Goal: Ask a question: Seek information or help from site administrators or community

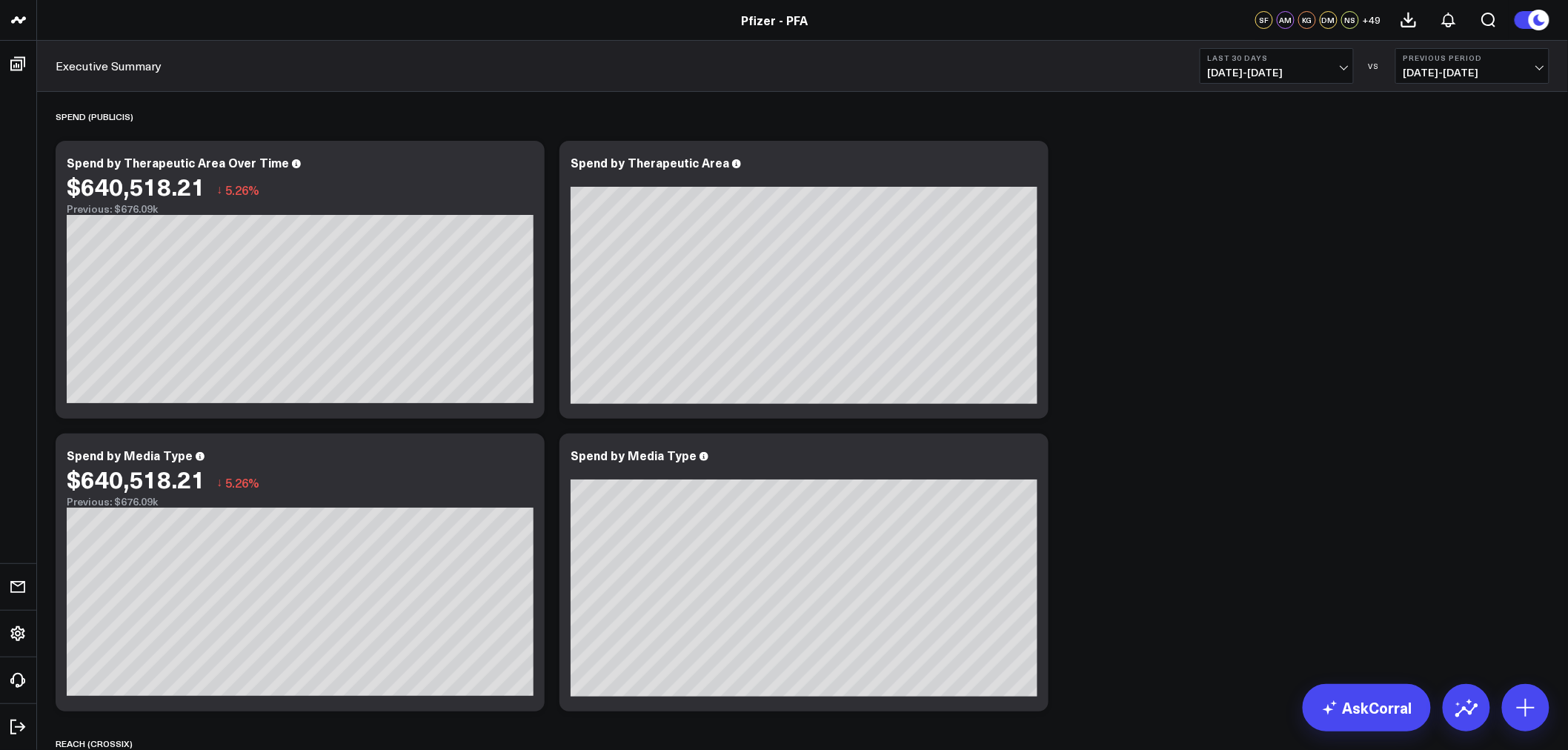
click at [1335, 74] on span "[DATE] - [DATE]" at bounding box center [1277, 72] width 138 height 12
click at [1263, 476] on link "Custom Dates" at bounding box center [1277, 473] width 153 height 28
select select "8"
select select "2025"
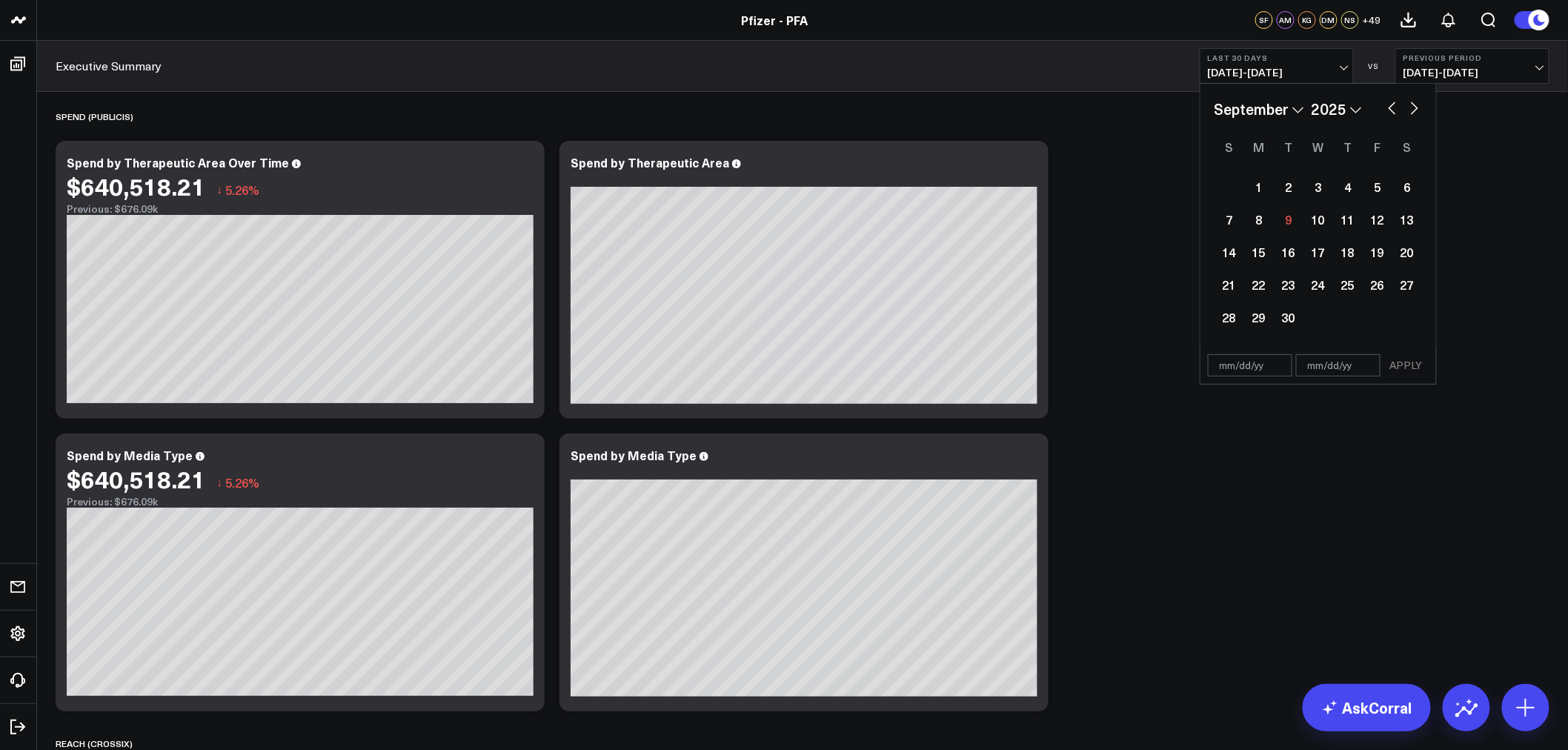
click at [1387, 108] on button "button" at bounding box center [1393, 106] width 15 height 18
select select "7"
select select "2025"
click at [1387, 108] on button "button" at bounding box center [1393, 106] width 15 height 18
select select "6"
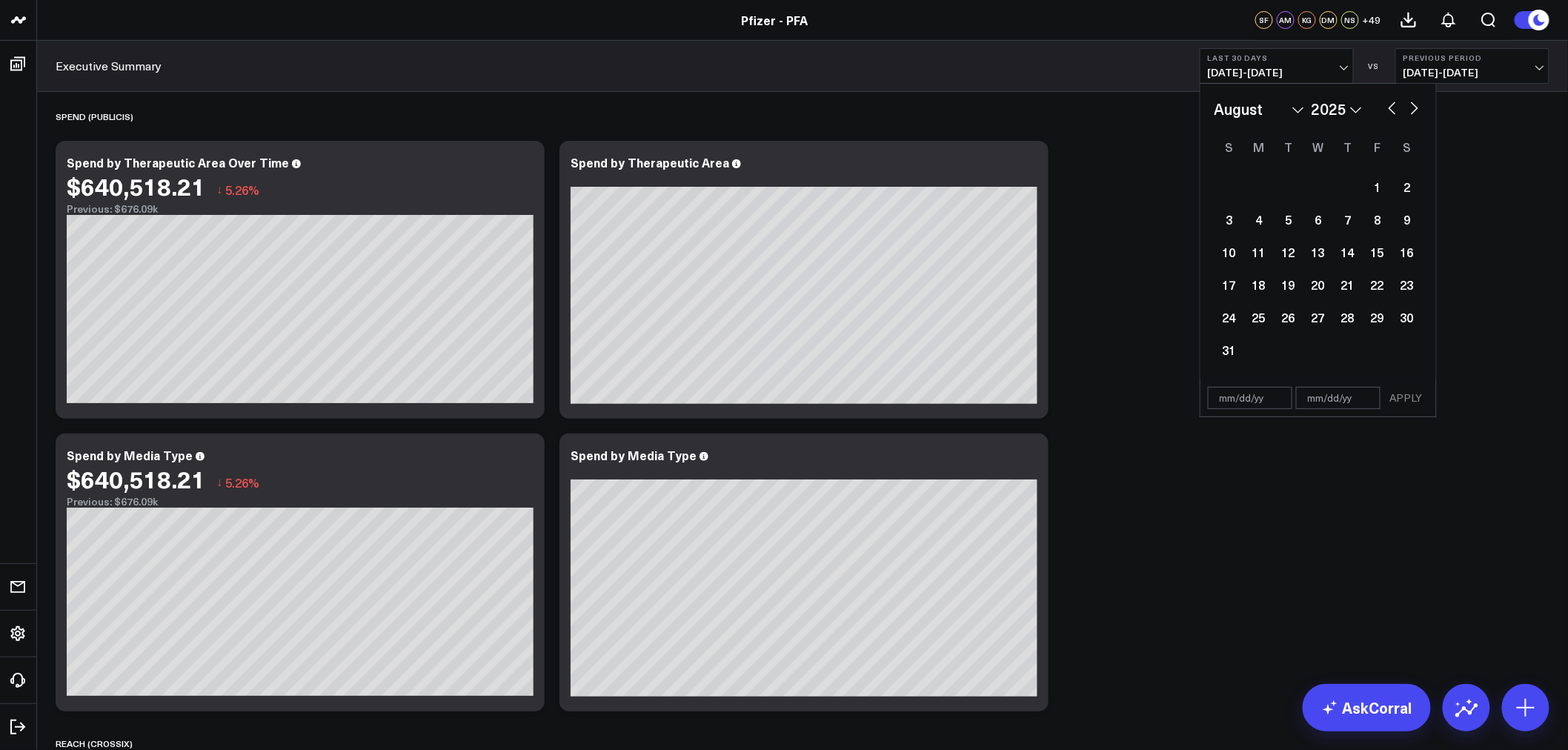
select select "2025"
click at [1359, 279] on div "24" at bounding box center [1348, 284] width 30 height 30
type input "[DATE]"
select select "6"
select select "2025"
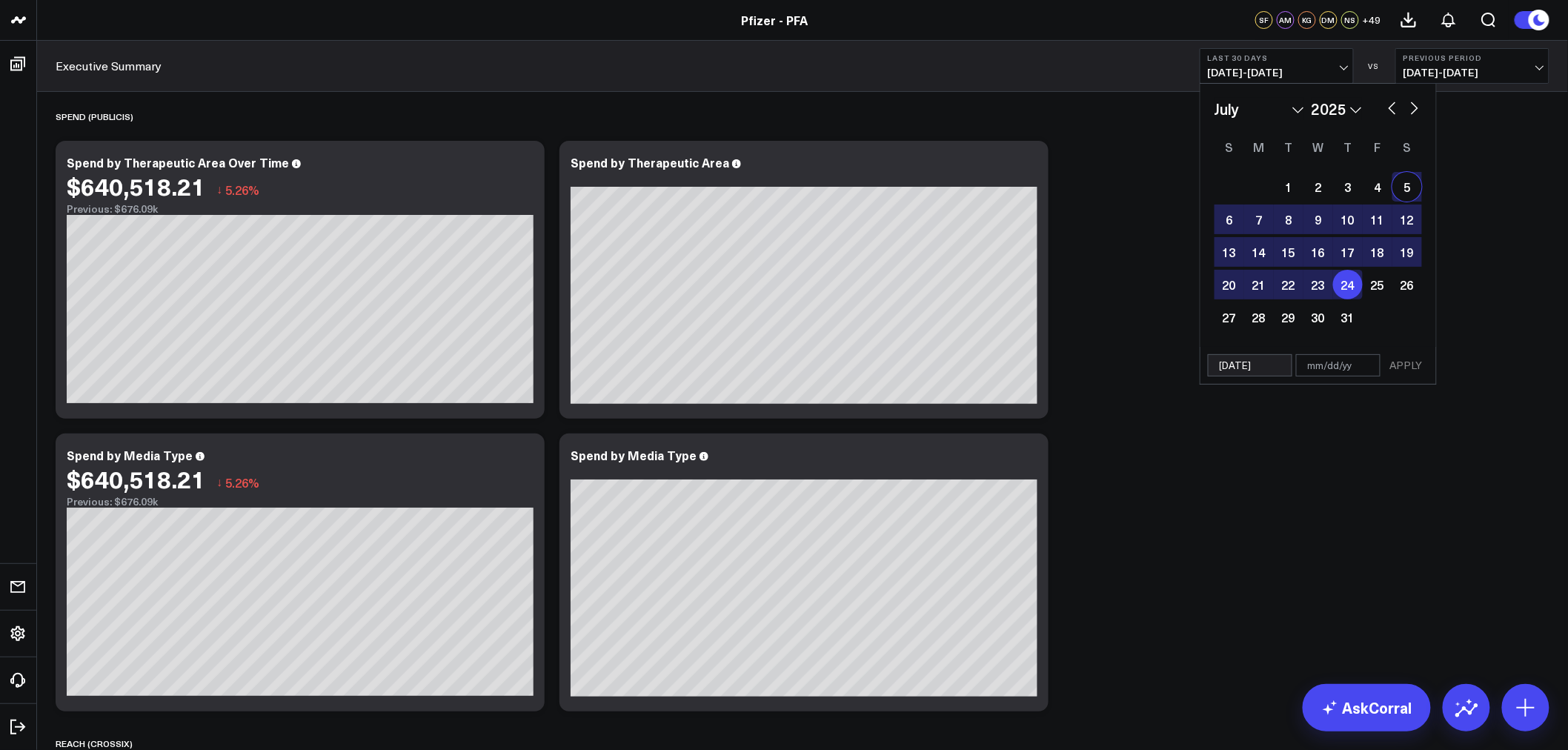
click at [1418, 105] on button "button" at bounding box center [1414, 106] width 15 height 18
select select "7"
select select "2025"
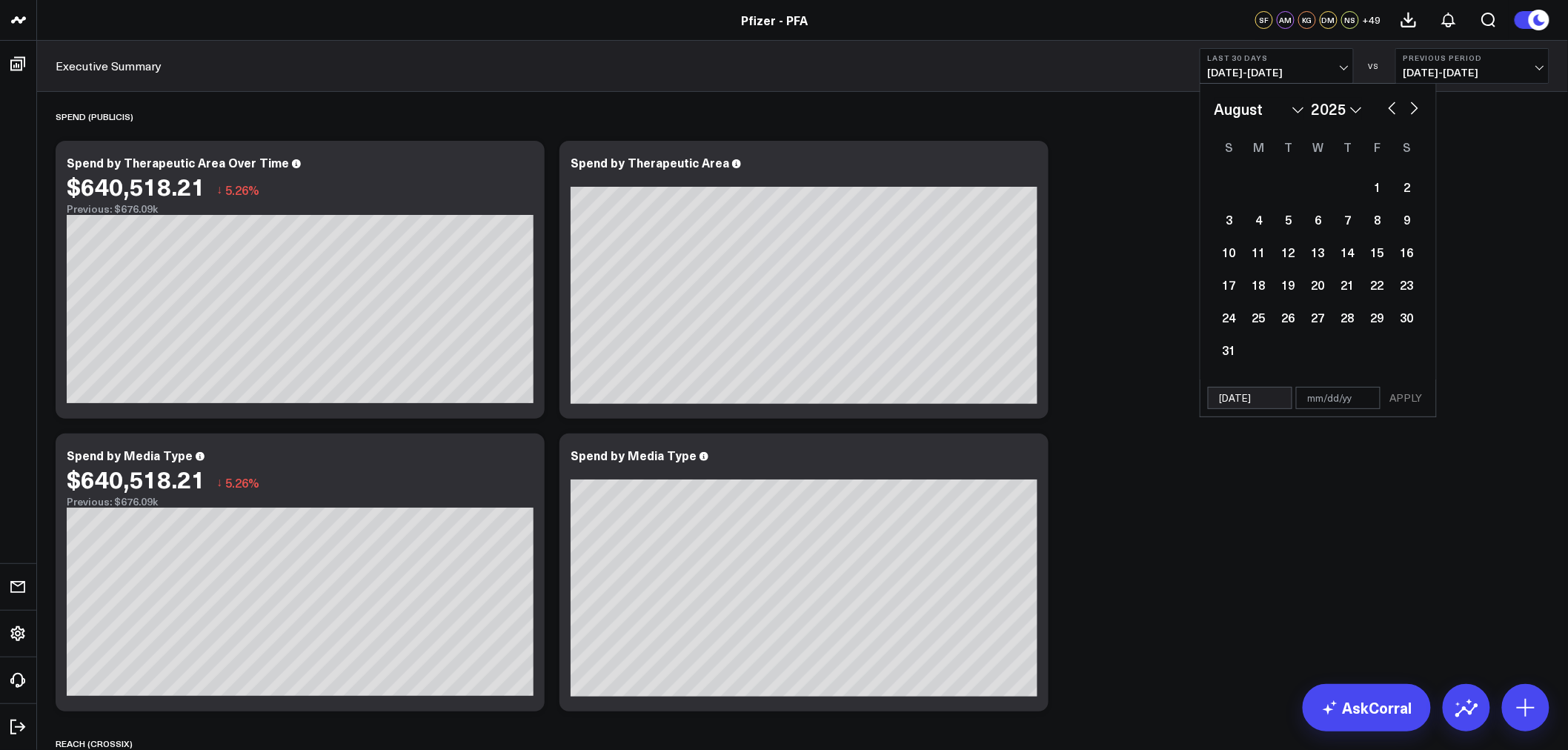
click at [1413, 105] on button "button" at bounding box center [1414, 106] width 15 height 18
select select "8"
select select "2025"
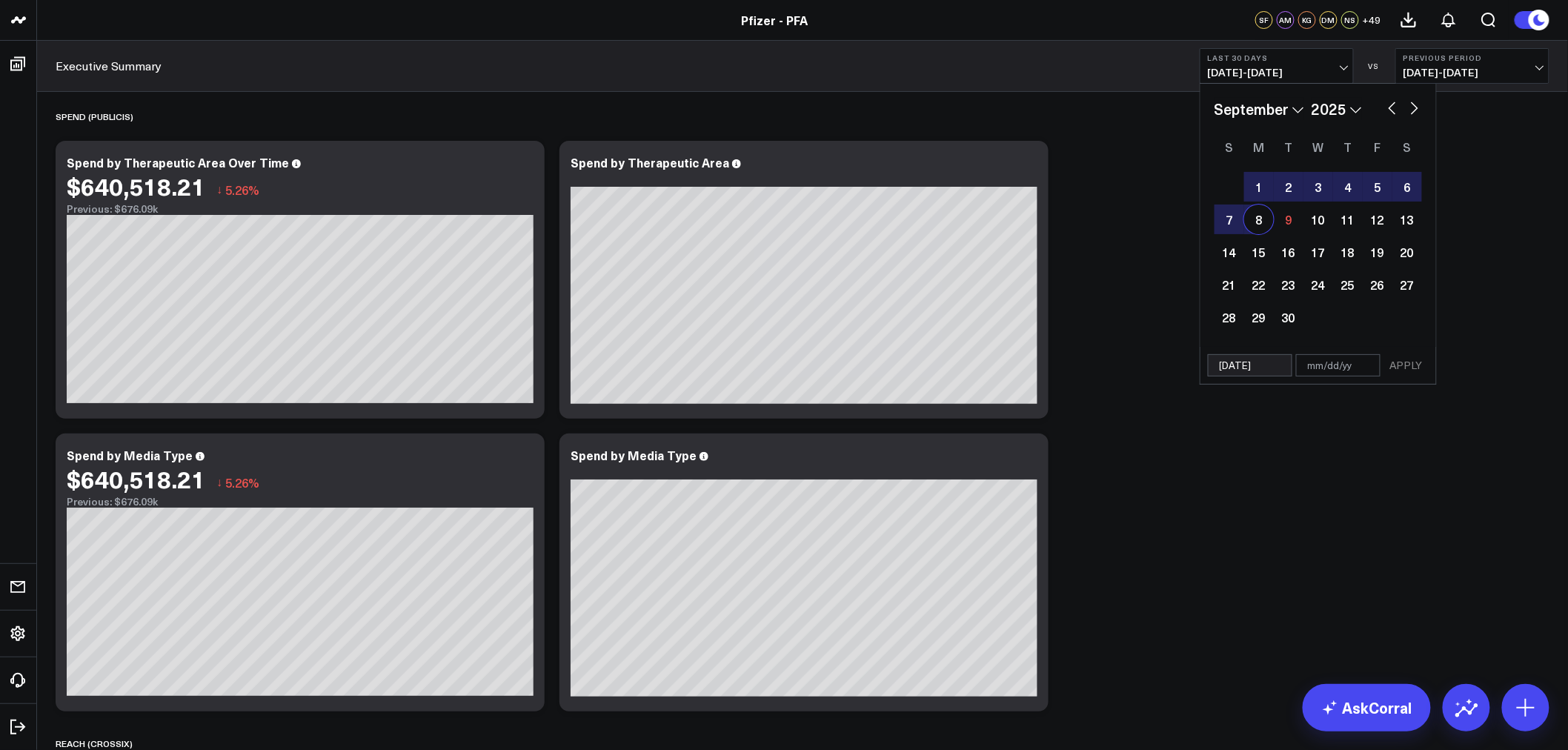
click at [1262, 216] on div "8" at bounding box center [1259, 219] width 30 height 30
type input "[DATE]"
select select "8"
select select "2025"
click at [1410, 374] on button "APPLY" at bounding box center [1407, 366] width 45 height 22
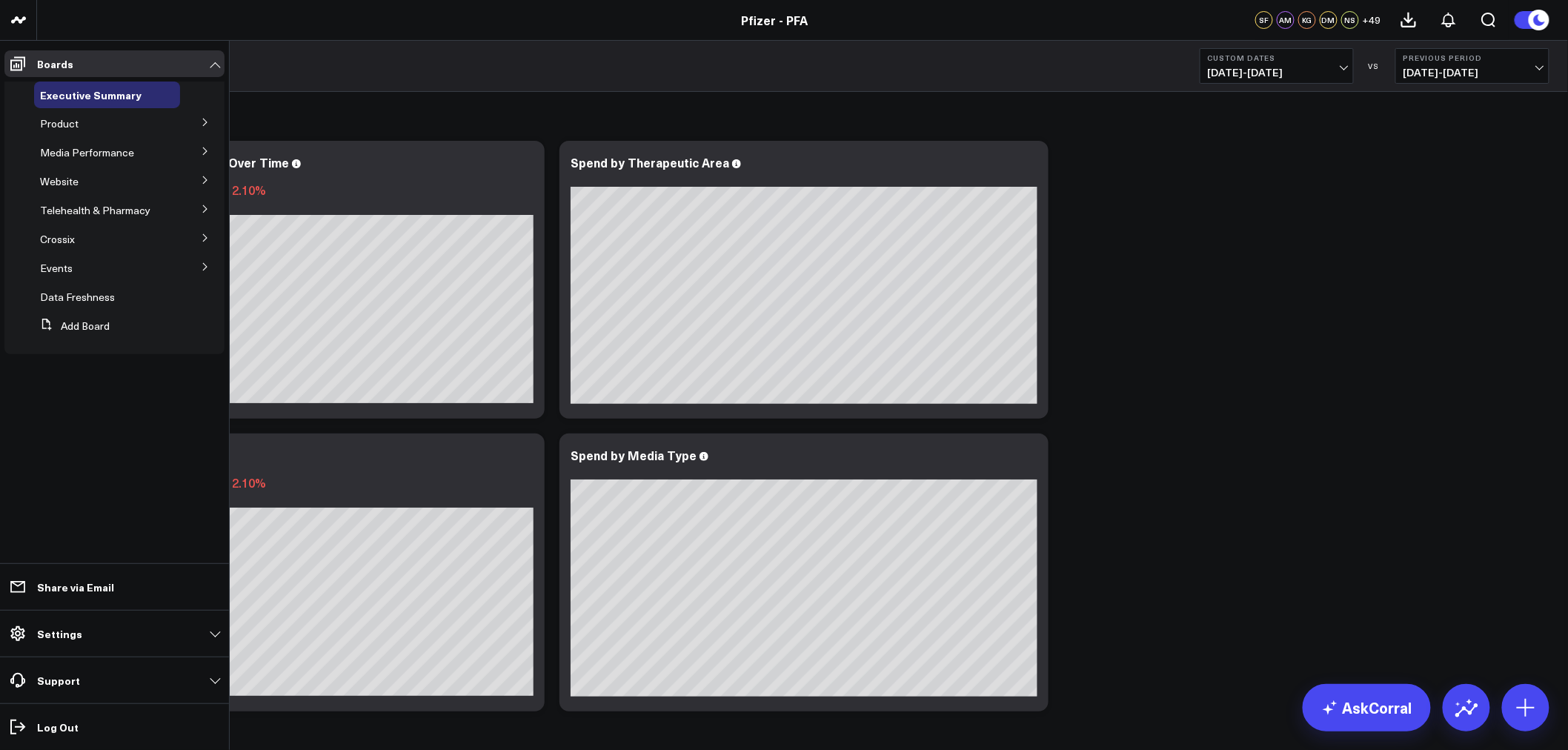
click at [205, 121] on icon at bounding box center [205, 122] width 4 height 7
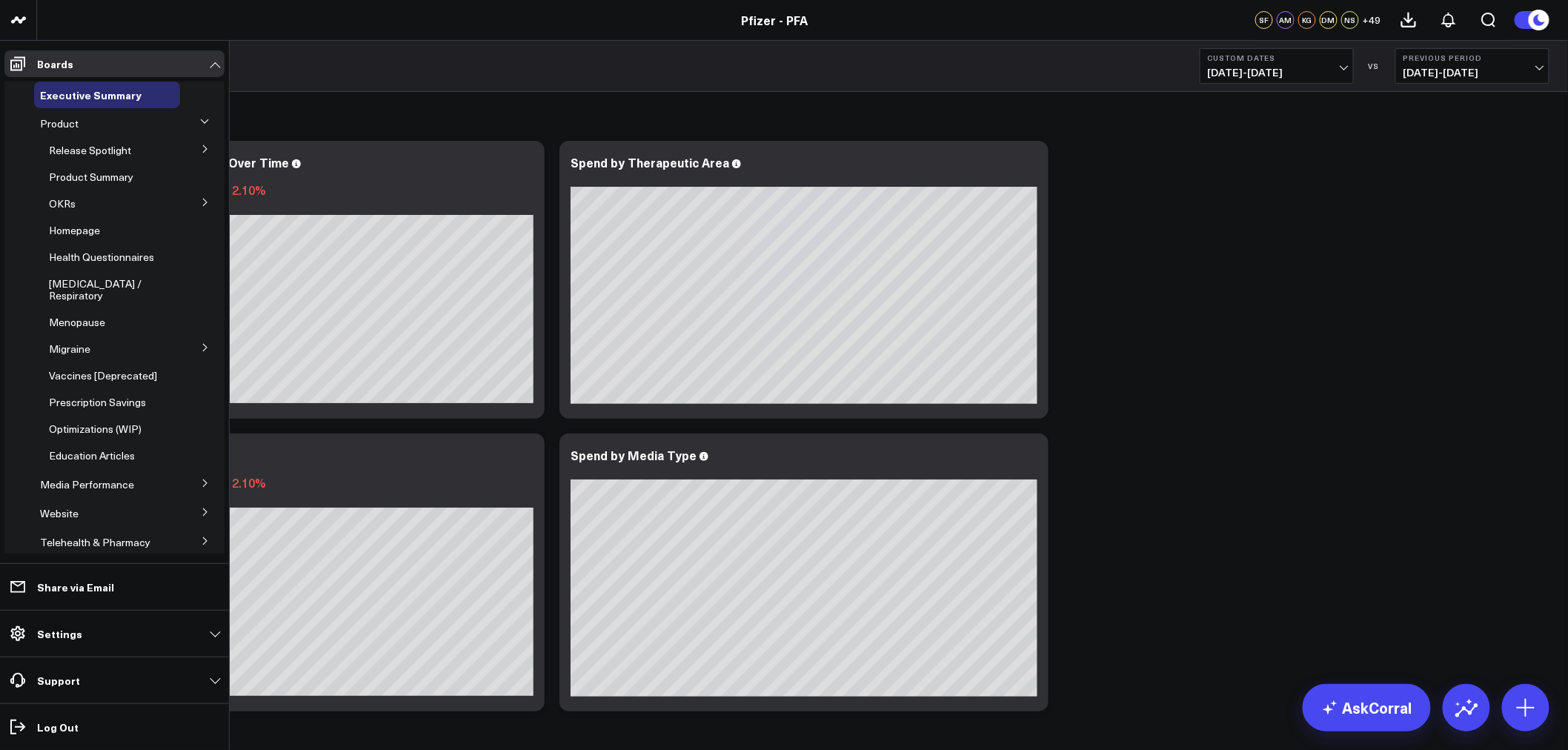
click at [198, 143] on button at bounding box center [205, 148] width 38 height 22
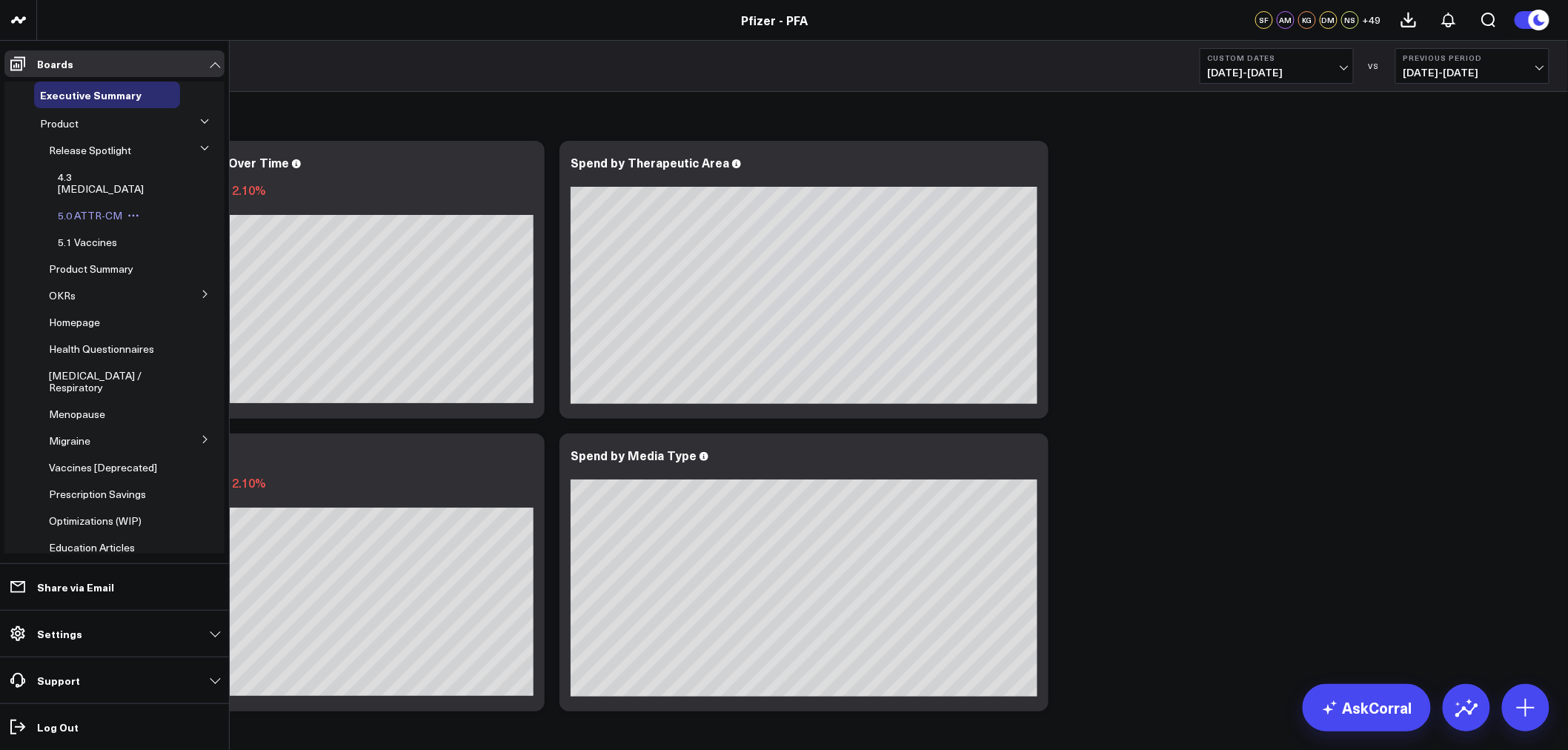
click at [92, 208] on span "5.0 ATTR-CM" at bounding box center [90, 215] width 65 height 14
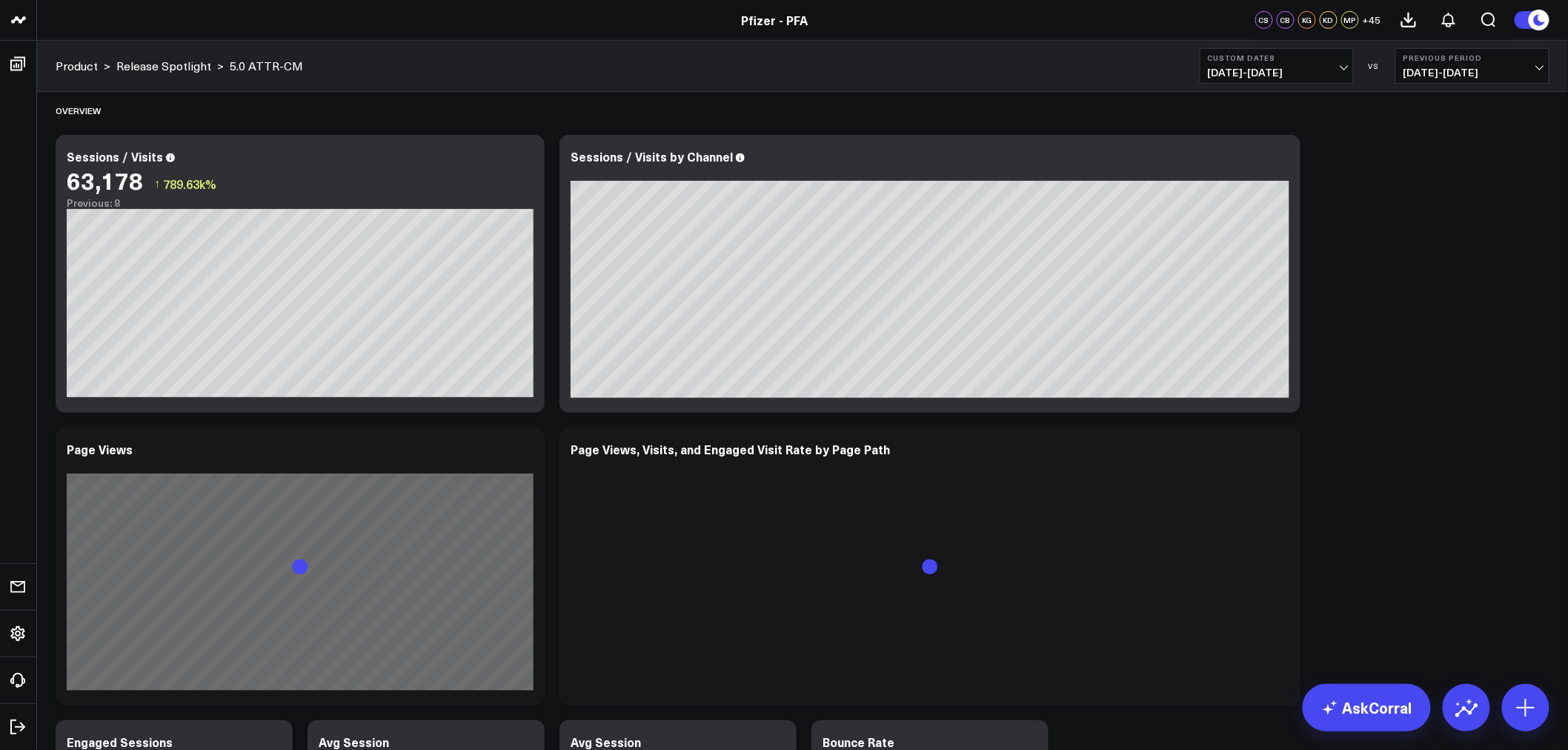
scroll to position [329, 0]
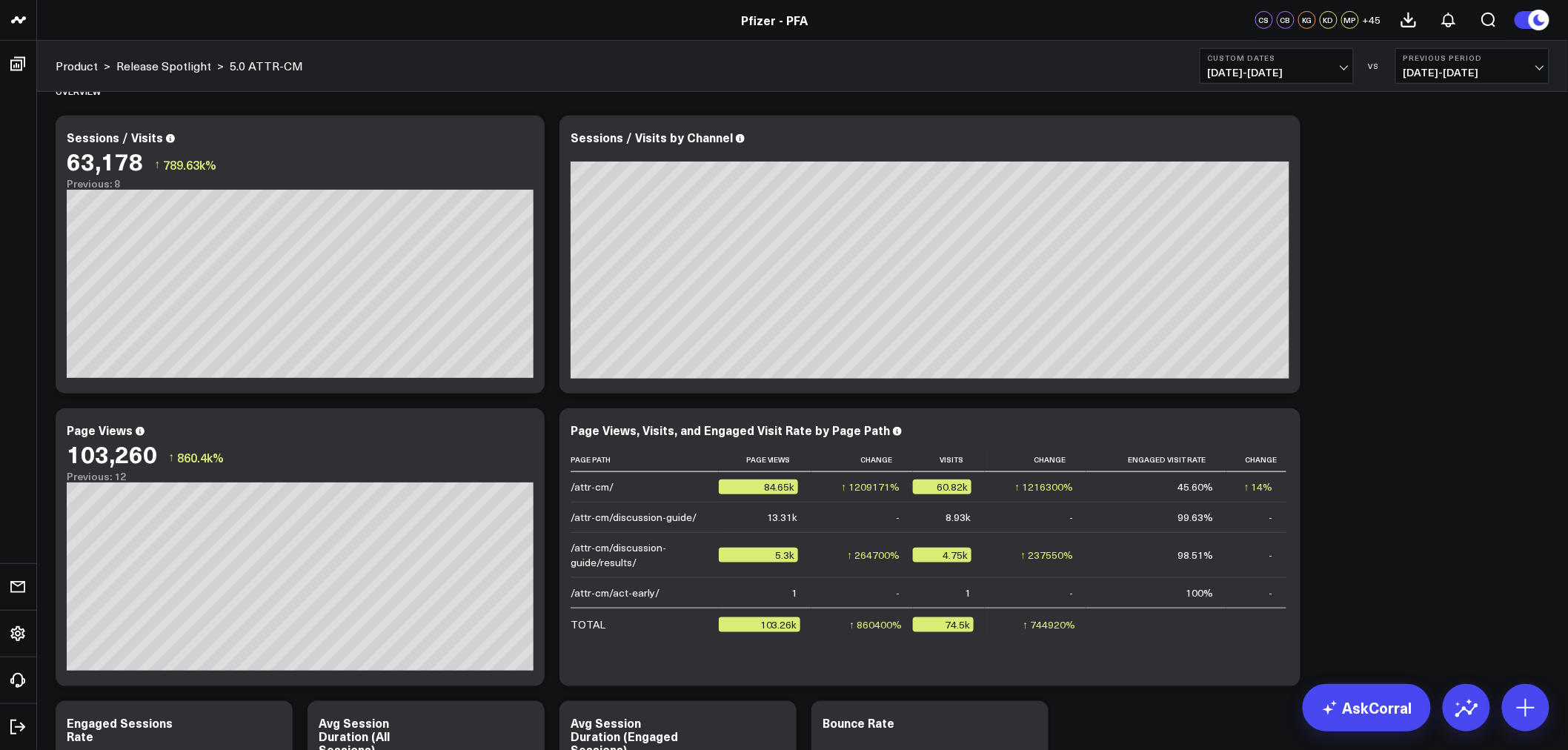
click at [1530, 75] on span "[DATE] - [DATE]" at bounding box center [1473, 72] width 138 height 12
click at [1438, 189] on link "No Comparison" at bounding box center [1473, 184] width 153 height 28
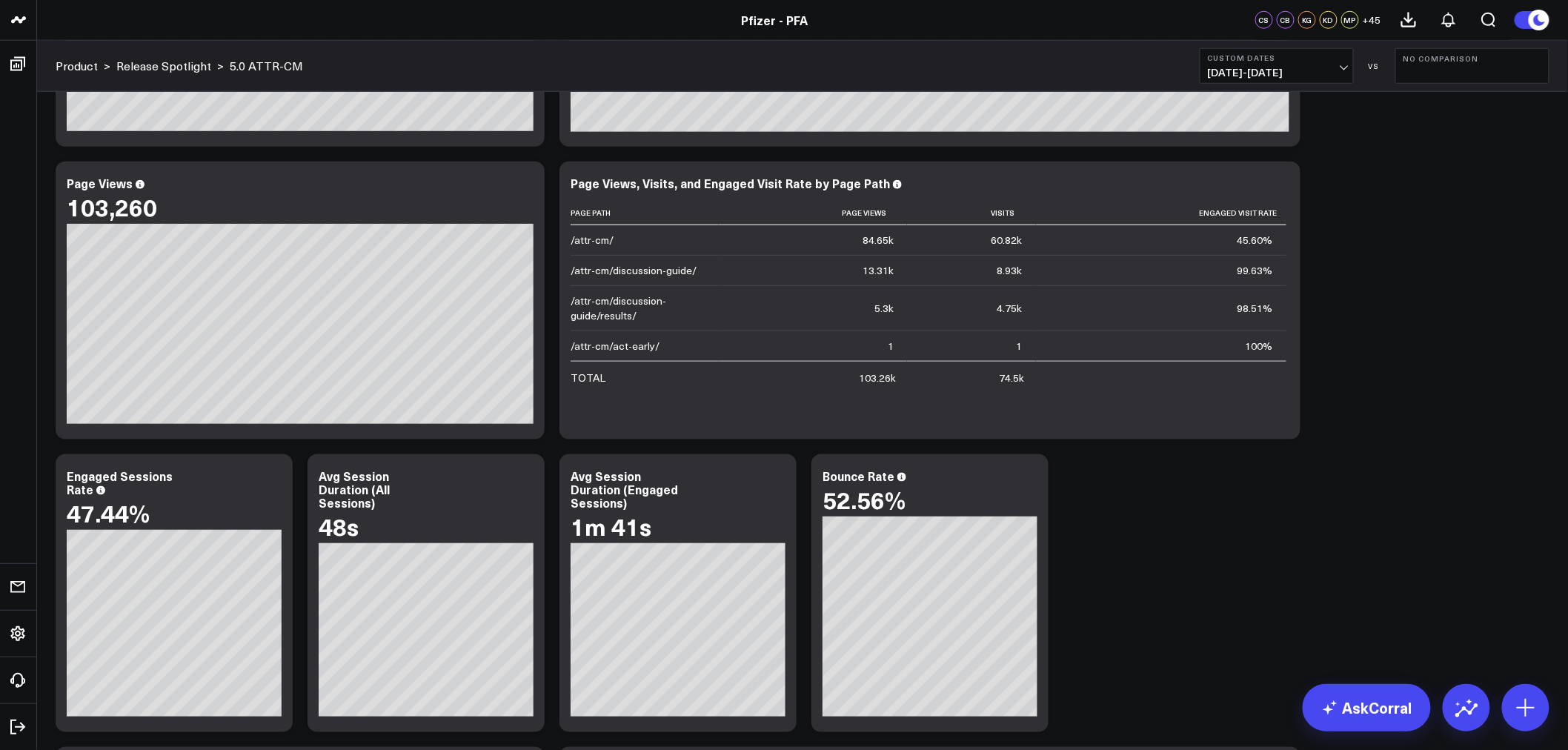
scroll to position [329, 0]
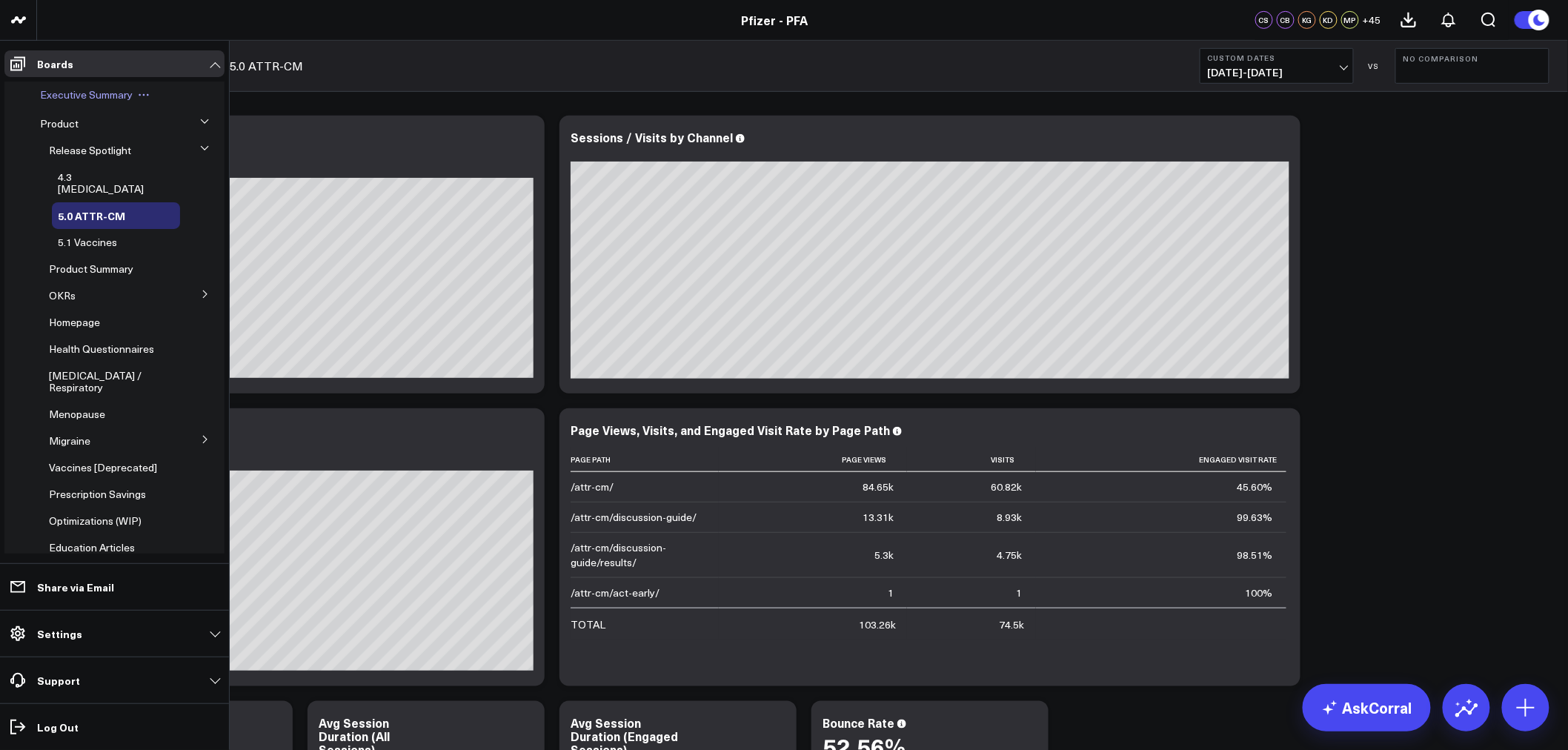
click at [102, 95] on span "Executive Summary" at bounding box center [86, 94] width 93 height 14
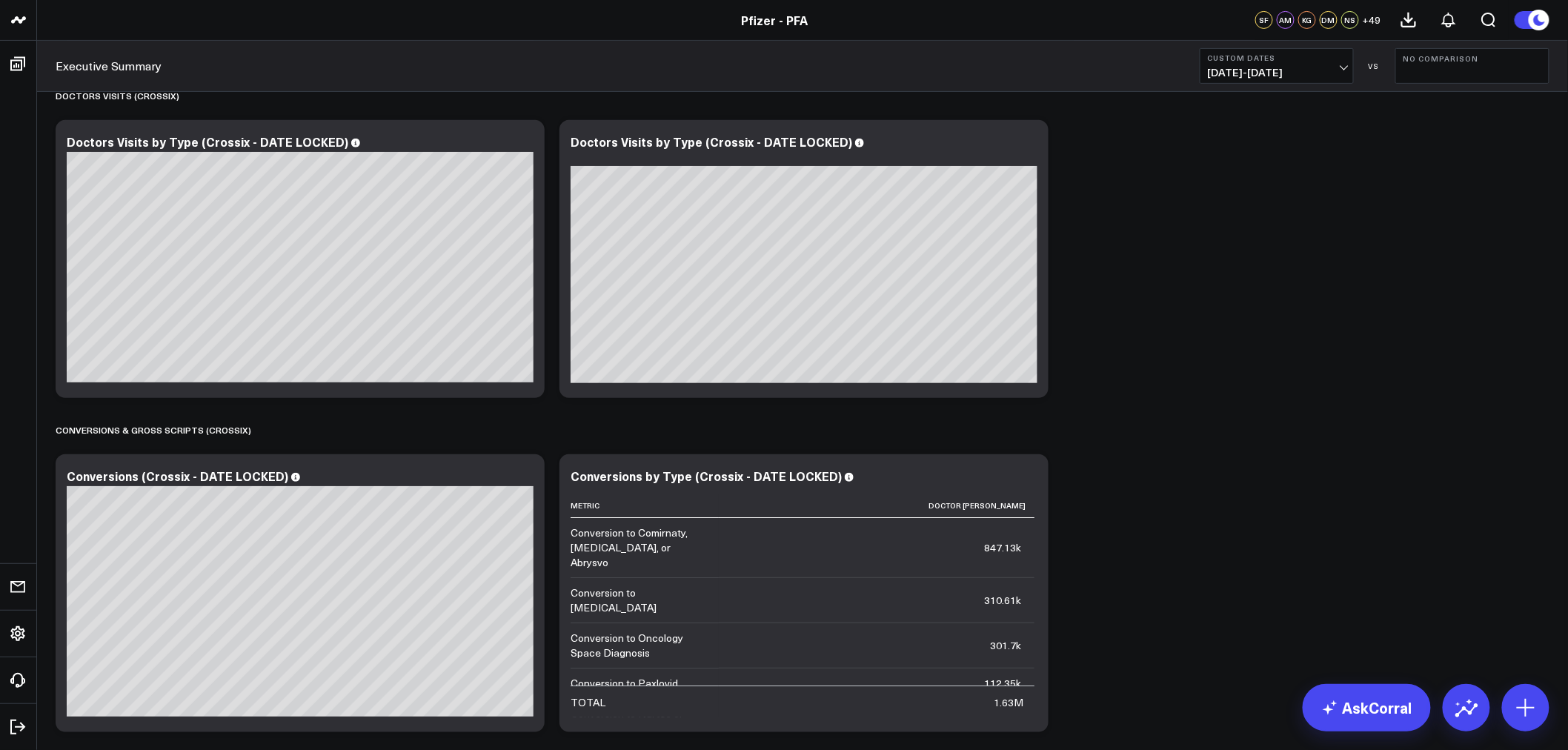
scroll to position [2607, 0]
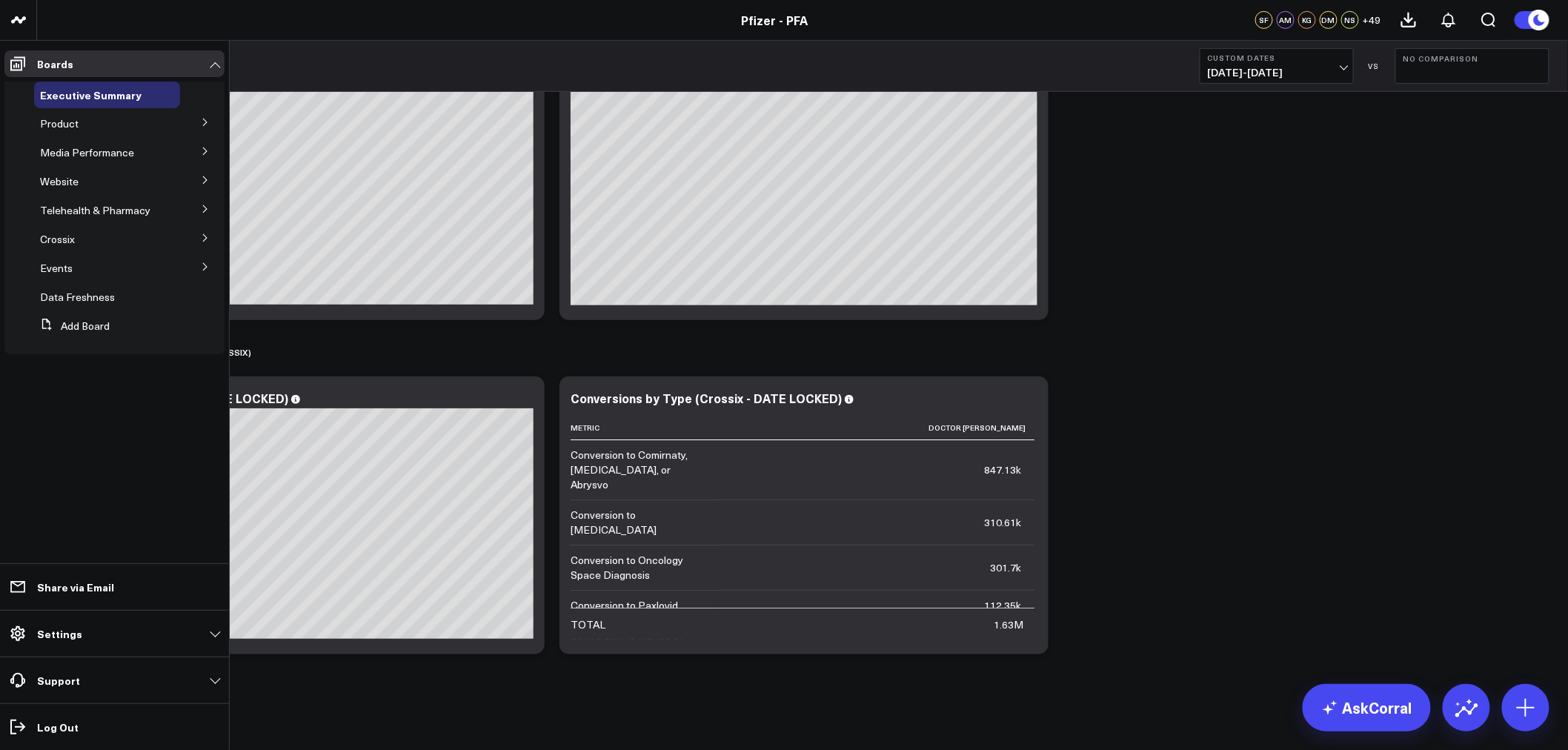
click at [205, 179] on icon at bounding box center [205, 179] width 9 height 9
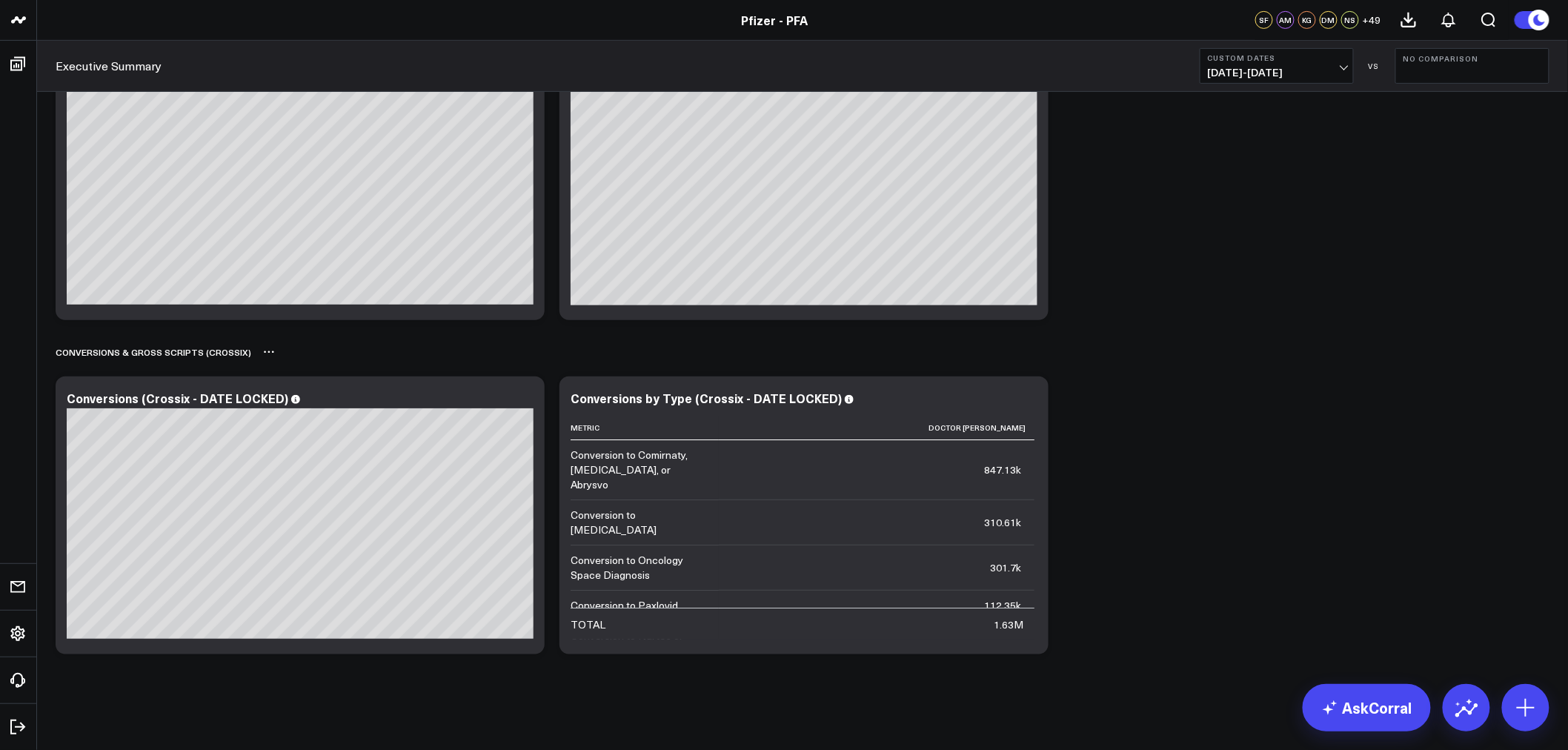
click at [1167, 356] on div "Conversions & Gross Scripts (Crossix)" at bounding box center [802, 352] width 1494 height 34
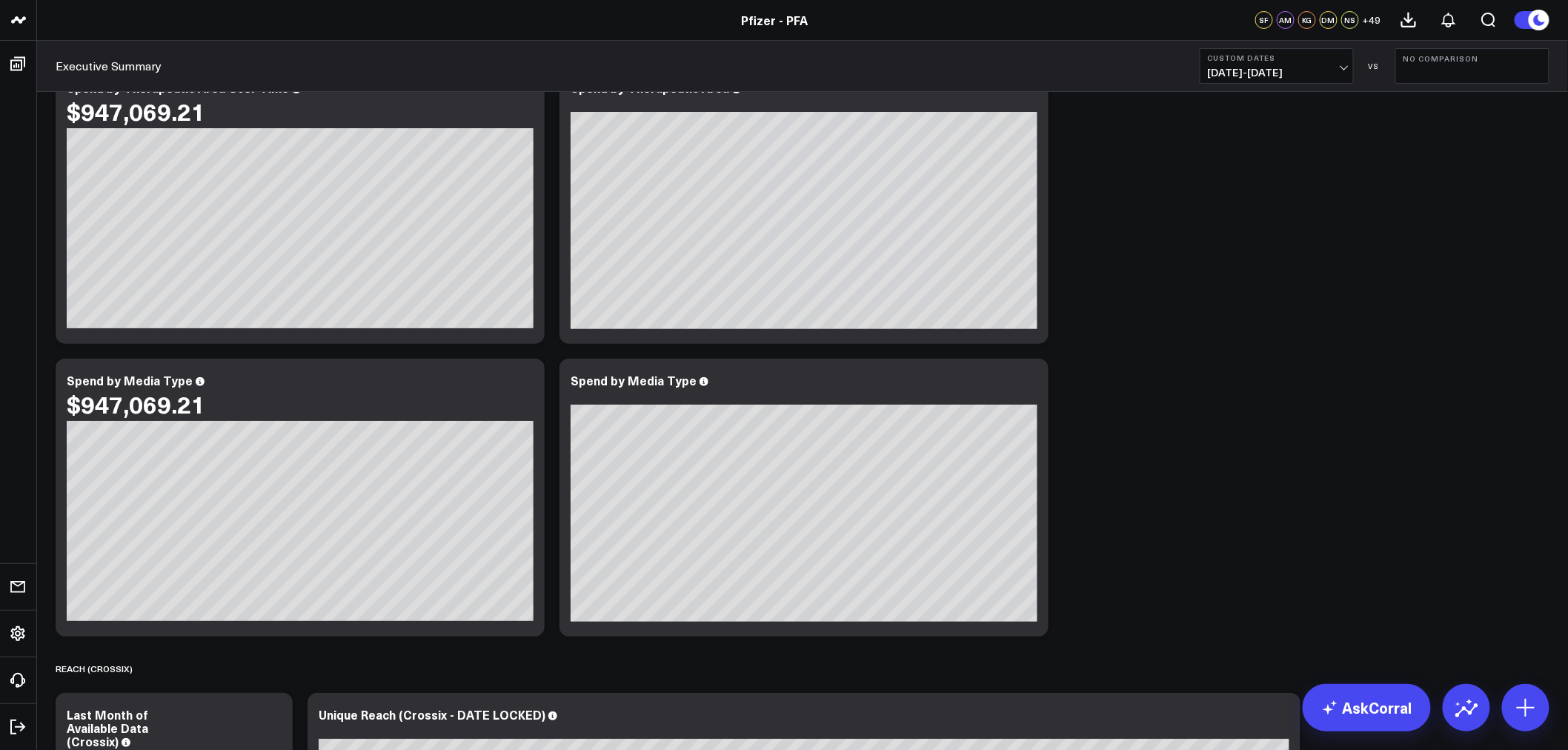
scroll to position [0, 0]
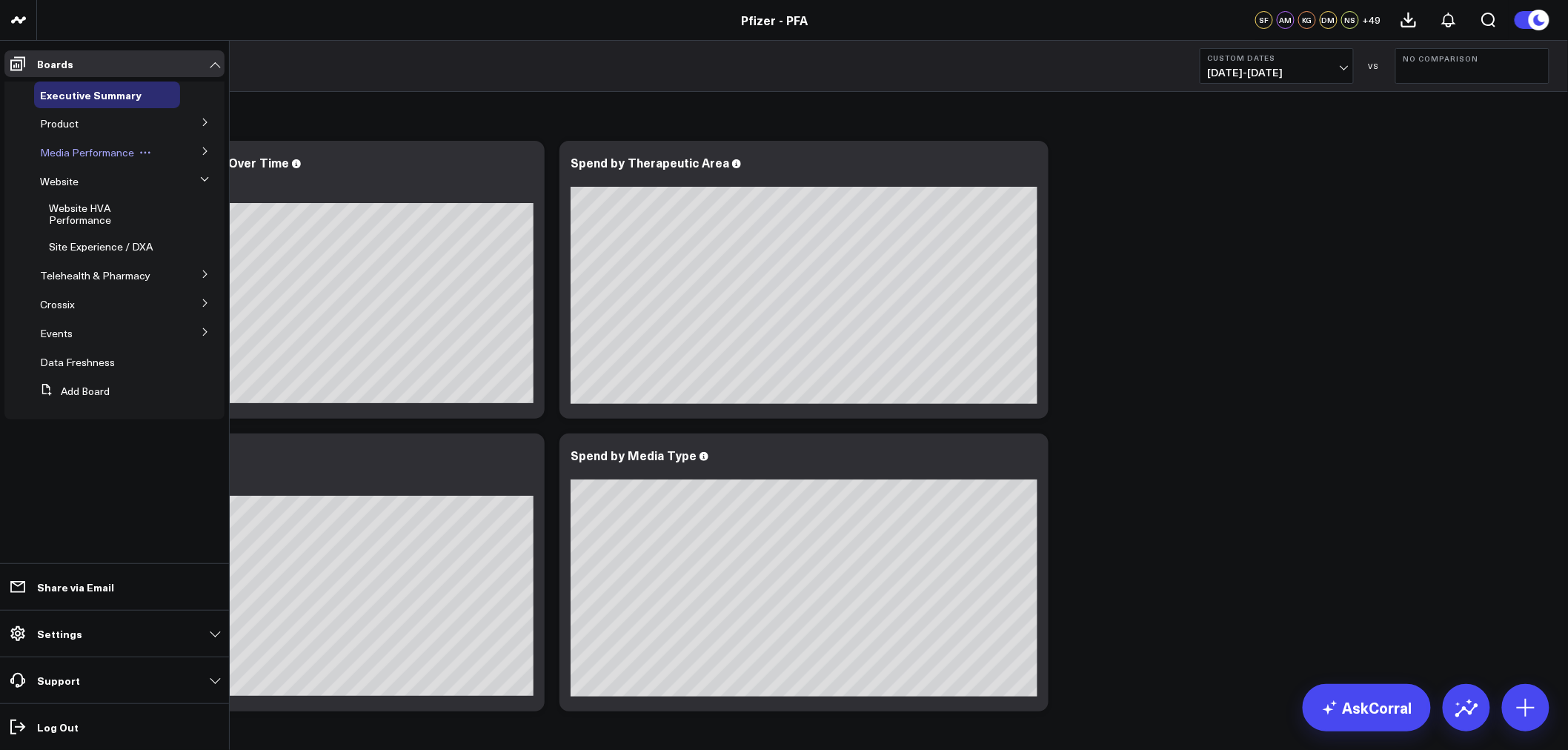
click at [73, 154] on span "Media Performance" at bounding box center [87, 152] width 94 height 14
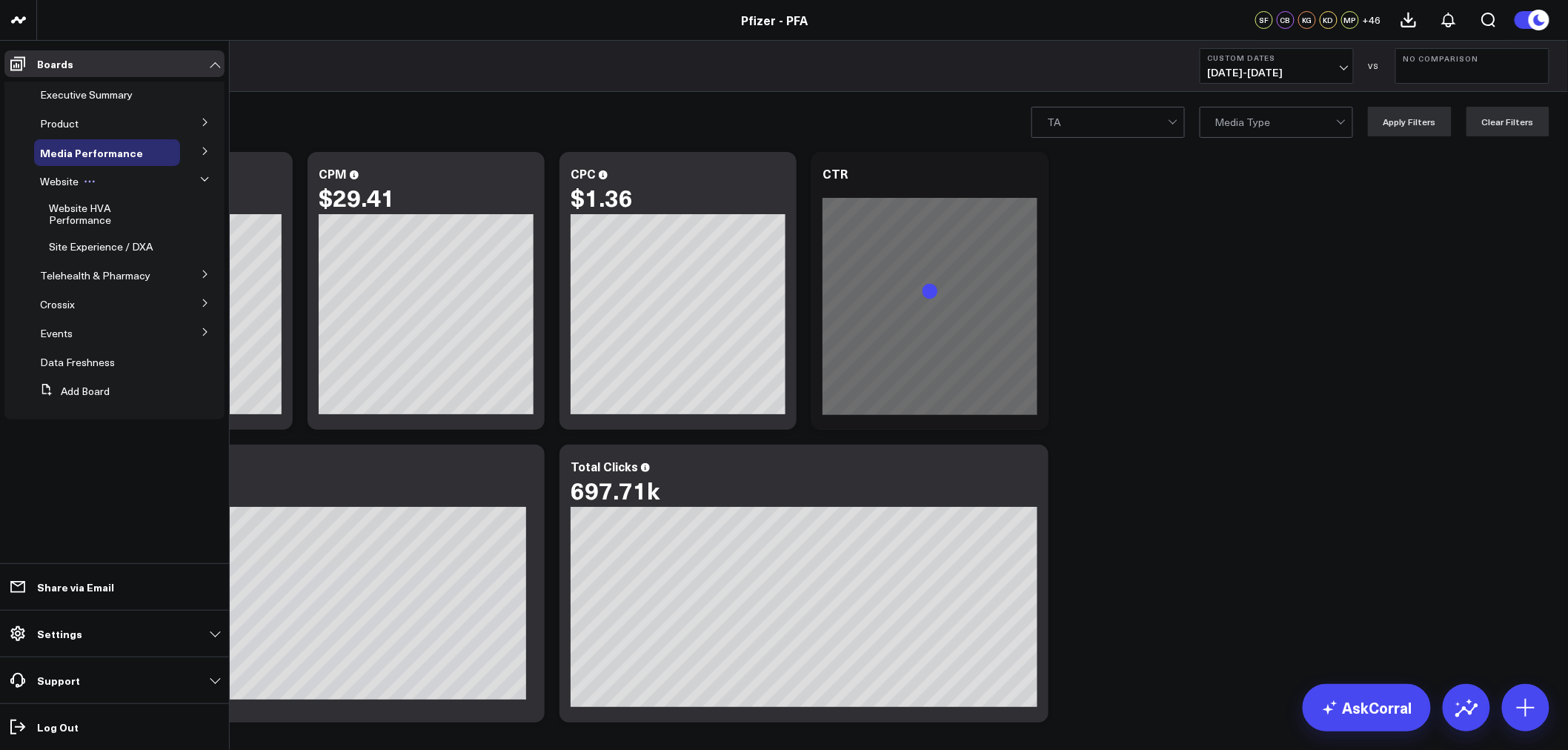
click at [50, 181] on span "Website" at bounding box center [59, 182] width 38 height 14
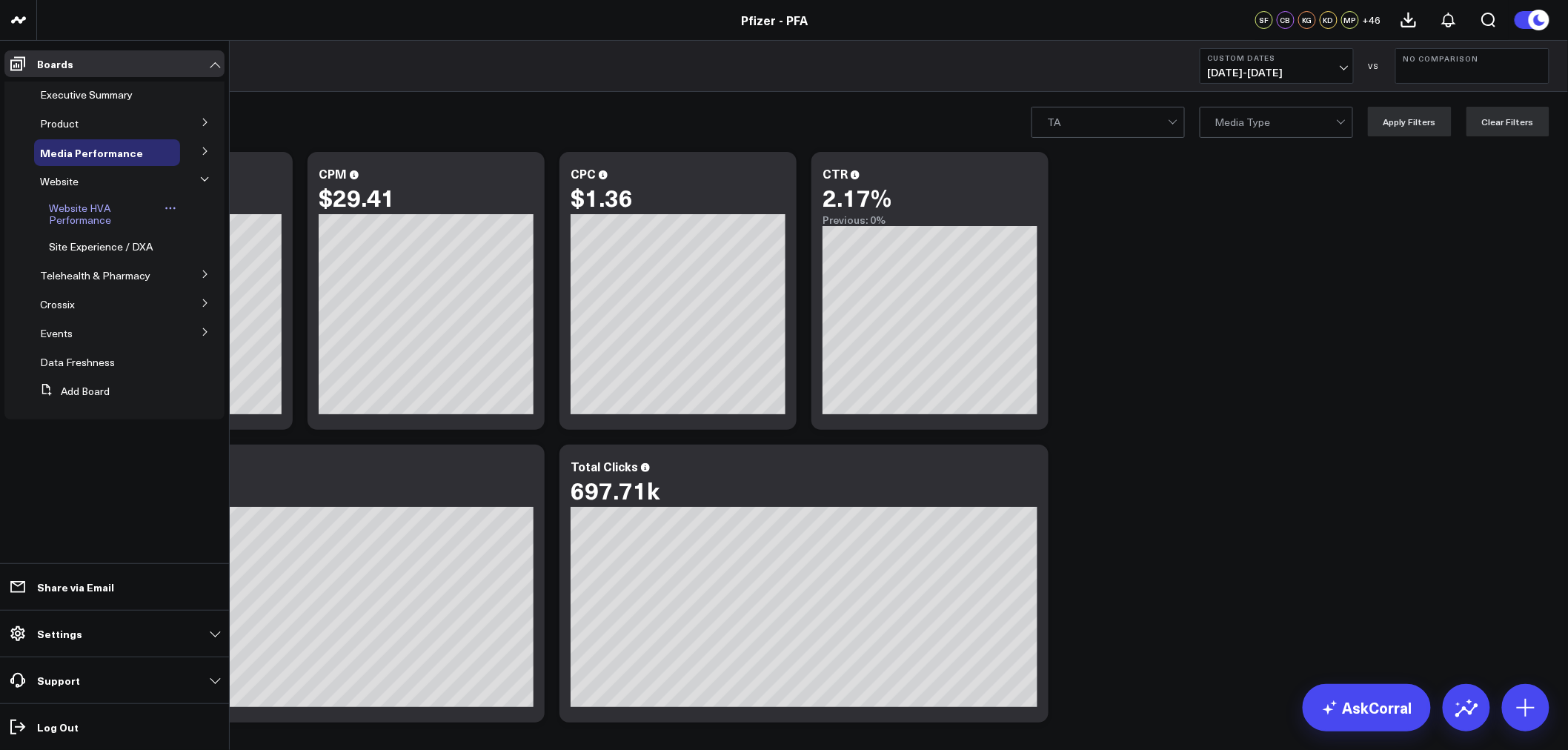
click at [77, 225] on span "Website HVA Performance" at bounding box center [80, 214] width 62 height 26
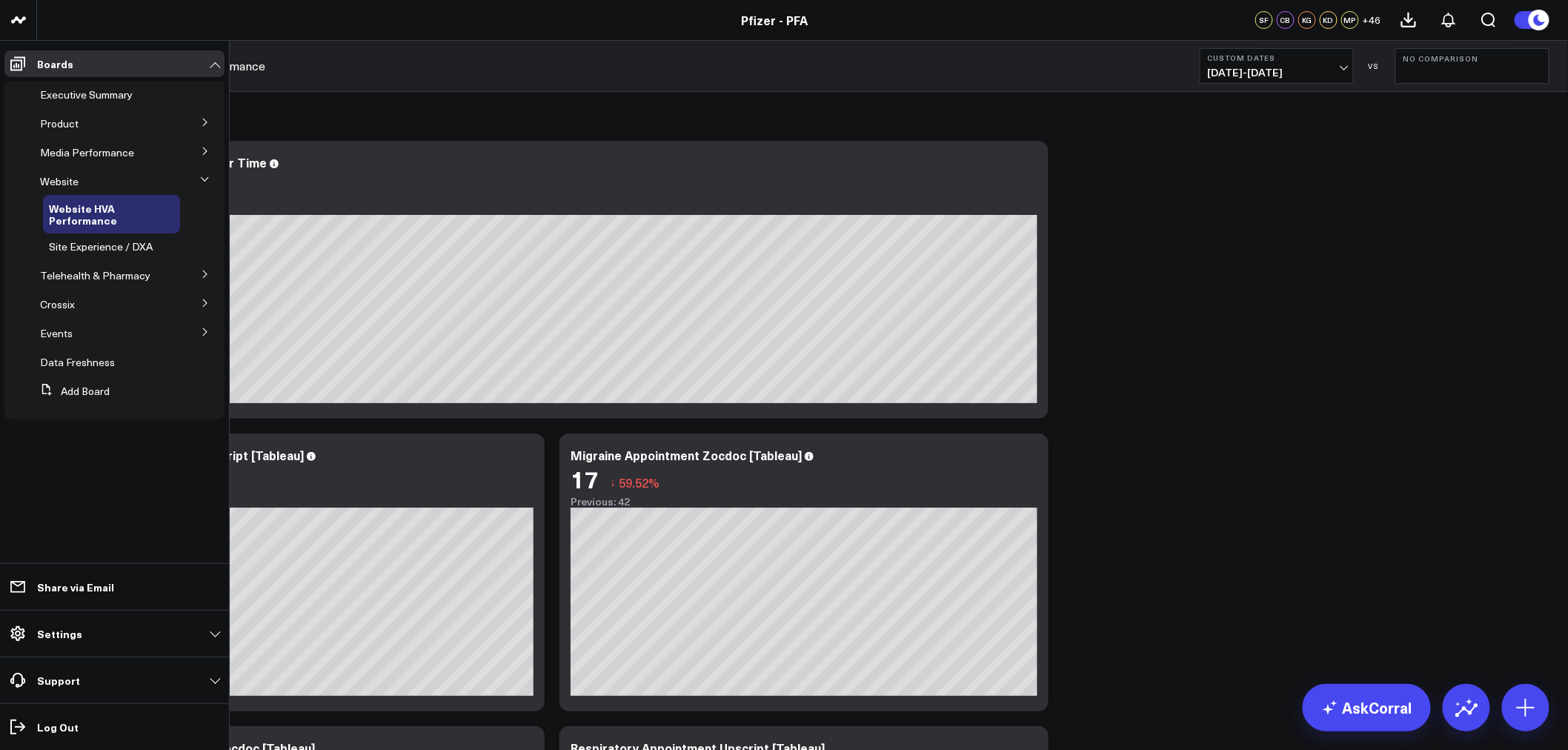
click at [203, 126] on icon at bounding box center [205, 122] width 9 height 9
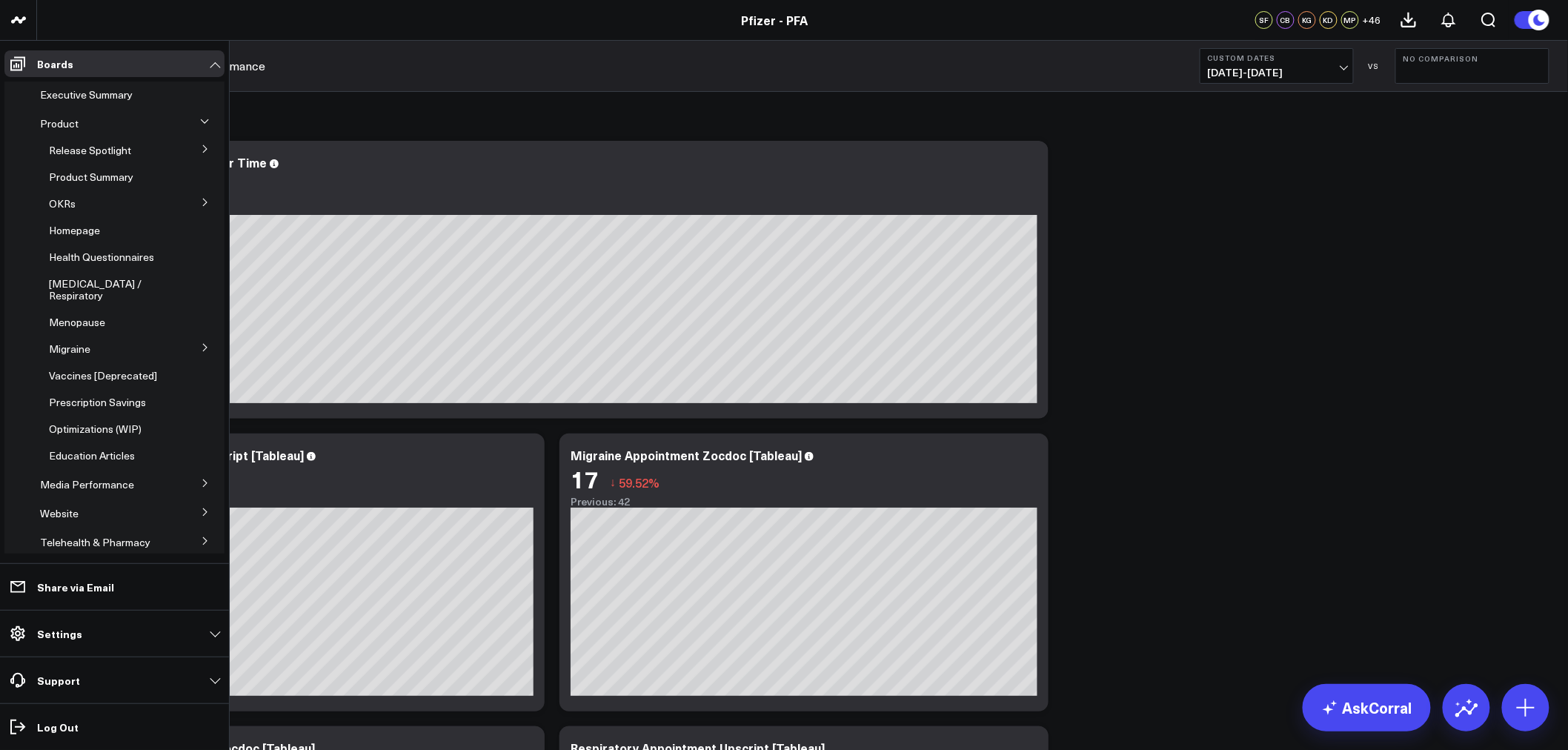
click at [201, 516] on icon at bounding box center [205, 511] width 9 height 9
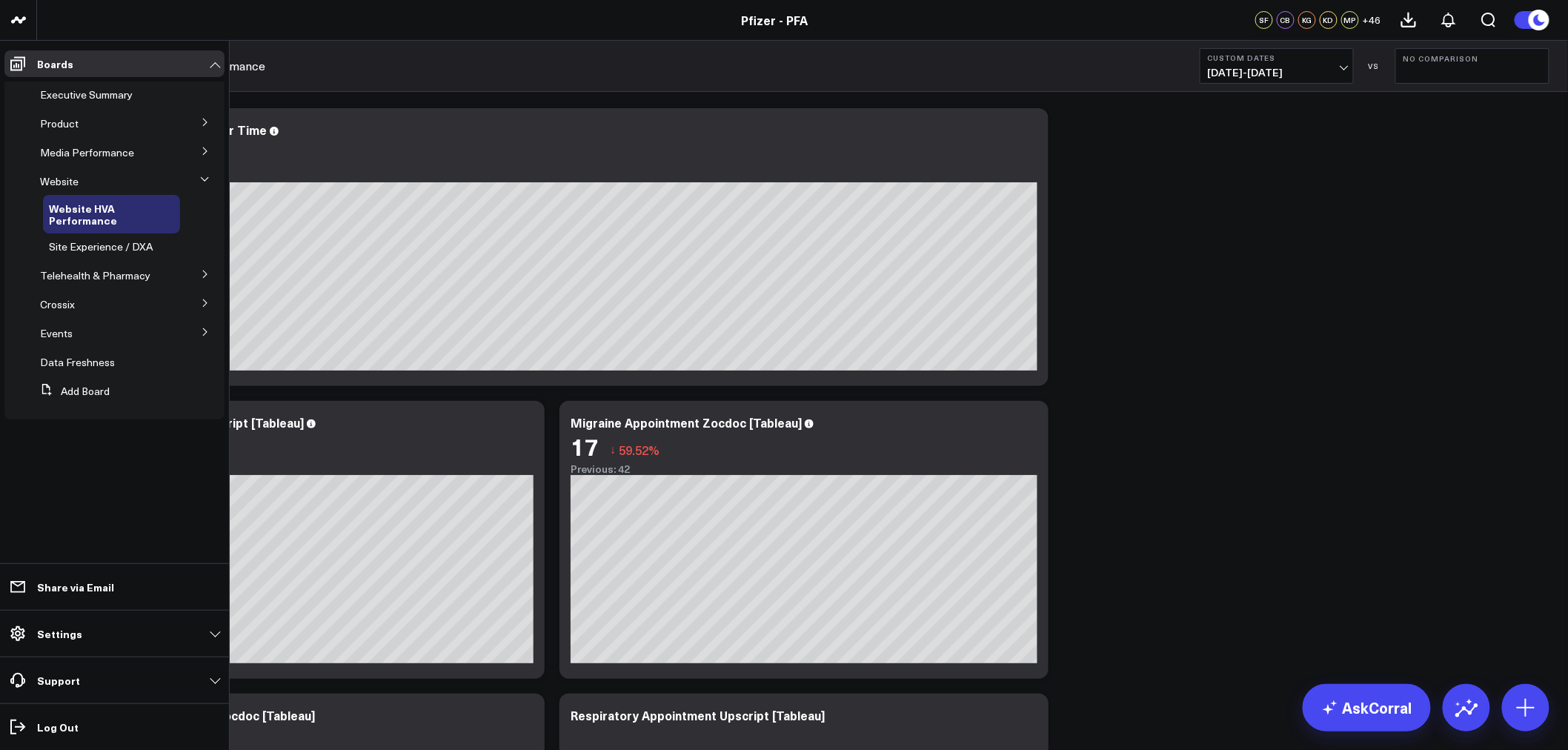
scroll to position [82, 0]
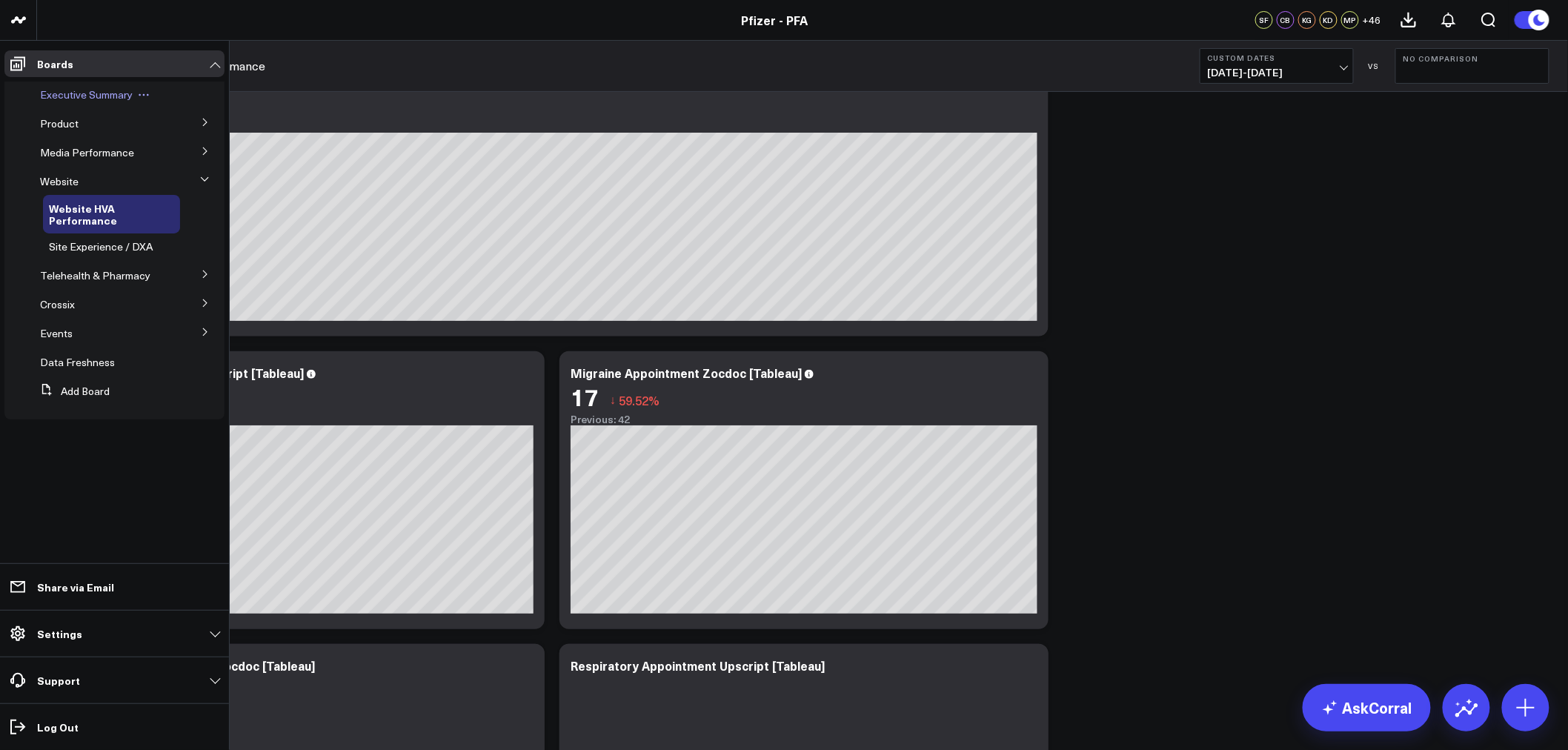
click at [69, 96] on span "Executive Summary" at bounding box center [86, 94] width 93 height 14
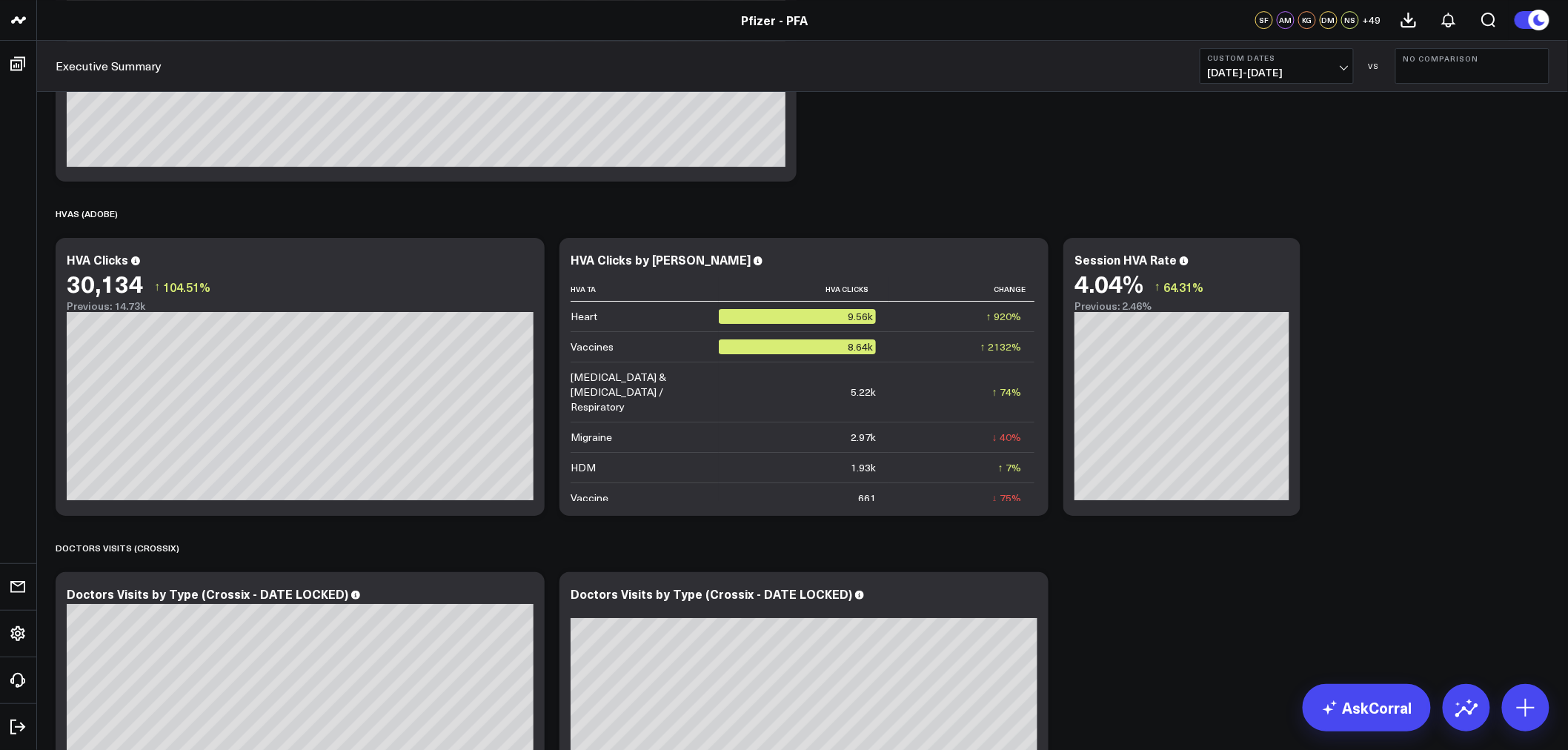
scroll to position [1947, 0]
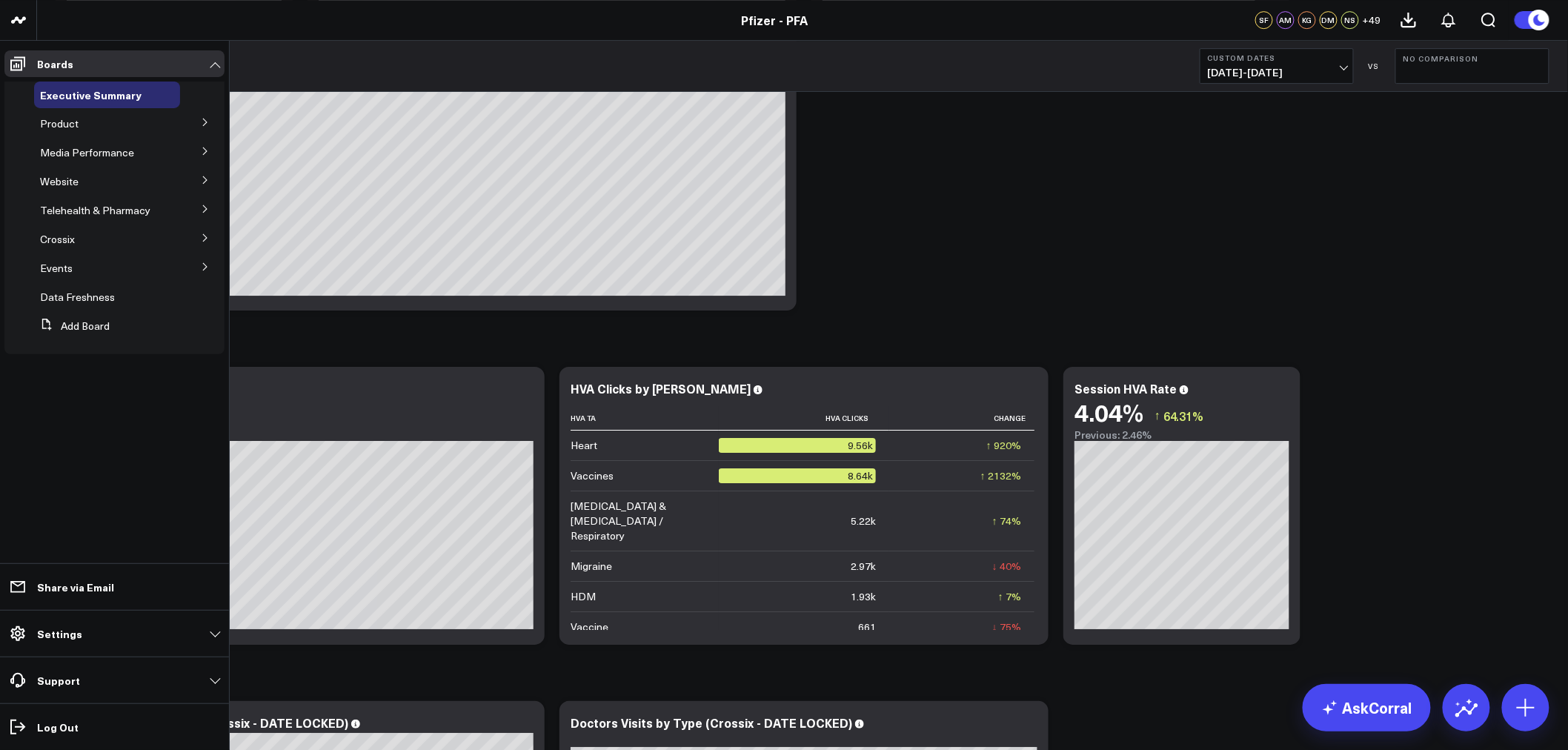
click at [201, 119] on icon at bounding box center [205, 122] width 9 height 9
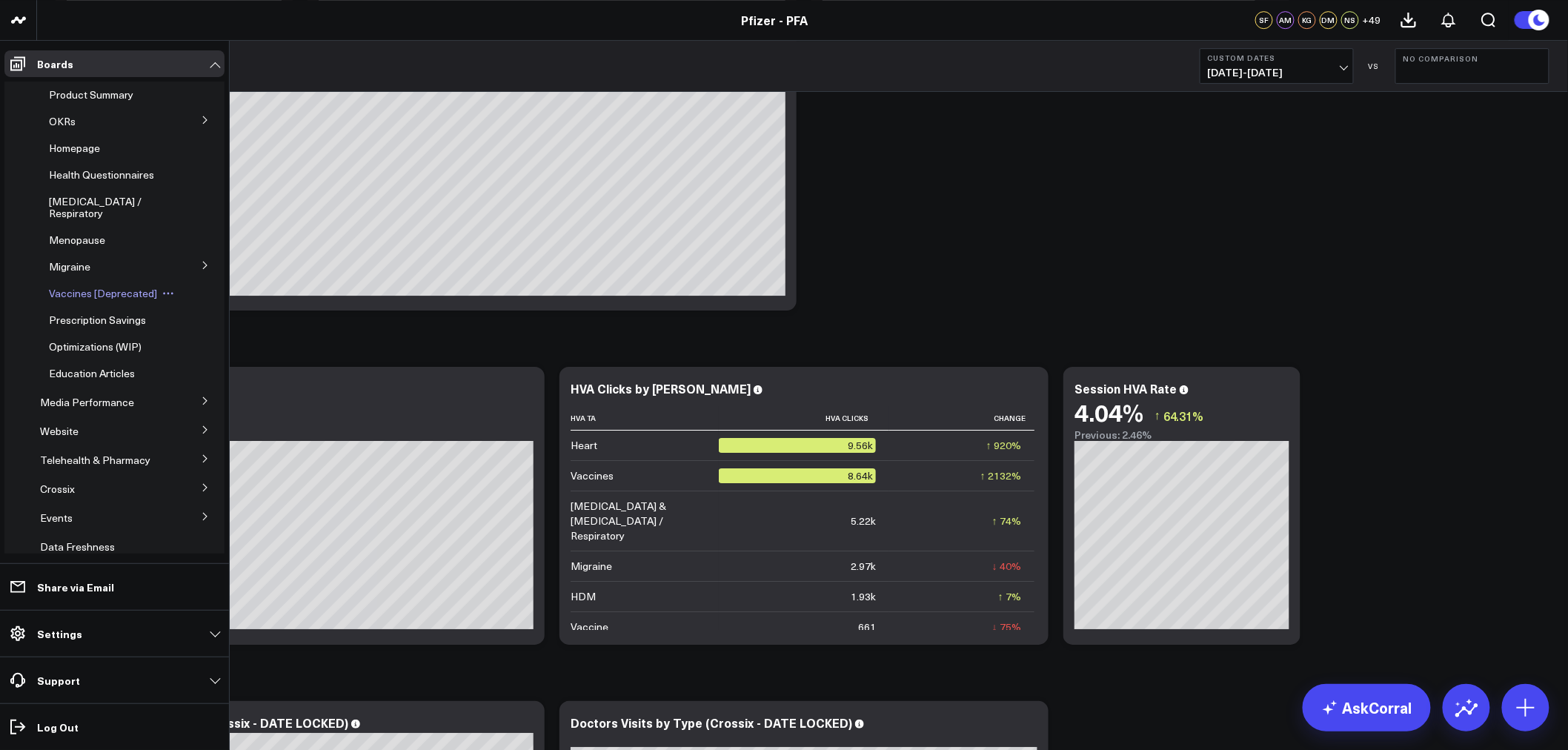
scroll to position [0, 0]
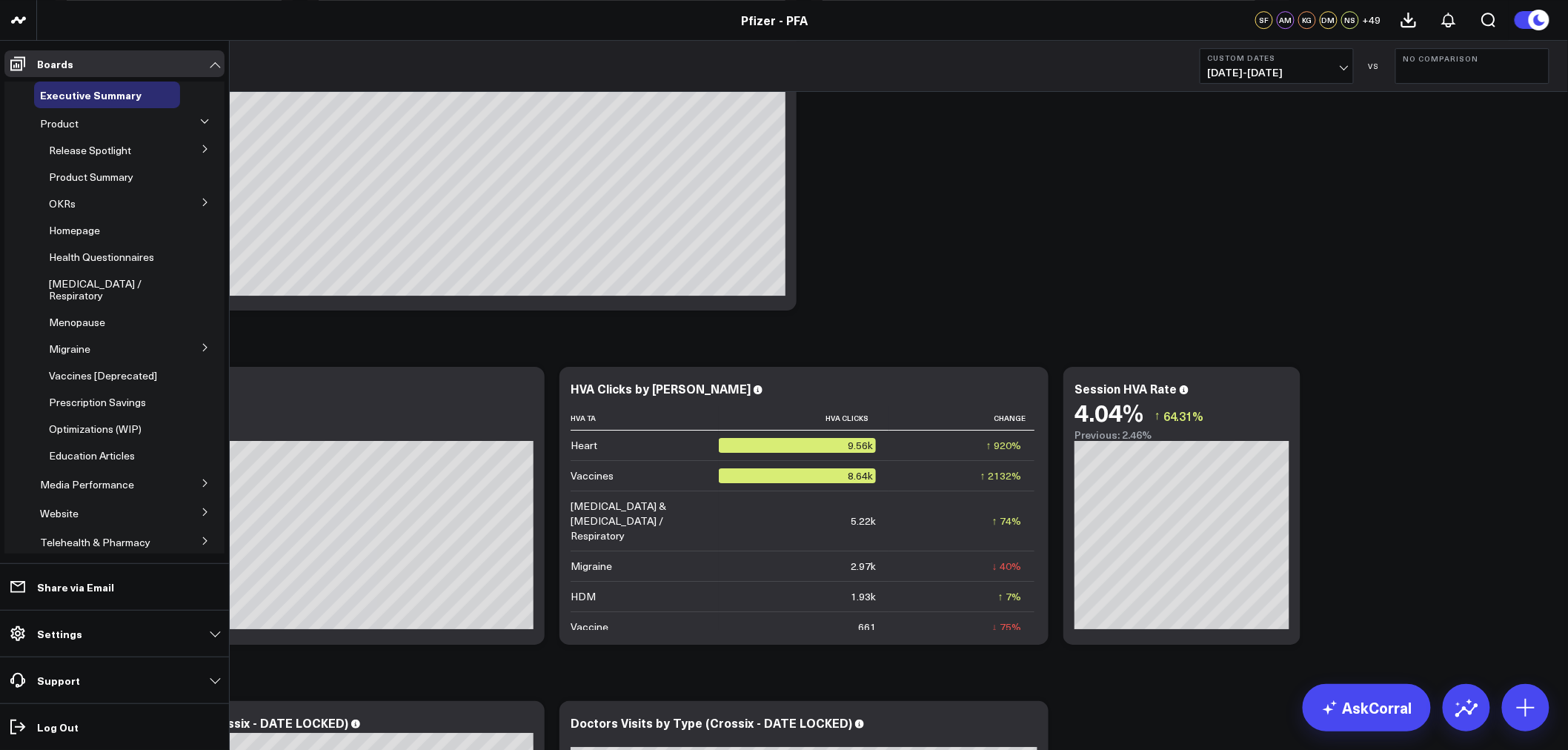
click at [201, 146] on icon at bounding box center [205, 149] width 9 height 9
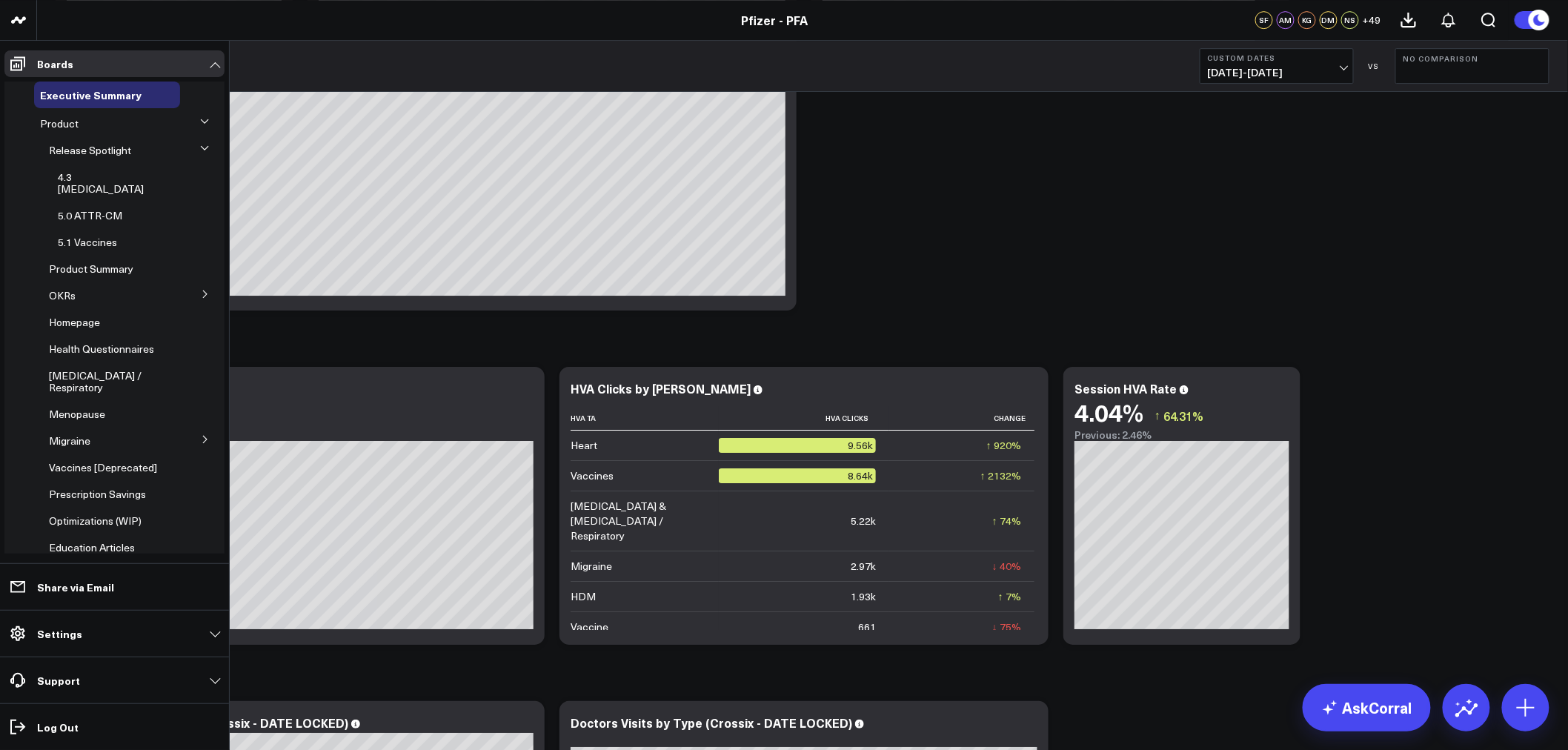
click at [203, 283] on button at bounding box center [205, 294] width 38 height 22
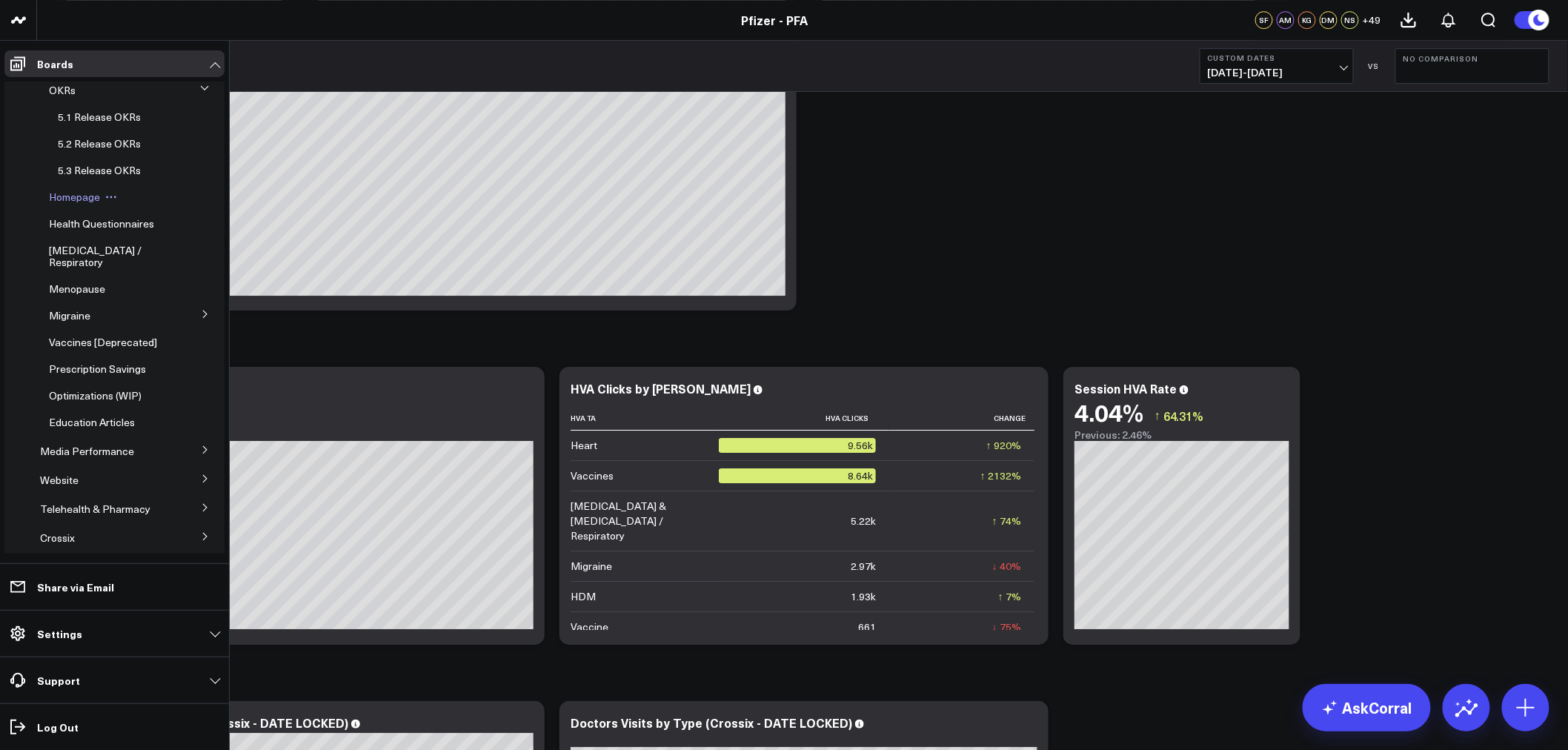
scroll to position [165, 0]
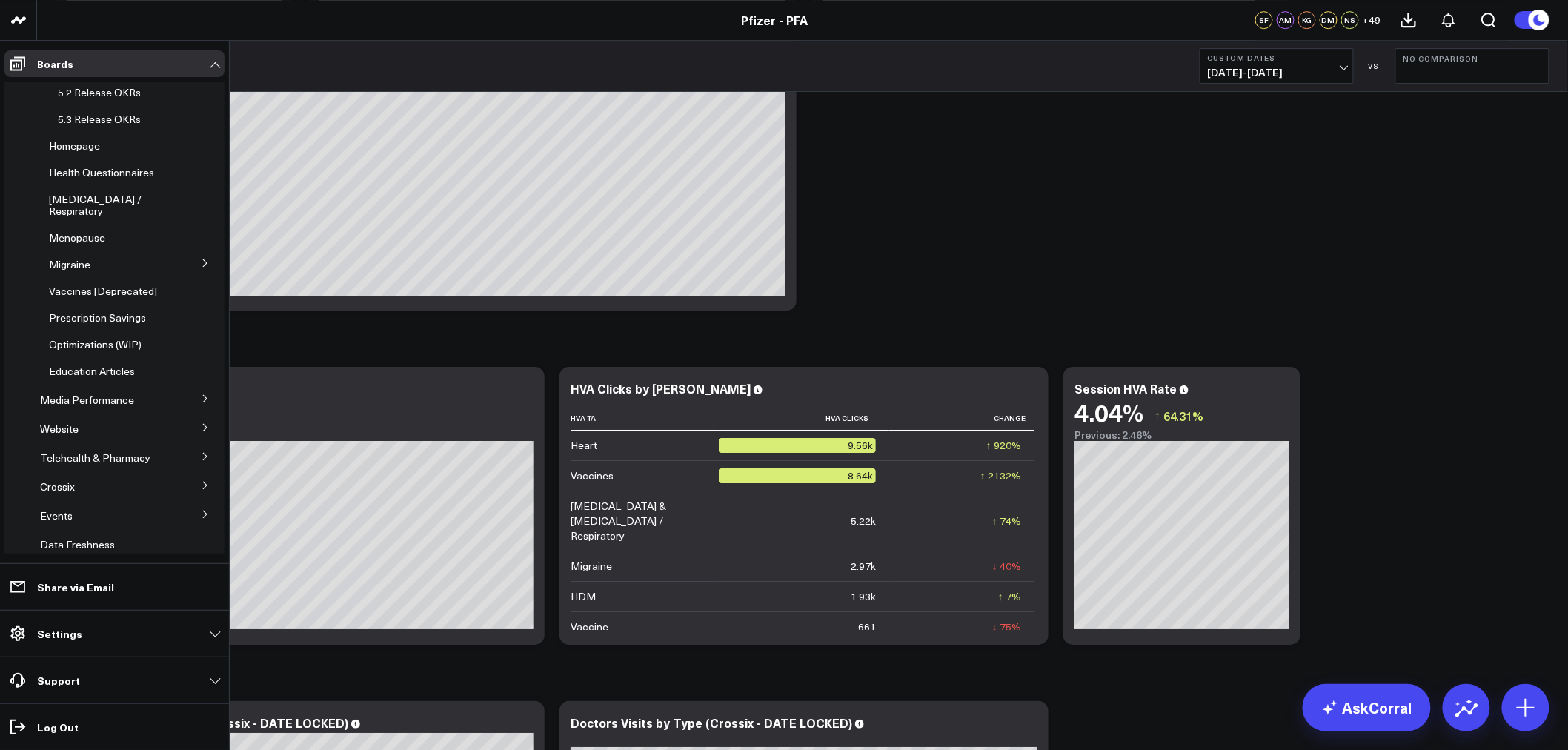
click at [201, 403] on icon at bounding box center [205, 399] width 9 height 9
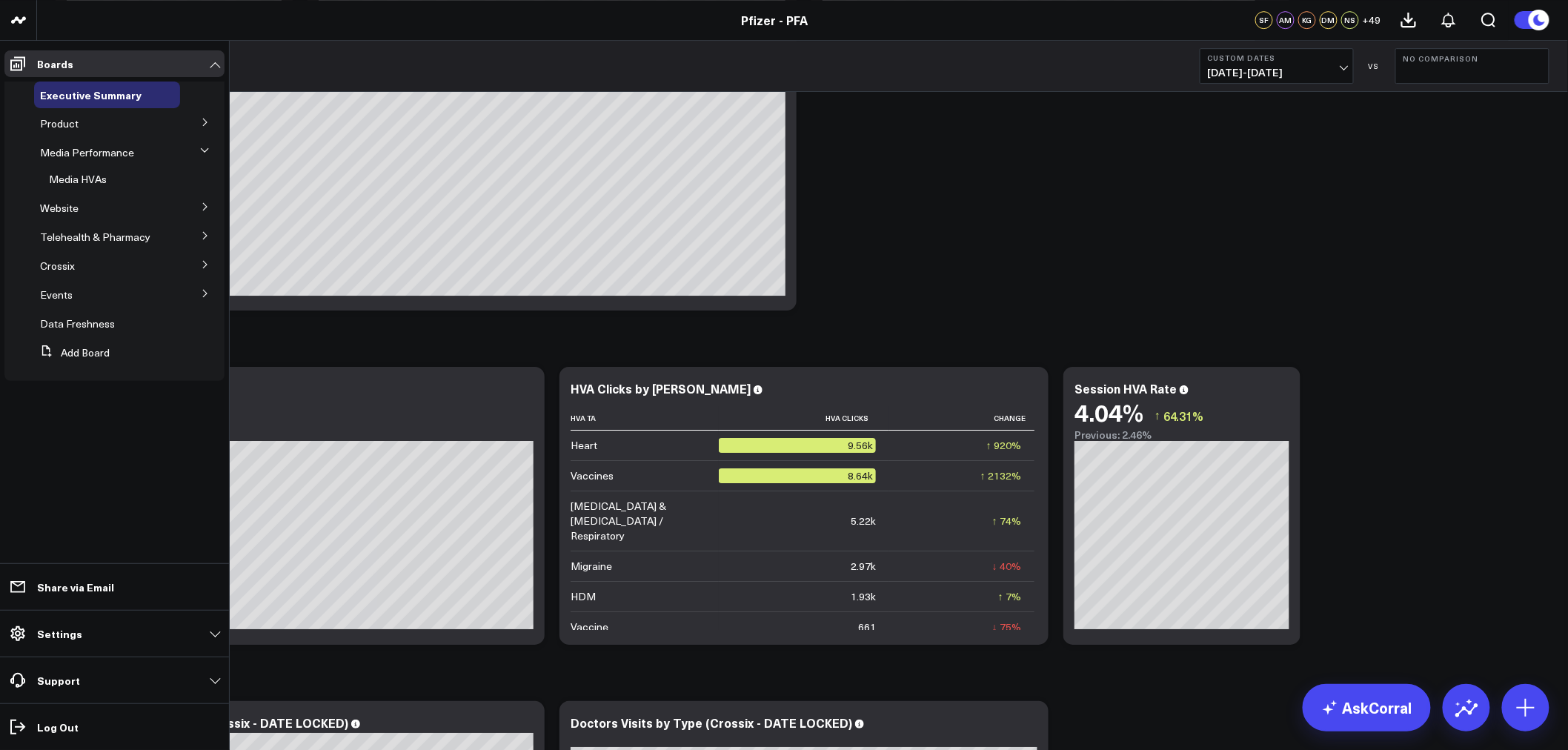
scroll to position [0, 0]
click at [82, 155] on span "Media Performance" at bounding box center [87, 152] width 94 height 14
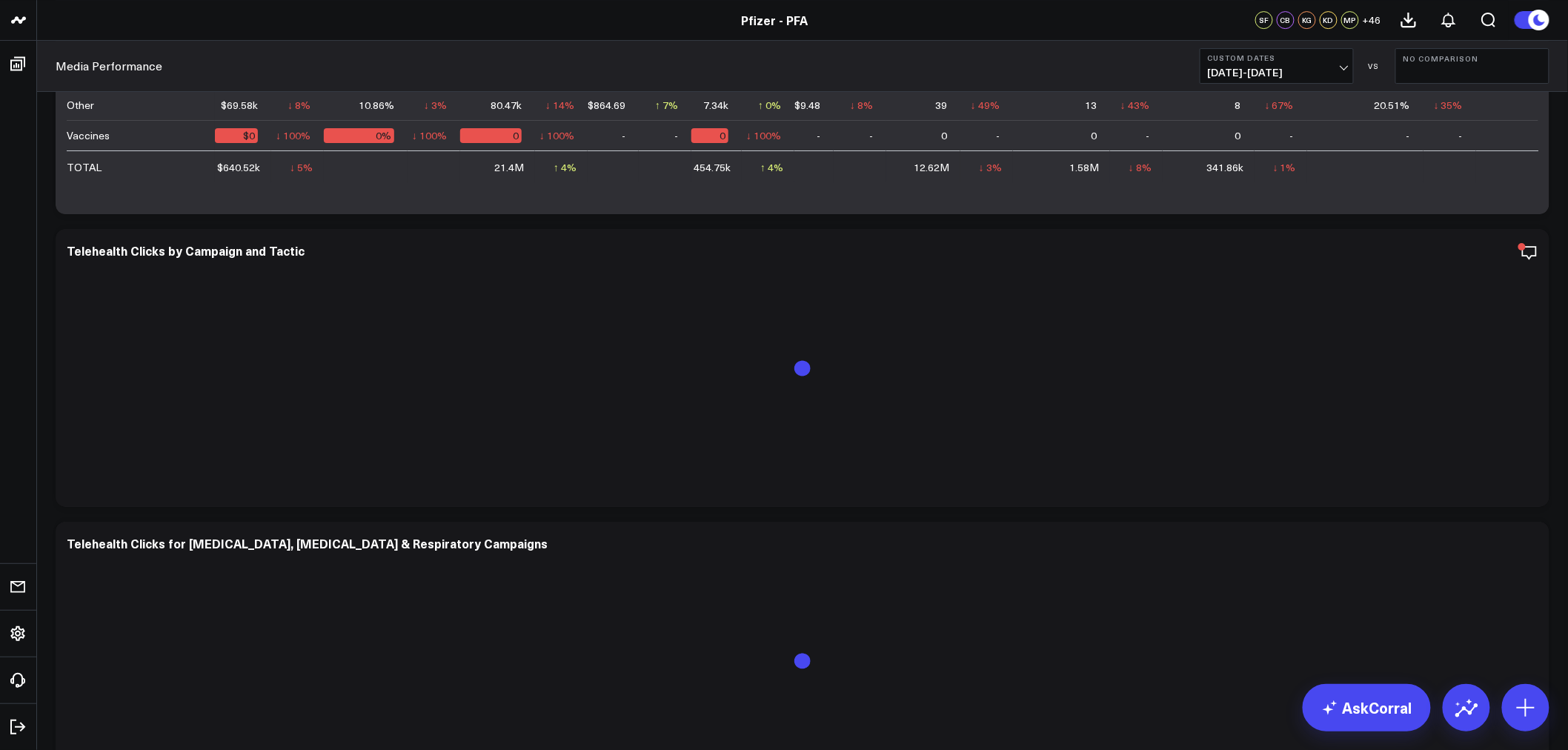
scroll to position [2201, 0]
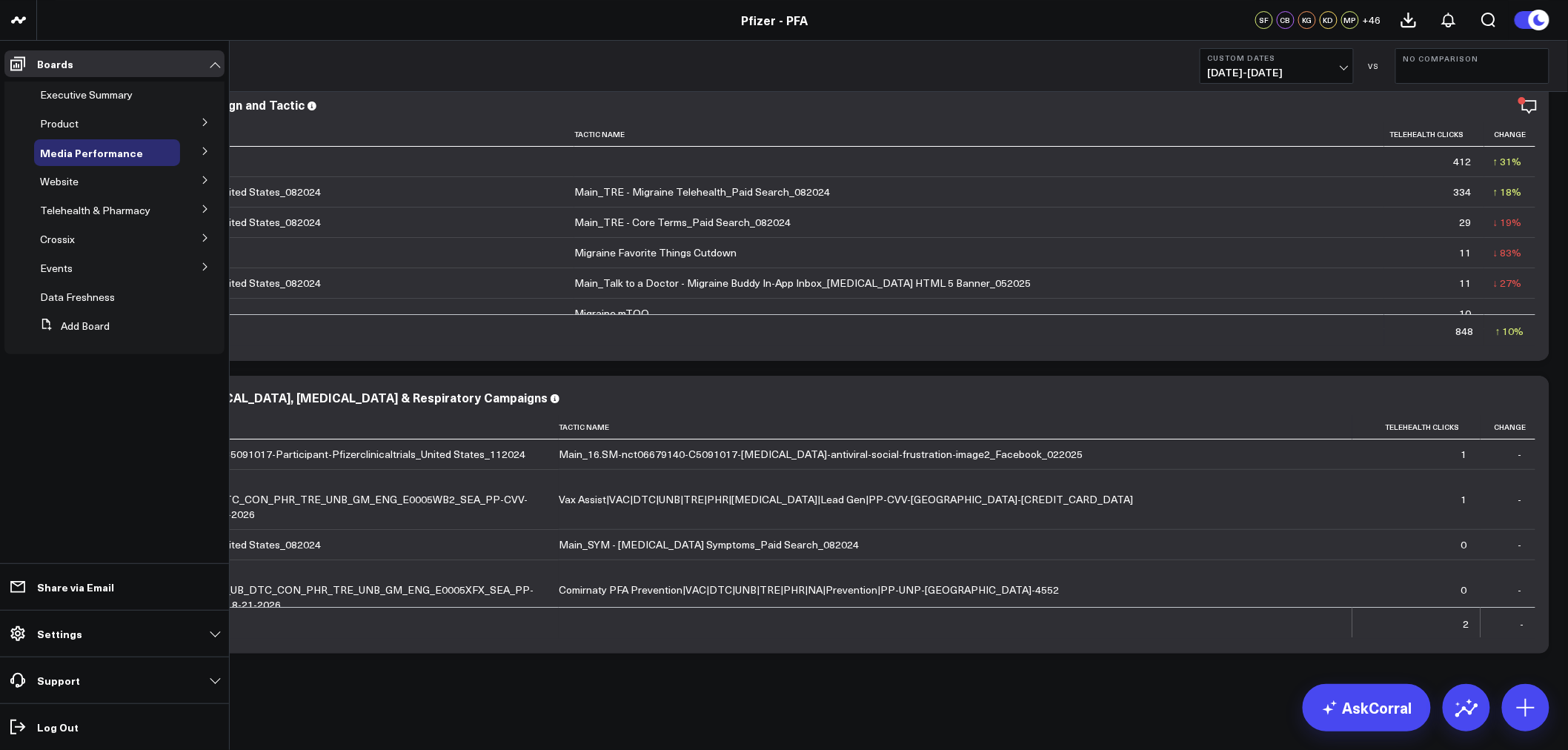
click at [204, 186] on button at bounding box center [205, 179] width 38 height 22
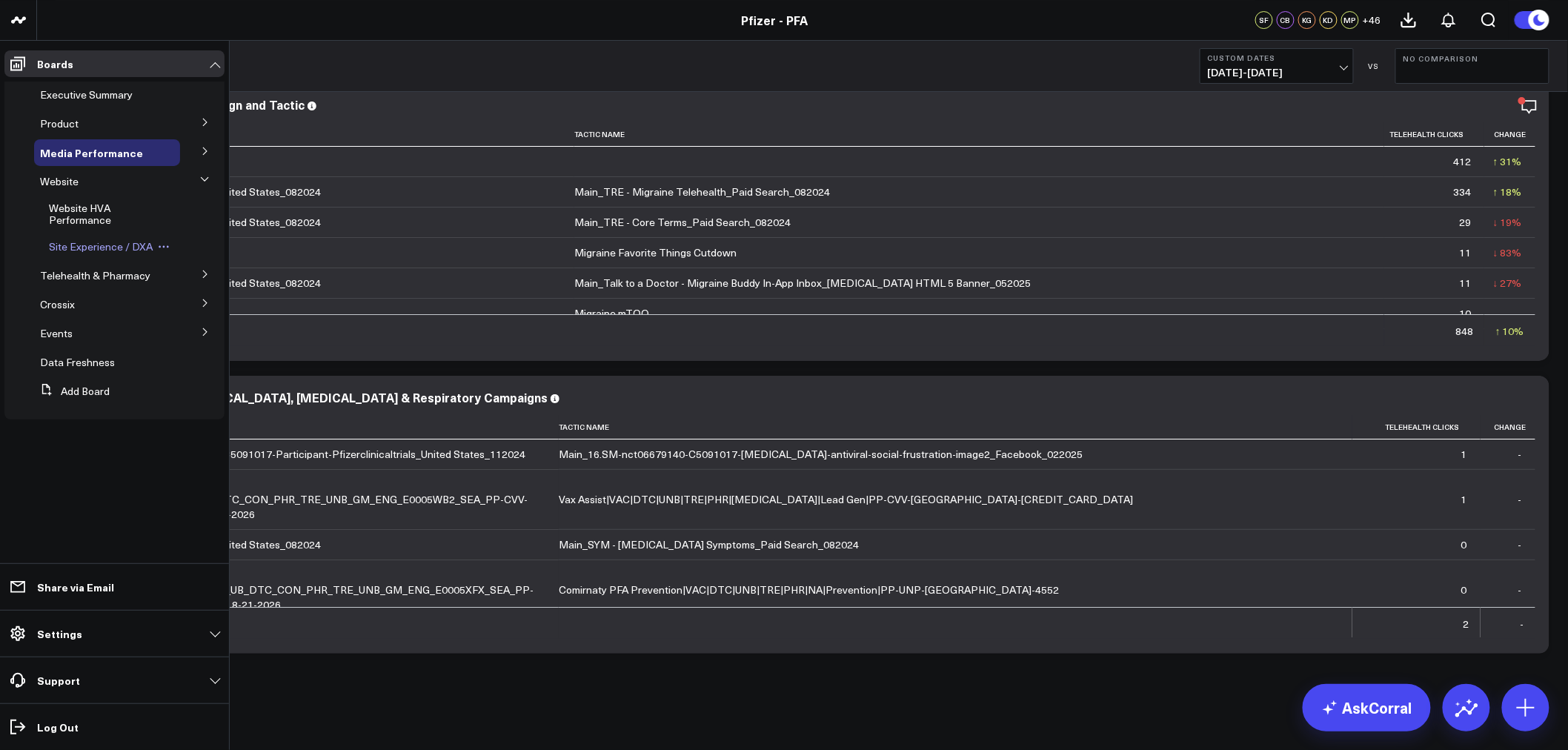
click at [78, 243] on span "Site Experience / DXA" at bounding box center [101, 247] width 104 height 14
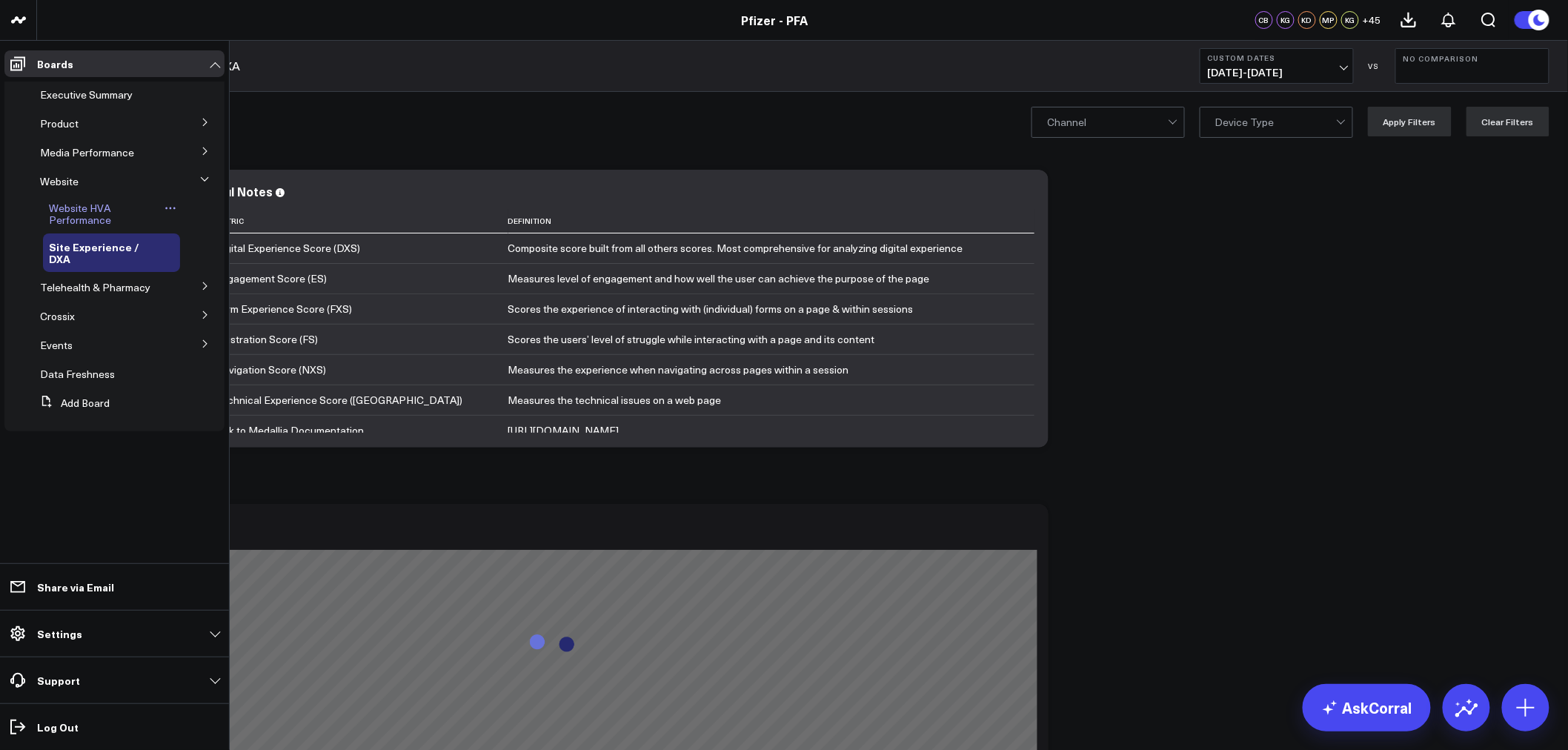
click at [75, 206] on span "Website HVA Performance" at bounding box center [80, 214] width 62 height 26
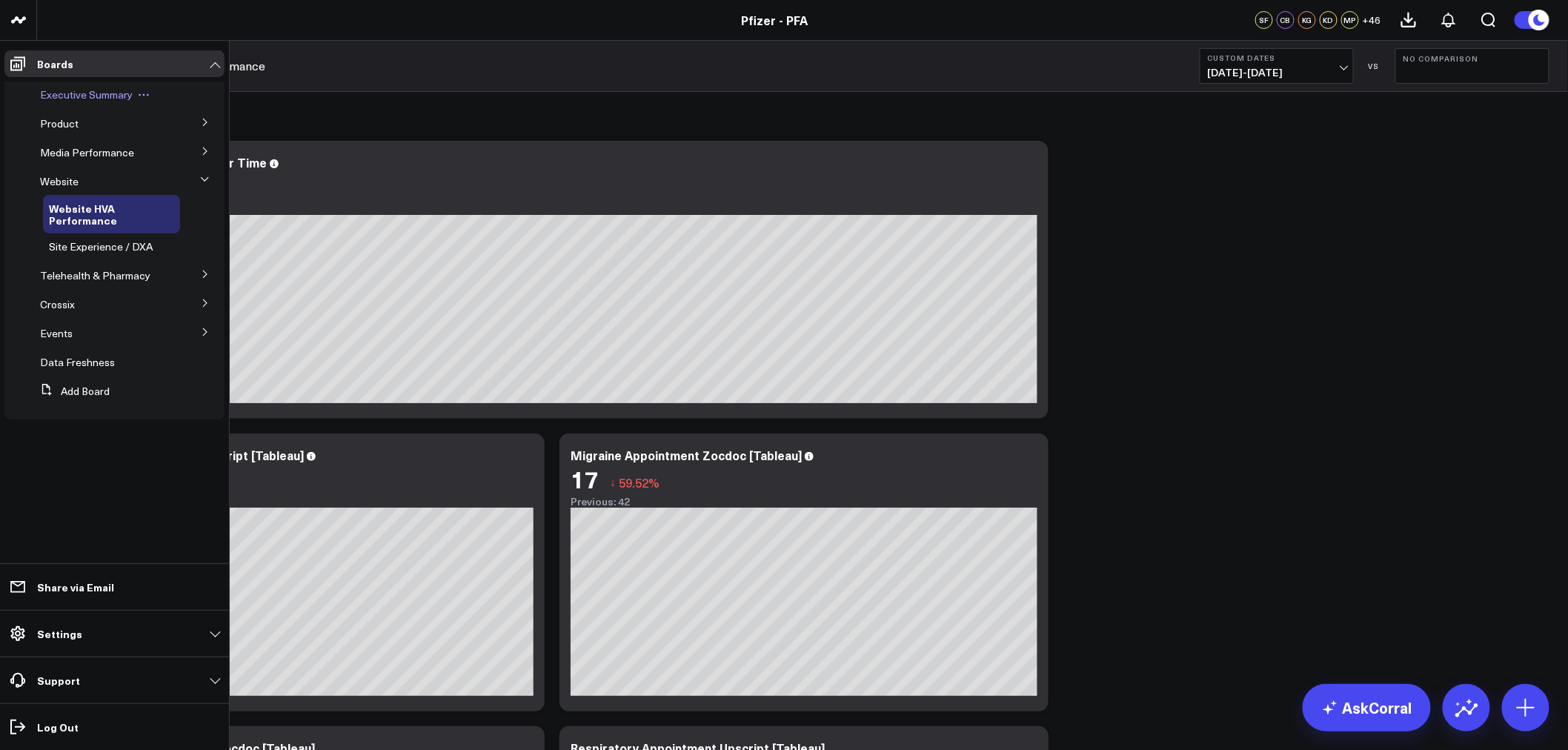
click at [69, 95] on span "Executive Summary" at bounding box center [86, 94] width 93 height 14
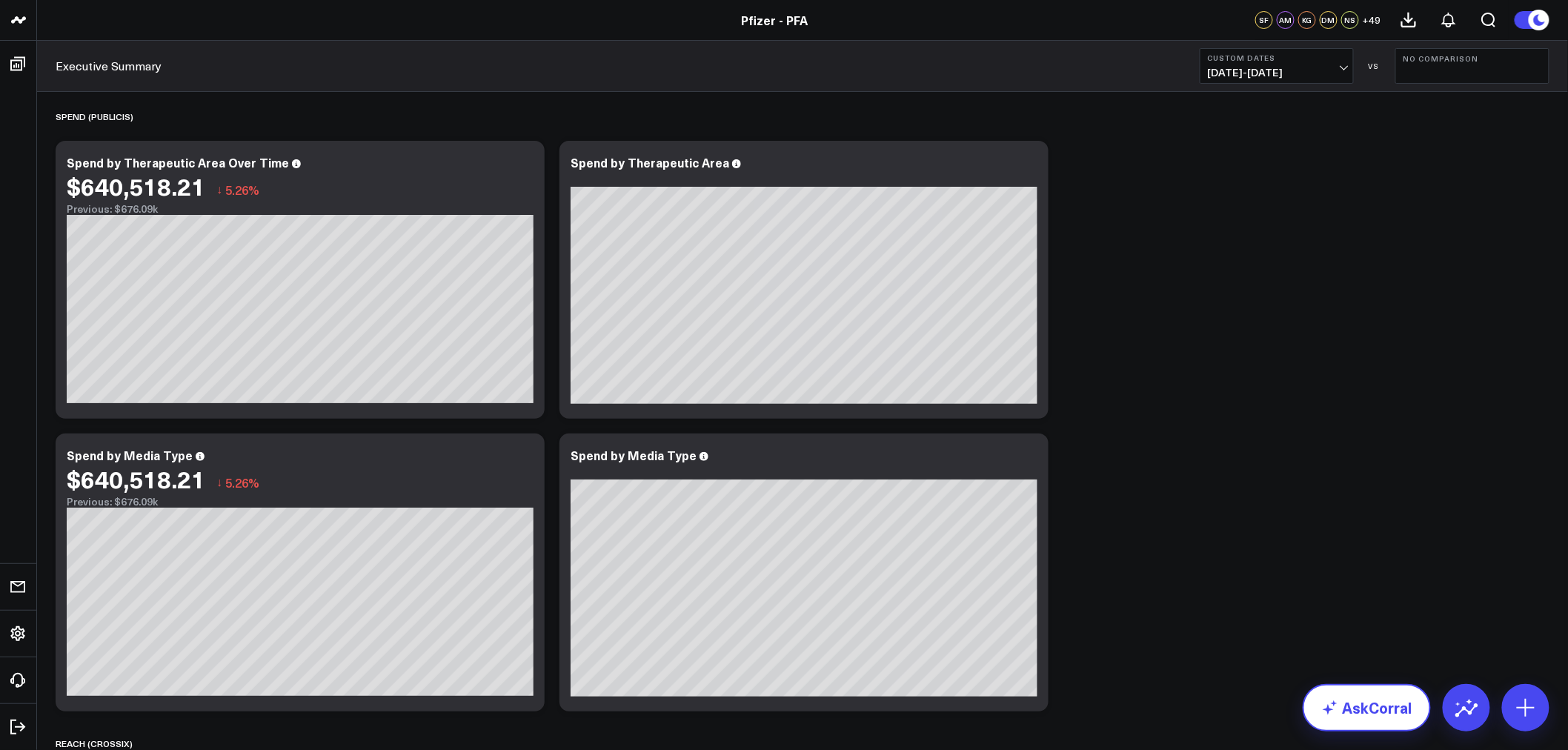
click at [1357, 695] on link "AskCorral" at bounding box center [1367, 708] width 128 height 47
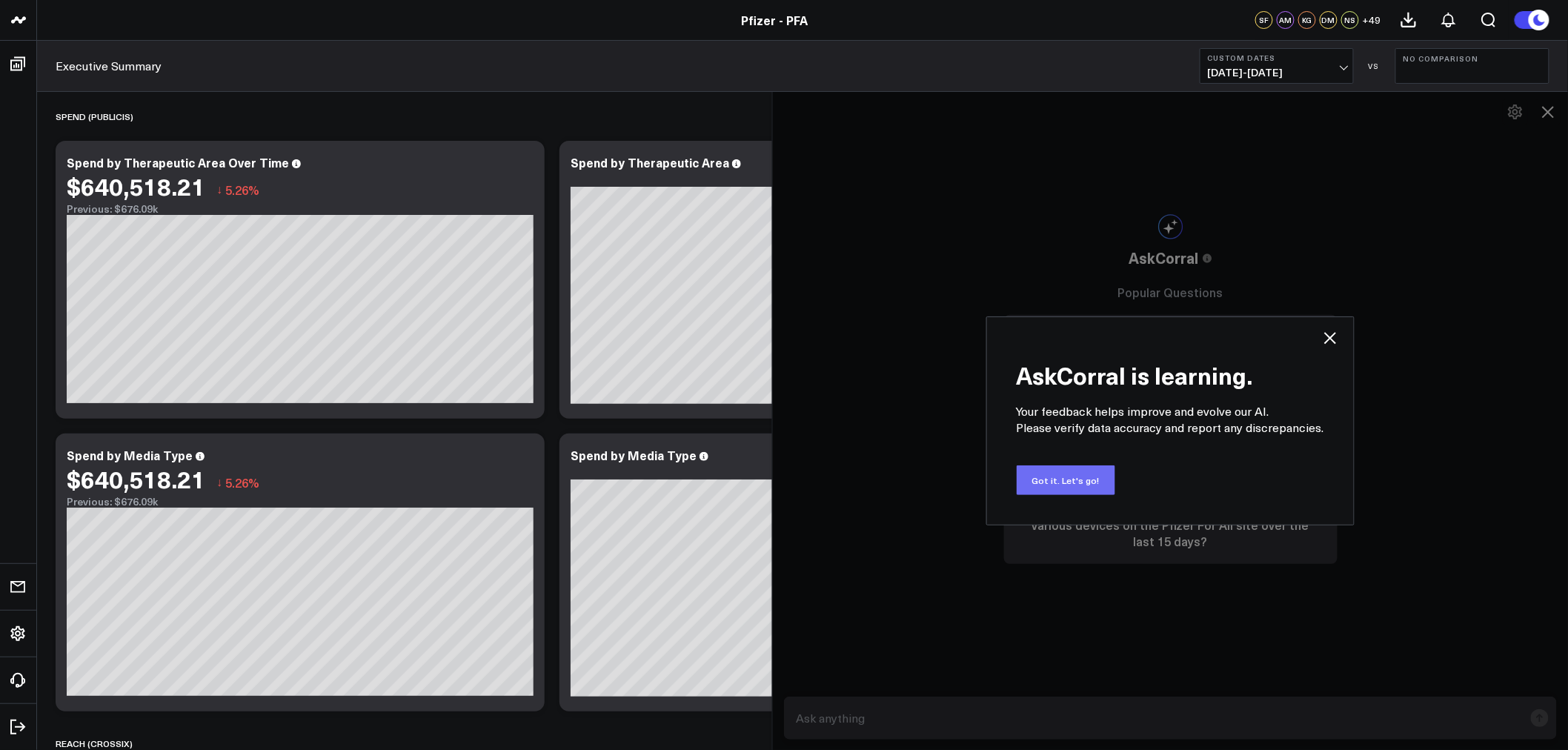
click at [1077, 479] on button "Got it. Let's go!" at bounding box center [1065, 480] width 98 height 30
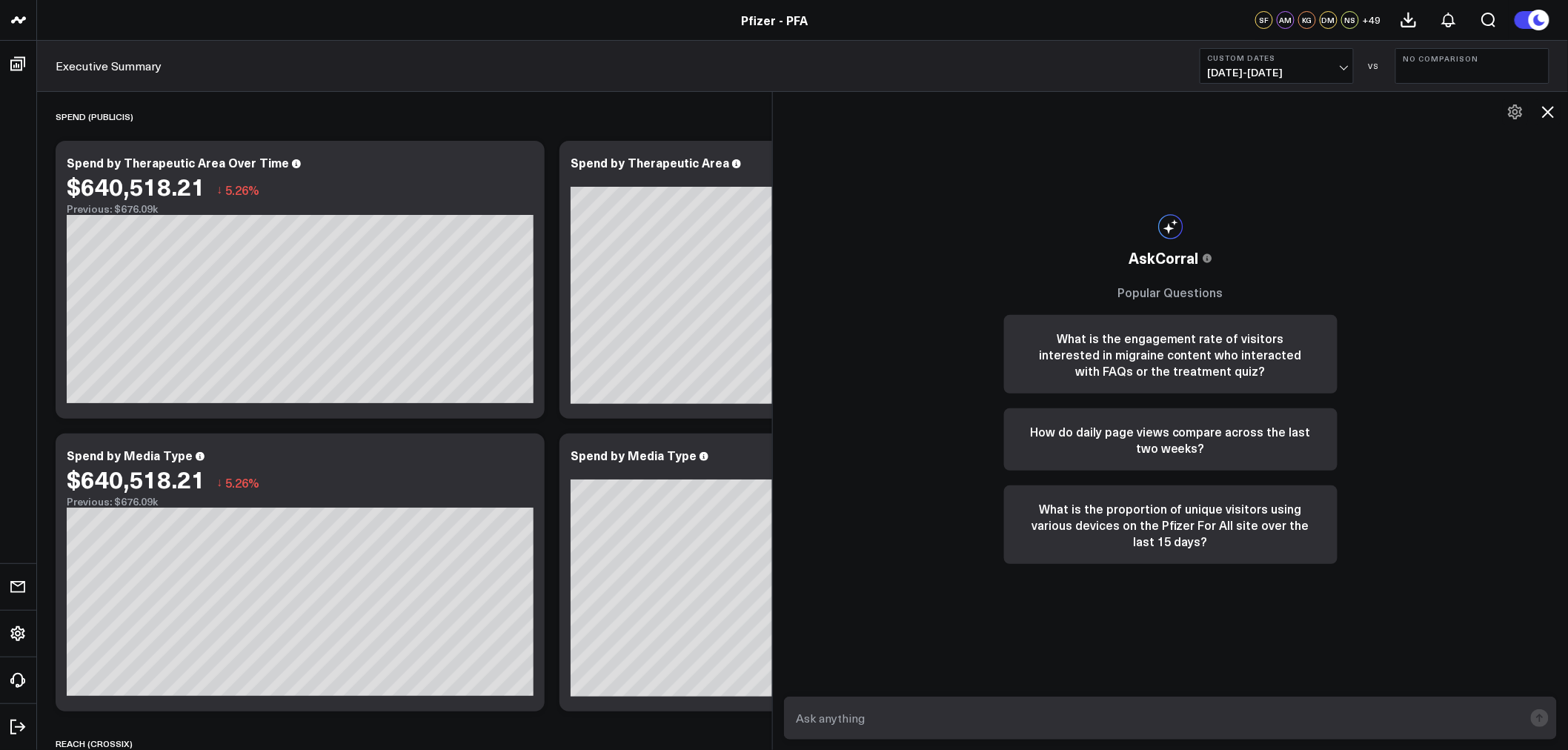
click at [927, 728] on textarea at bounding box center [1158, 718] width 732 height 26
type textarea "How many CRM signups have there been between [DATE] and [DATE]?"
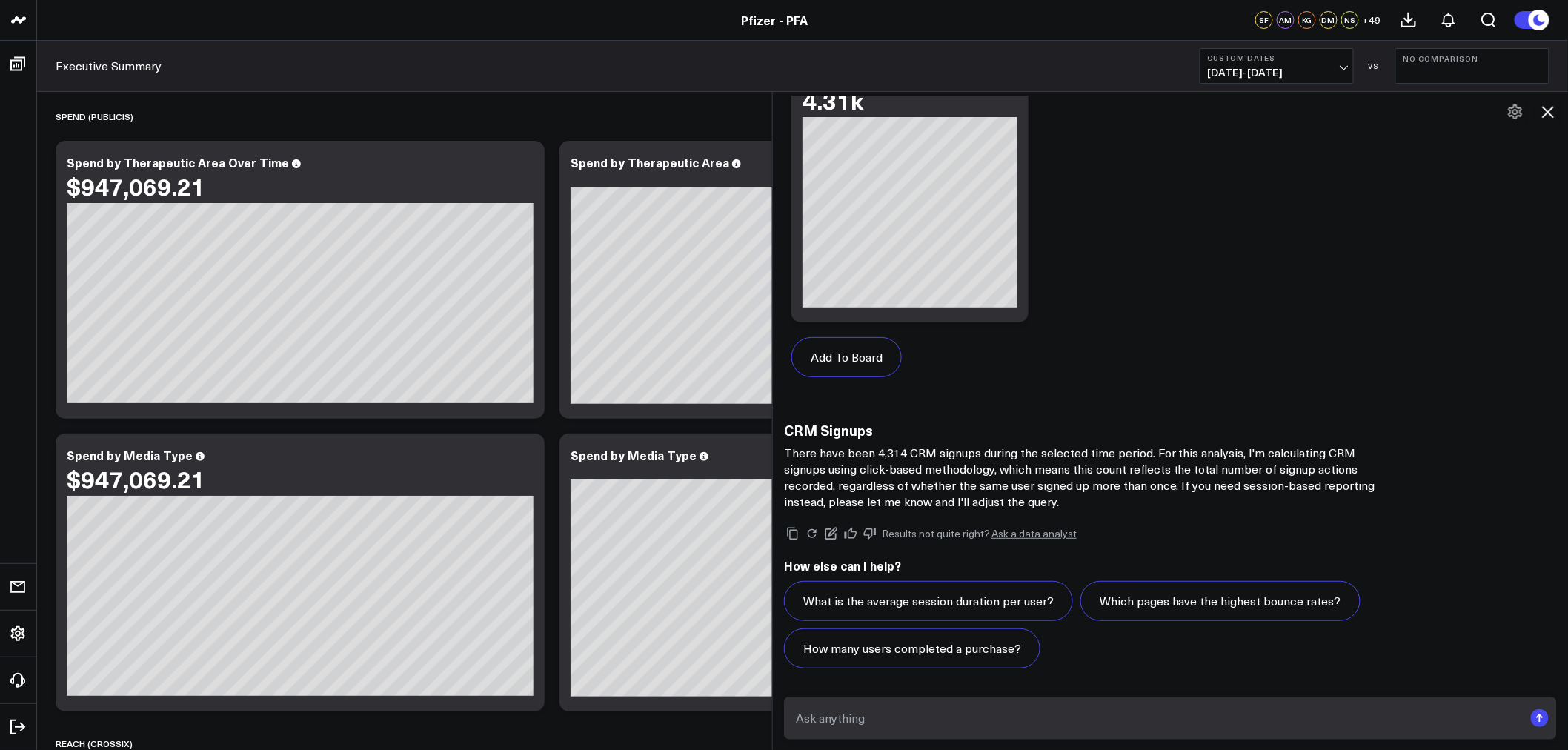
scroll to position [934, 0]
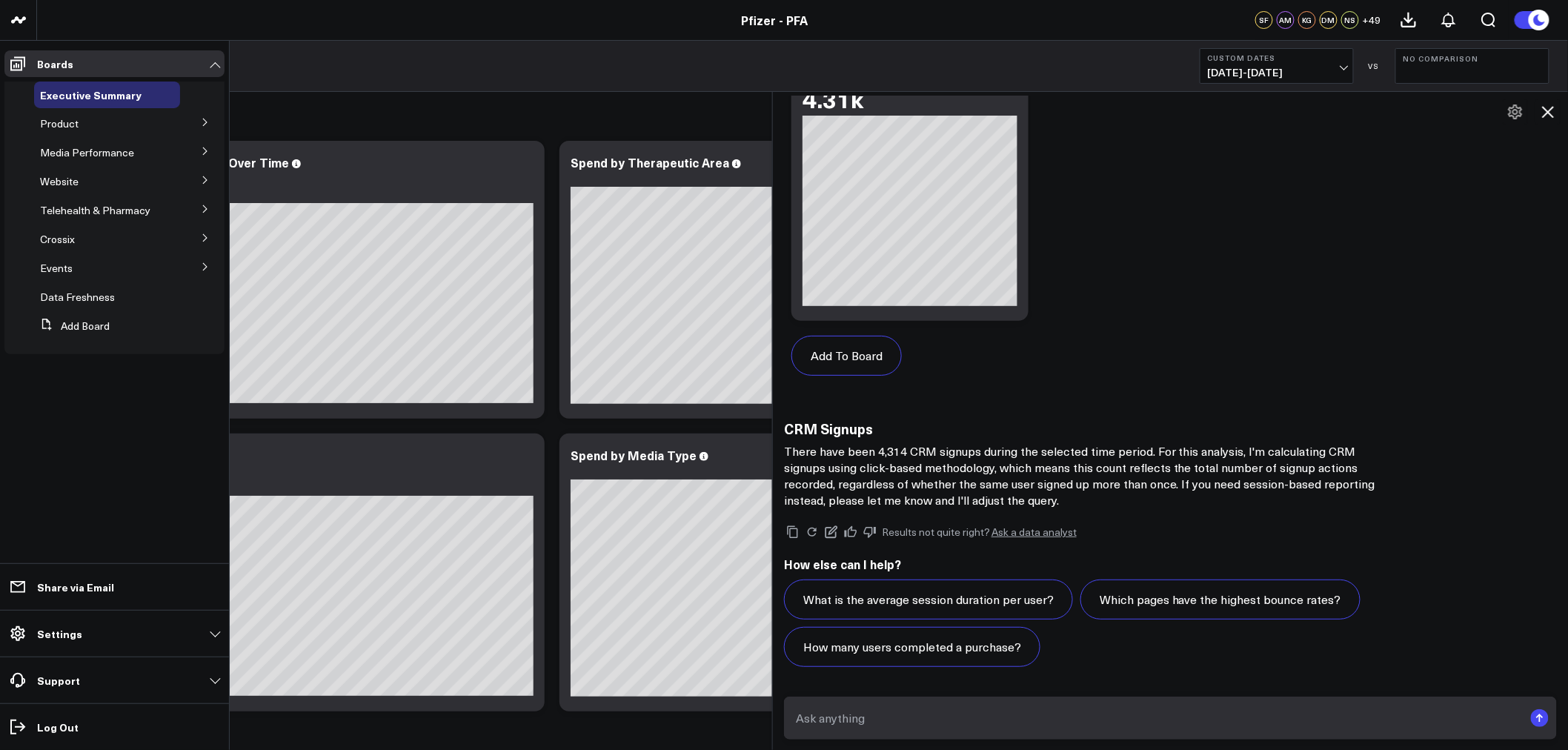
click at [201, 118] on icon at bounding box center [205, 122] width 9 height 9
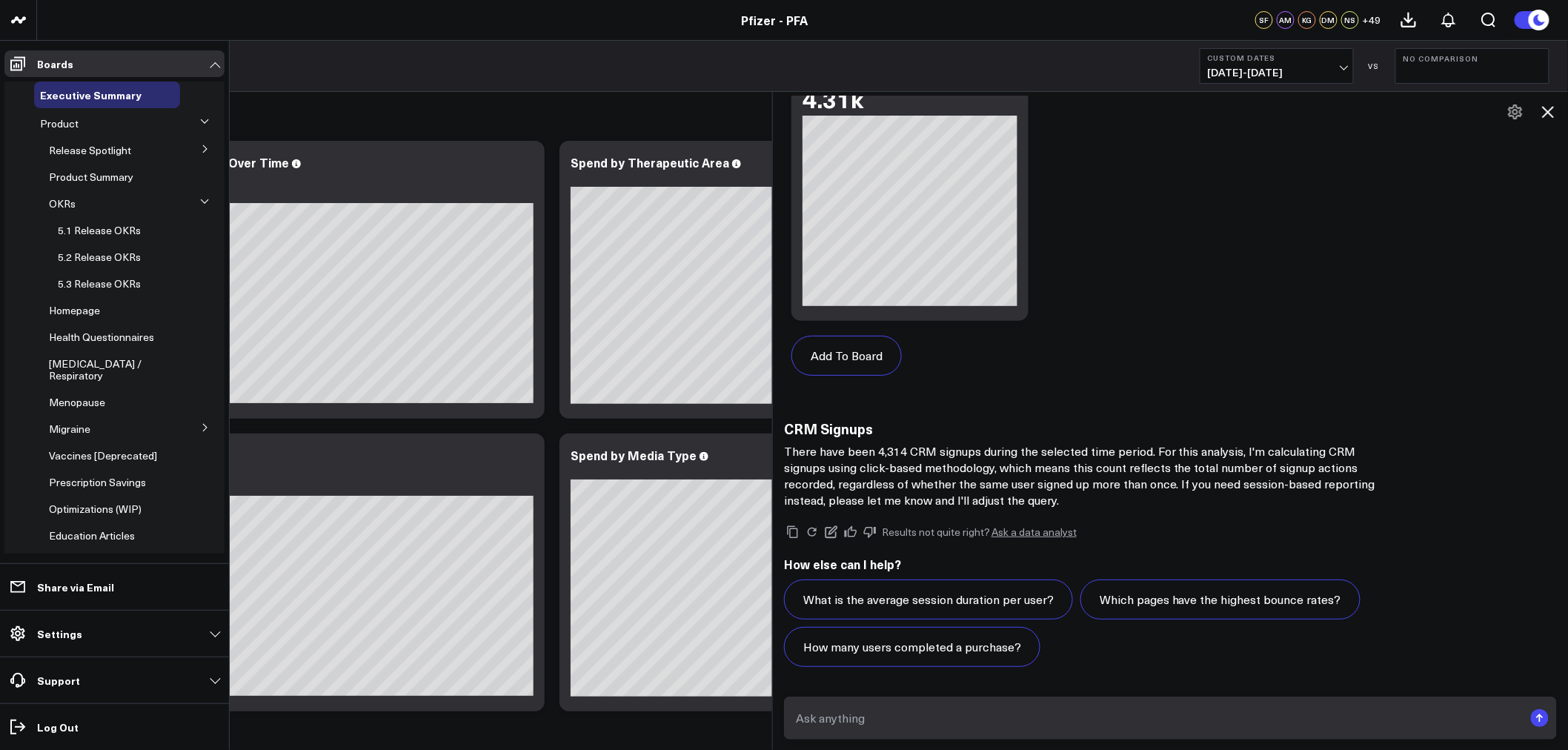
click at [203, 146] on icon at bounding box center [205, 148] width 4 height 7
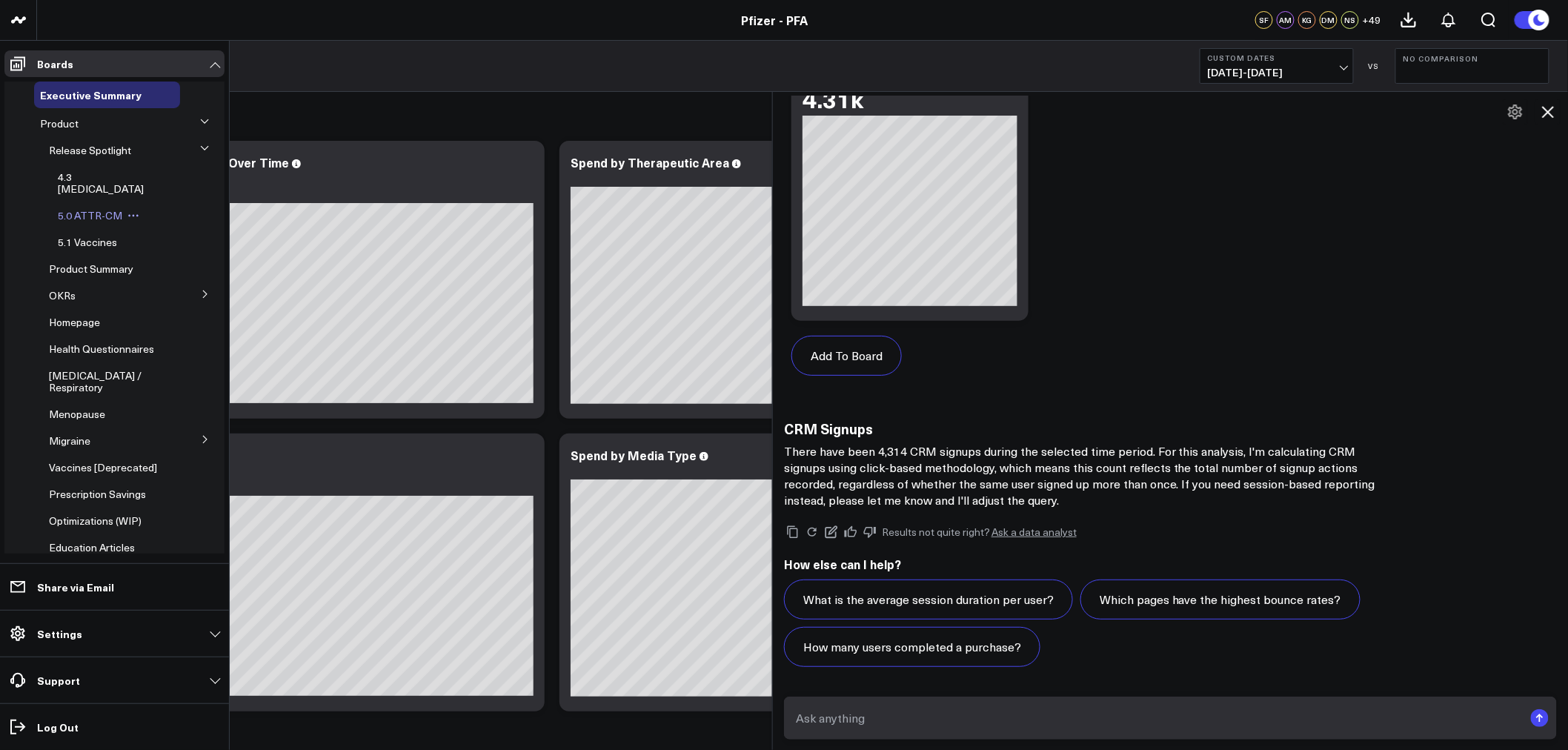
click at [96, 208] on span "5.0 ATTR-CM" at bounding box center [90, 215] width 65 height 14
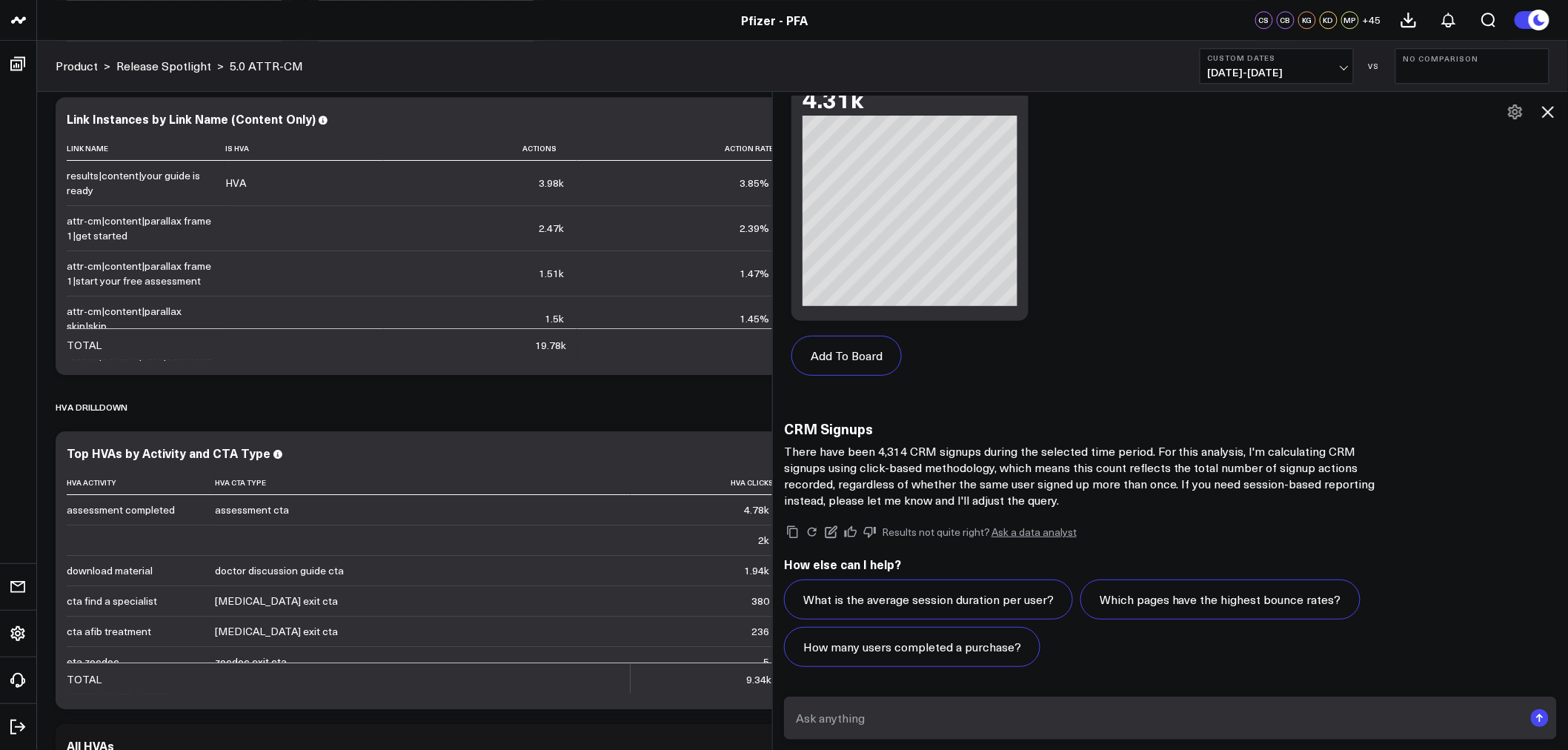
scroll to position [1894, 0]
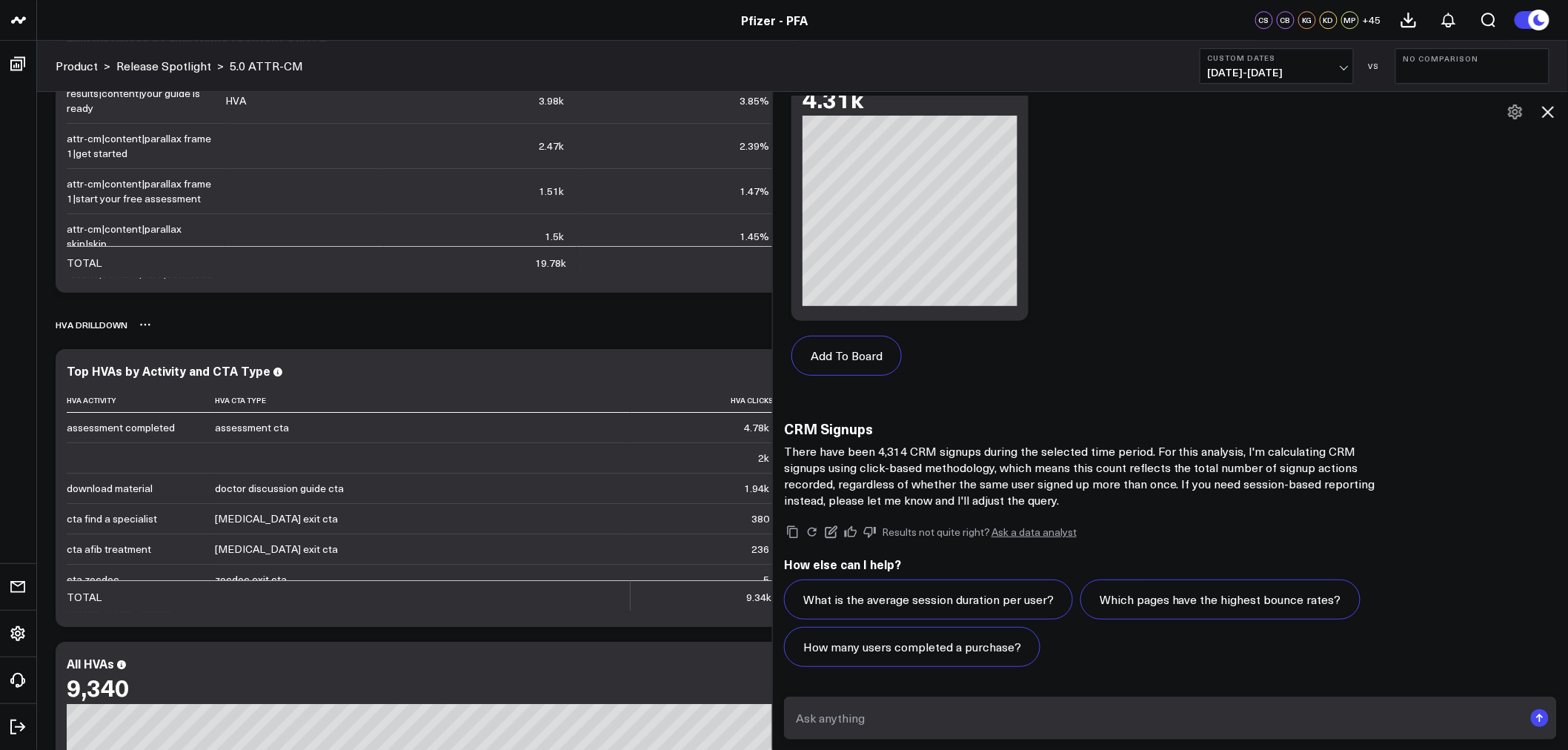
click at [434, 330] on div "HVA Drilldown" at bounding box center [802, 324] width 1494 height 34
click at [1543, 108] on icon at bounding box center [1548, 112] width 18 height 18
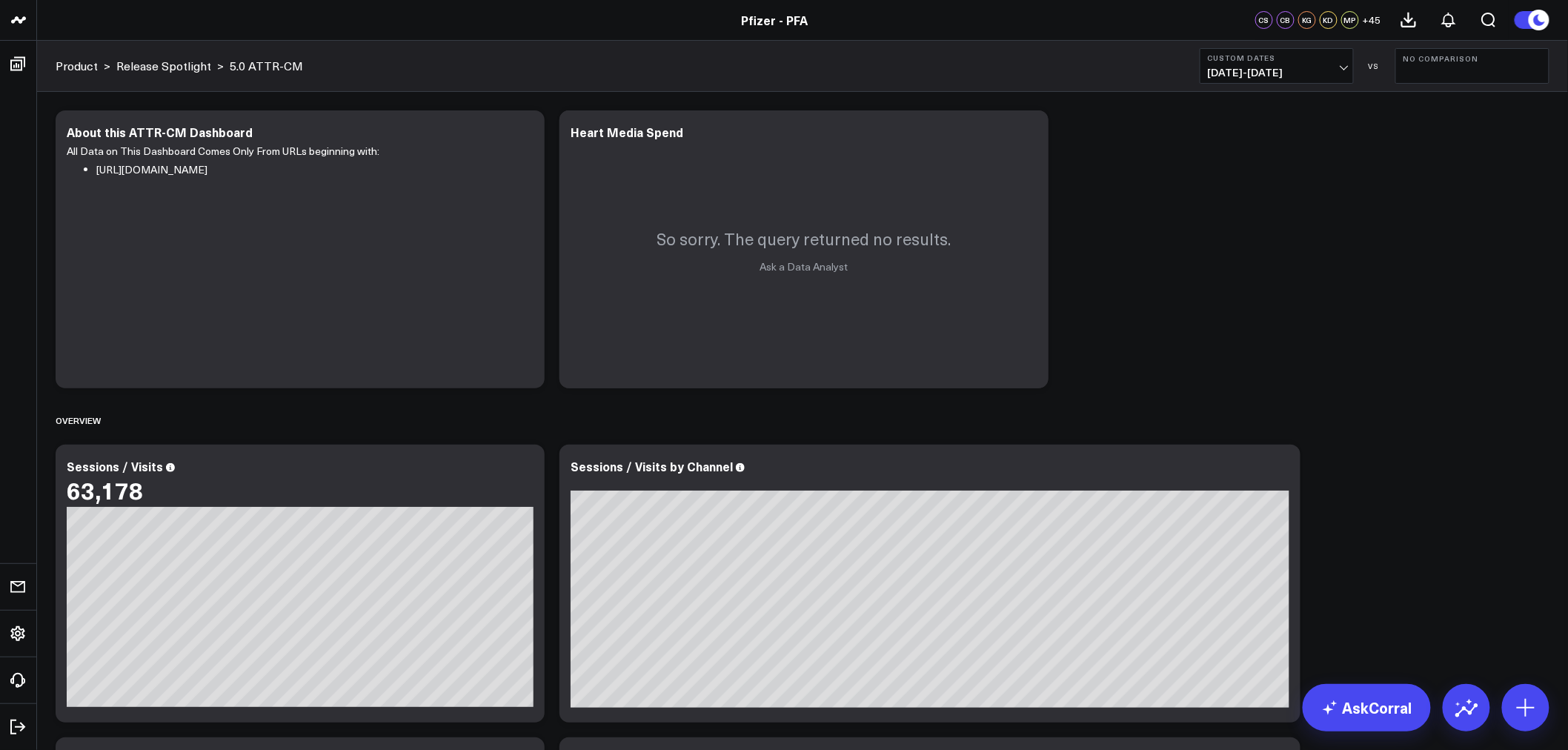
scroll to position [247, 0]
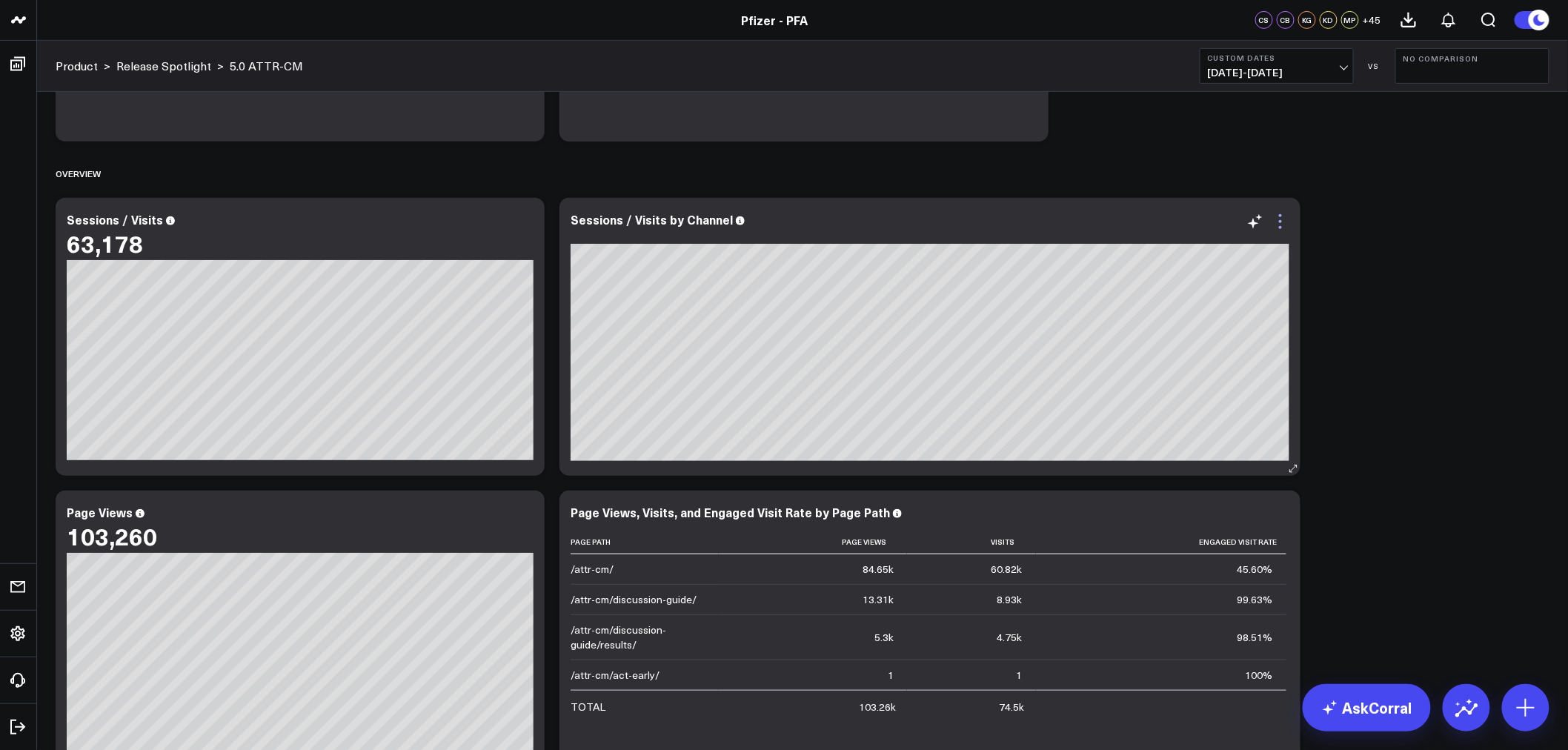
click at [1276, 219] on icon at bounding box center [1281, 222] width 18 height 18
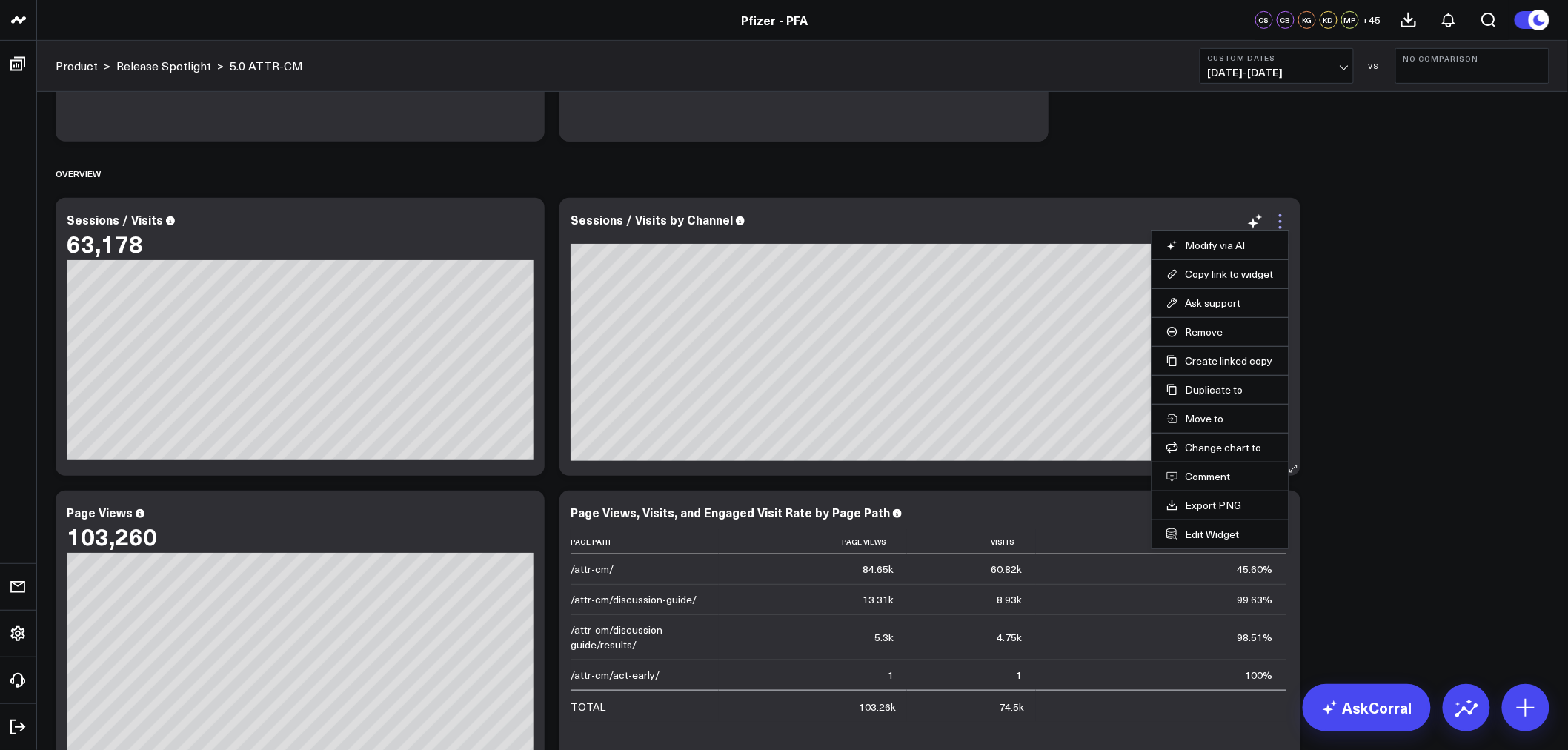
click at [1278, 217] on icon at bounding box center [1281, 222] width 18 height 18
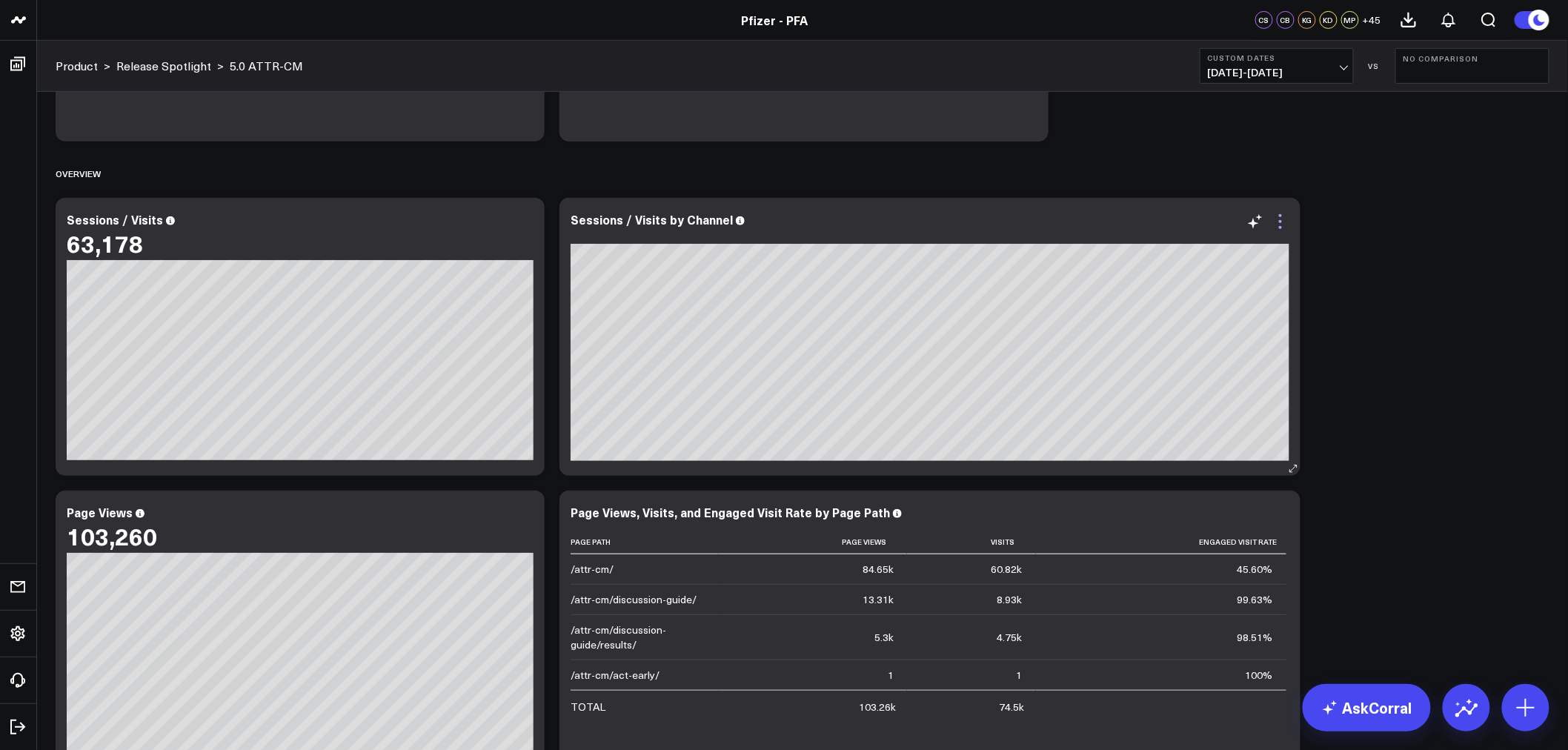
click at [1278, 217] on icon at bounding box center [1281, 222] width 18 height 18
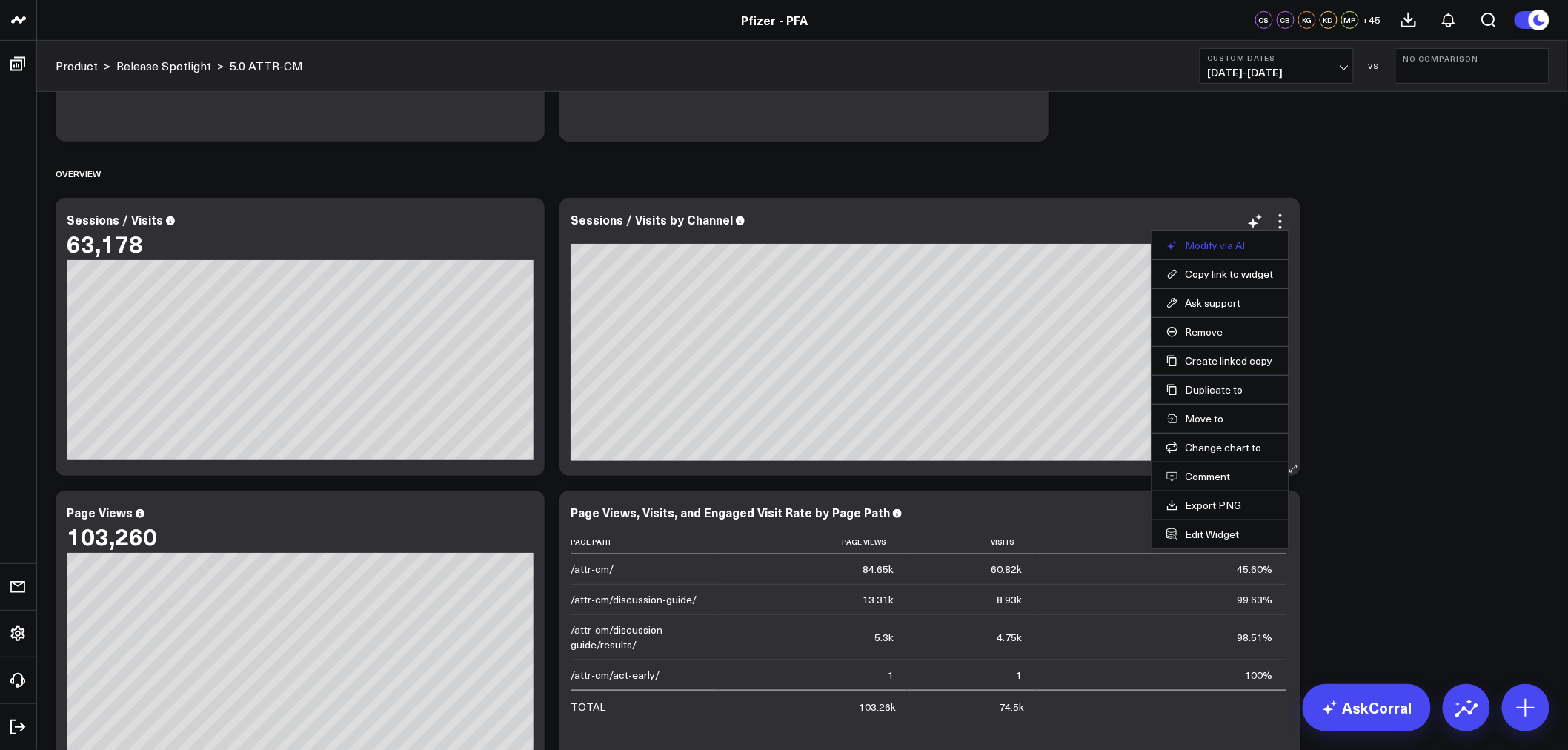
click at [1213, 245] on button "Modify via AI" at bounding box center [1220, 245] width 107 height 14
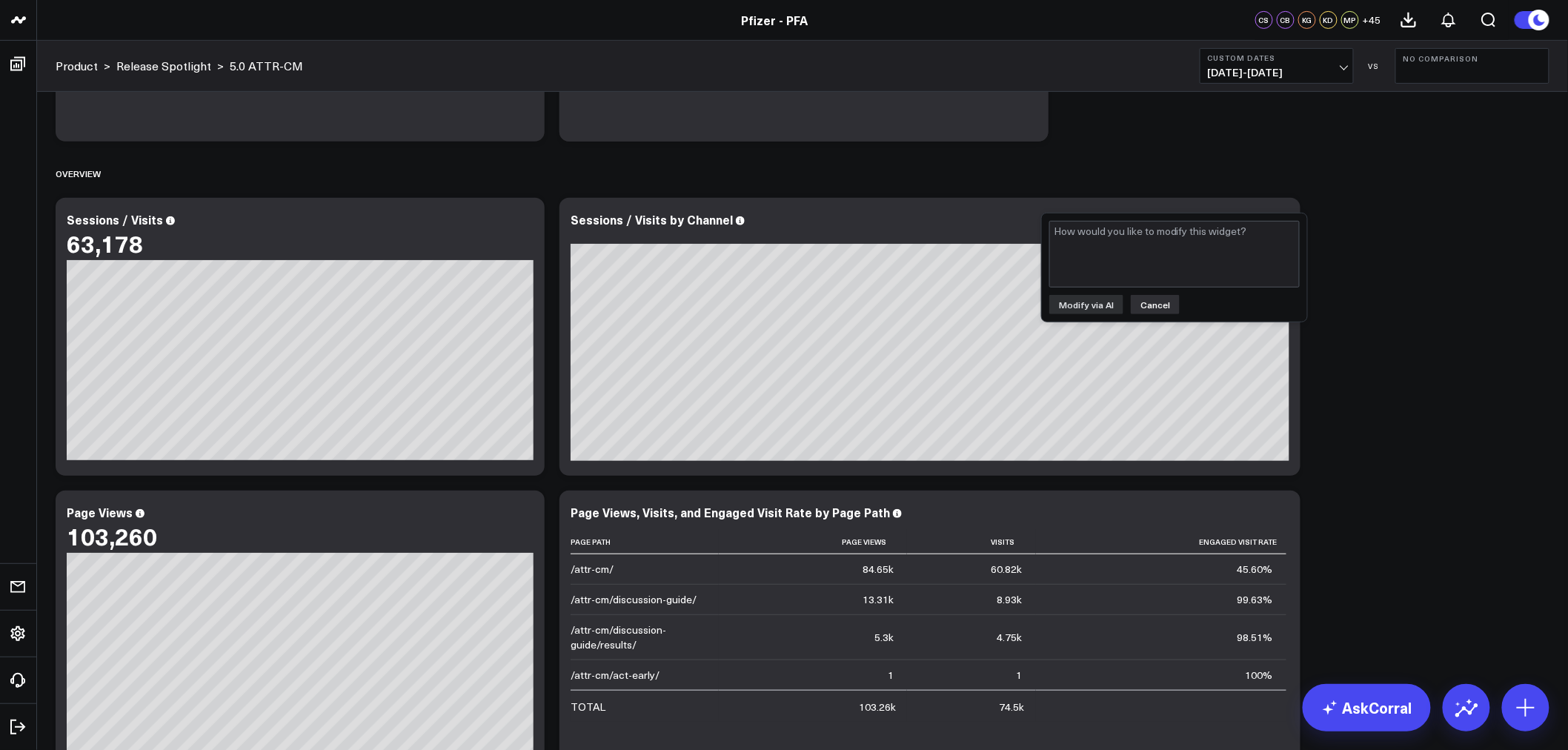
click at [1151, 300] on button "Cancel" at bounding box center [1155, 305] width 49 height 19
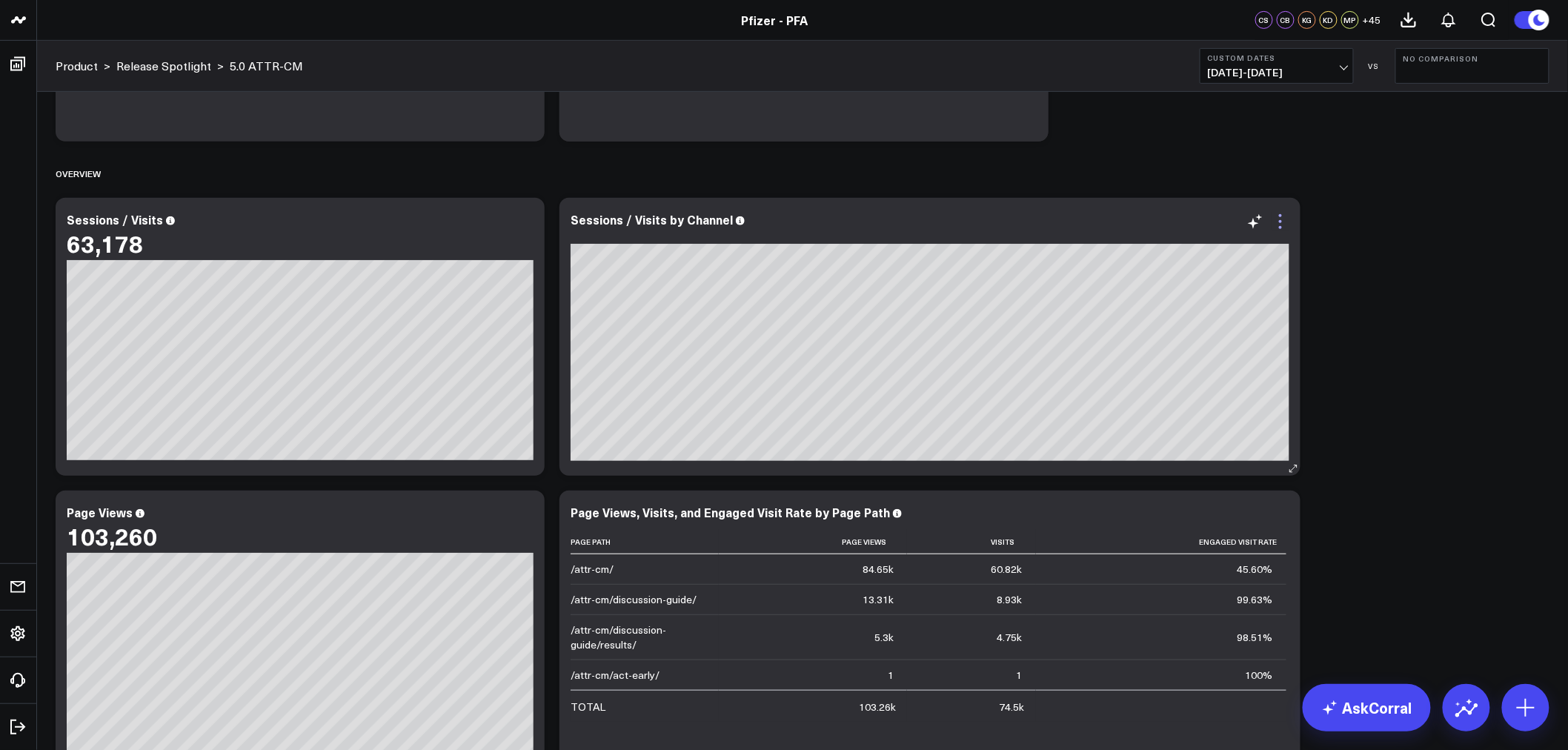
click at [1280, 225] on icon at bounding box center [1281, 222] width 18 height 18
click at [1355, 698] on link "AskCorral" at bounding box center [1367, 708] width 128 height 47
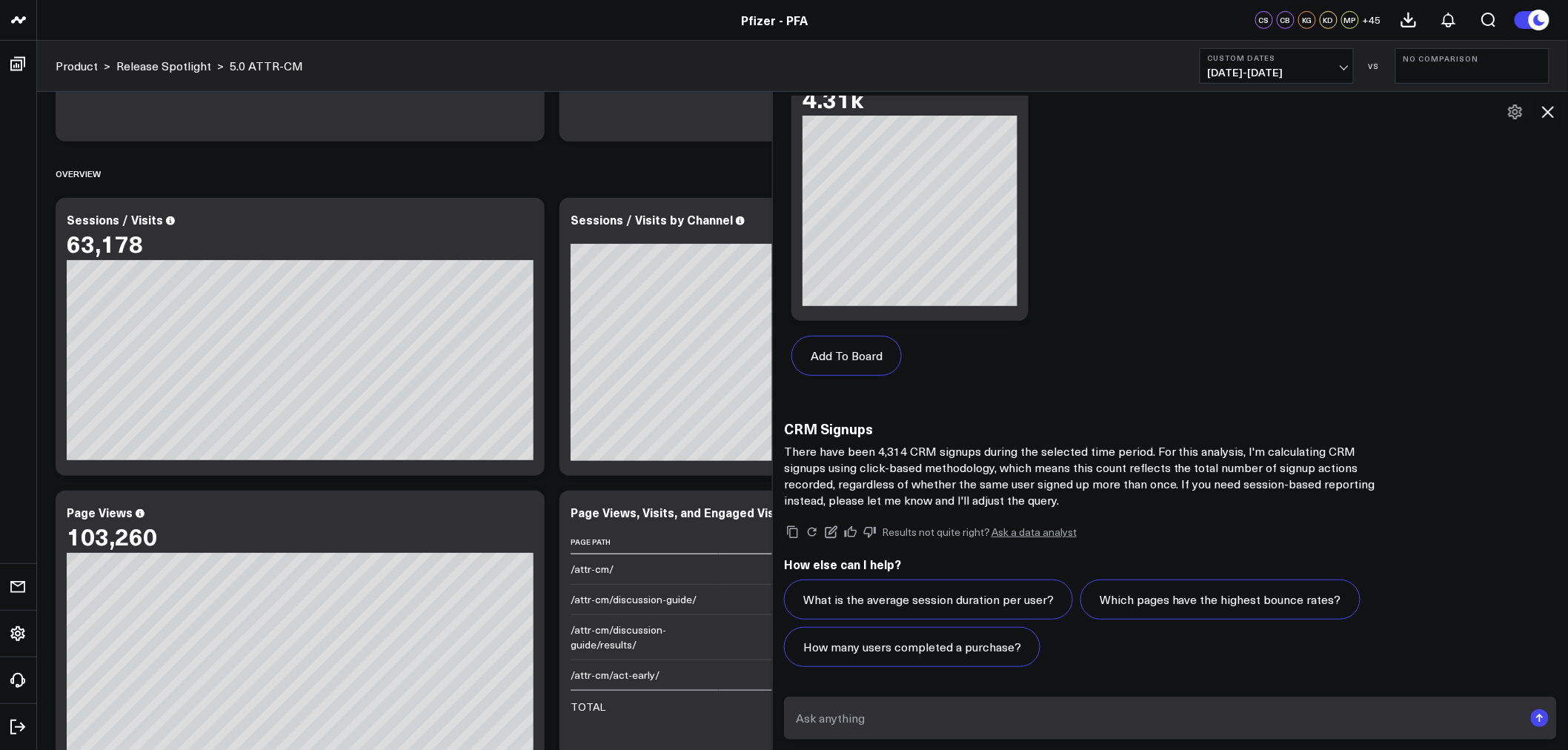
click at [1033, 724] on textarea at bounding box center [1158, 718] width 732 height 26
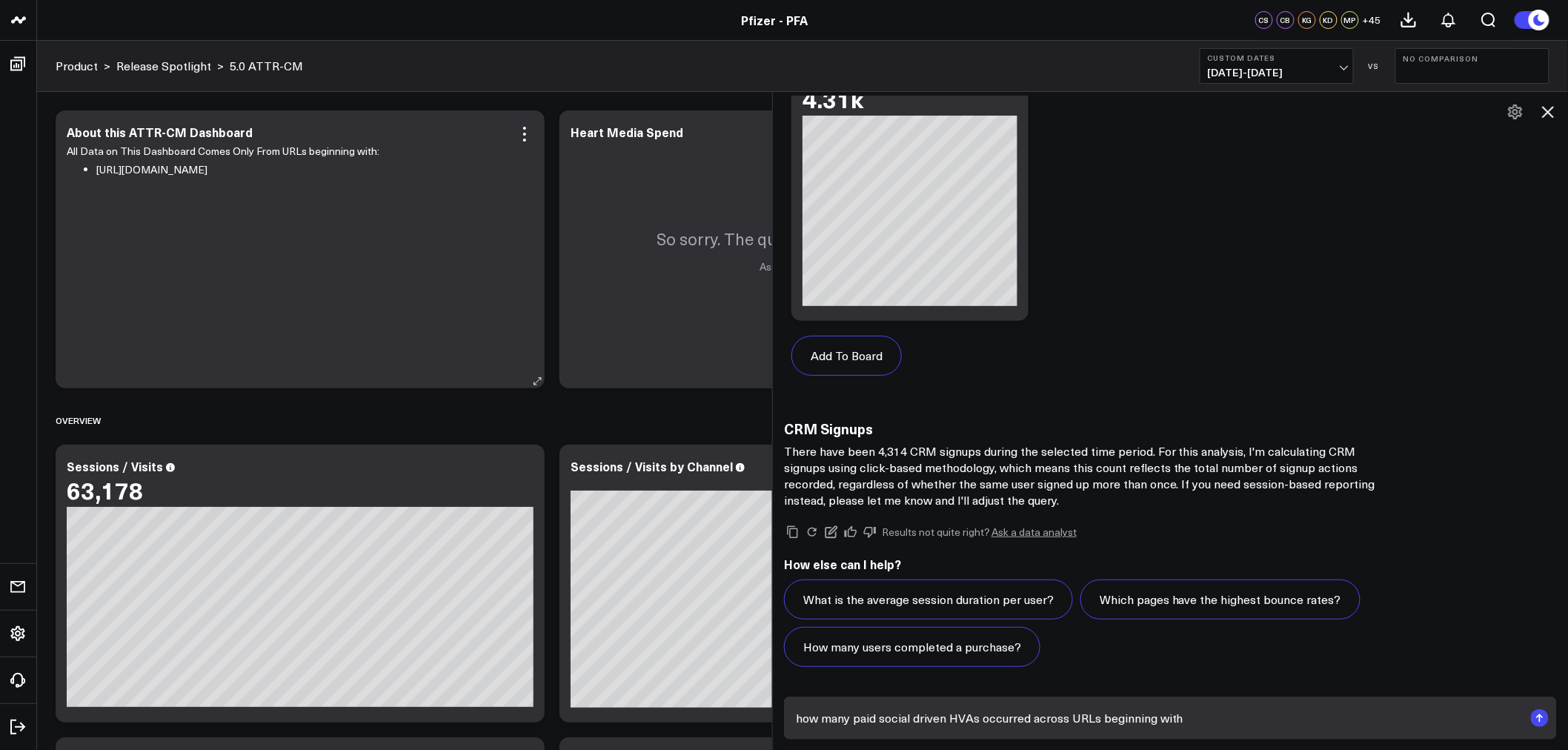
click at [223, 165] on li "[URL][DOMAIN_NAME]" at bounding box center [309, 170] width 426 height 18
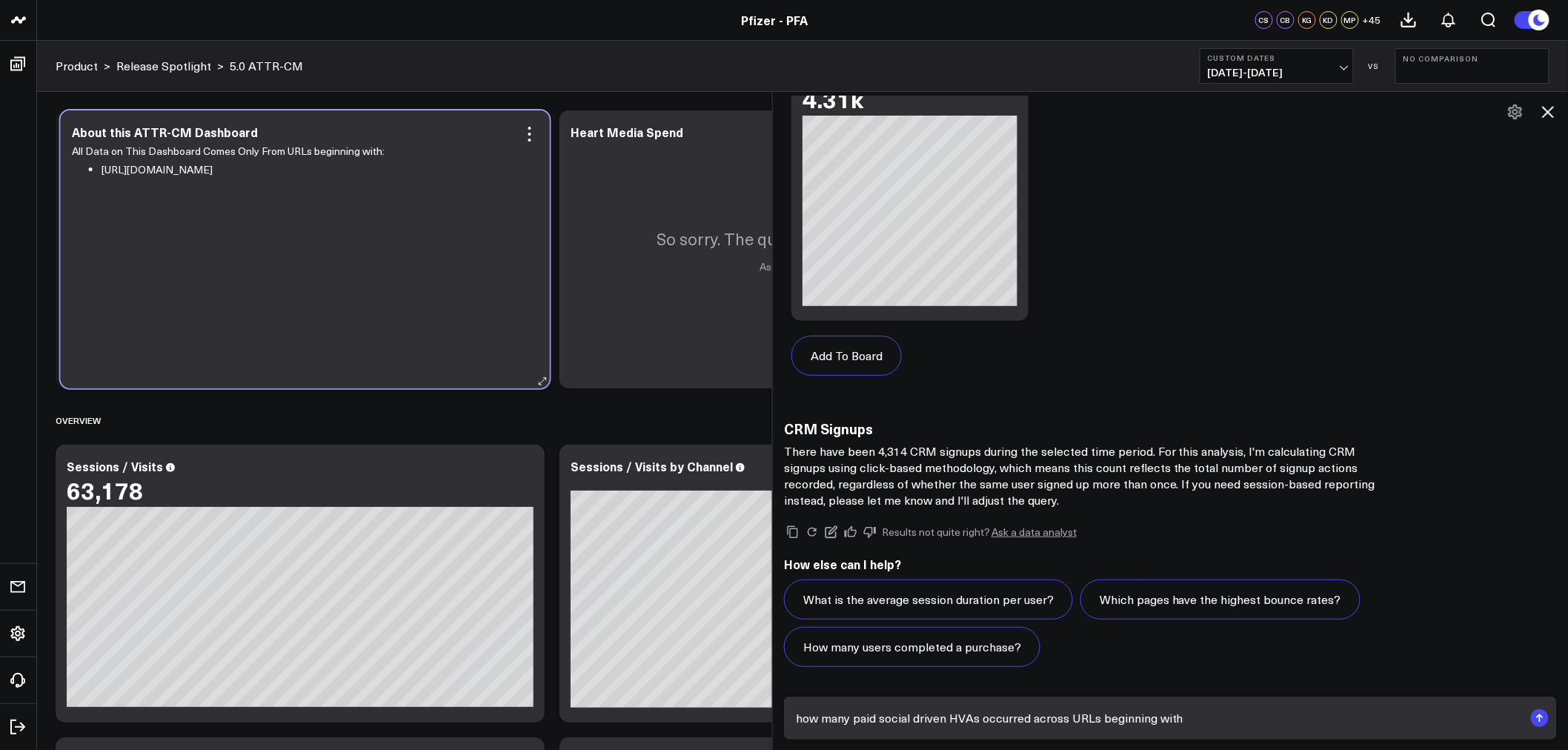
click at [270, 173] on li "[URL][DOMAIN_NAME]" at bounding box center [315, 170] width 426 height 18
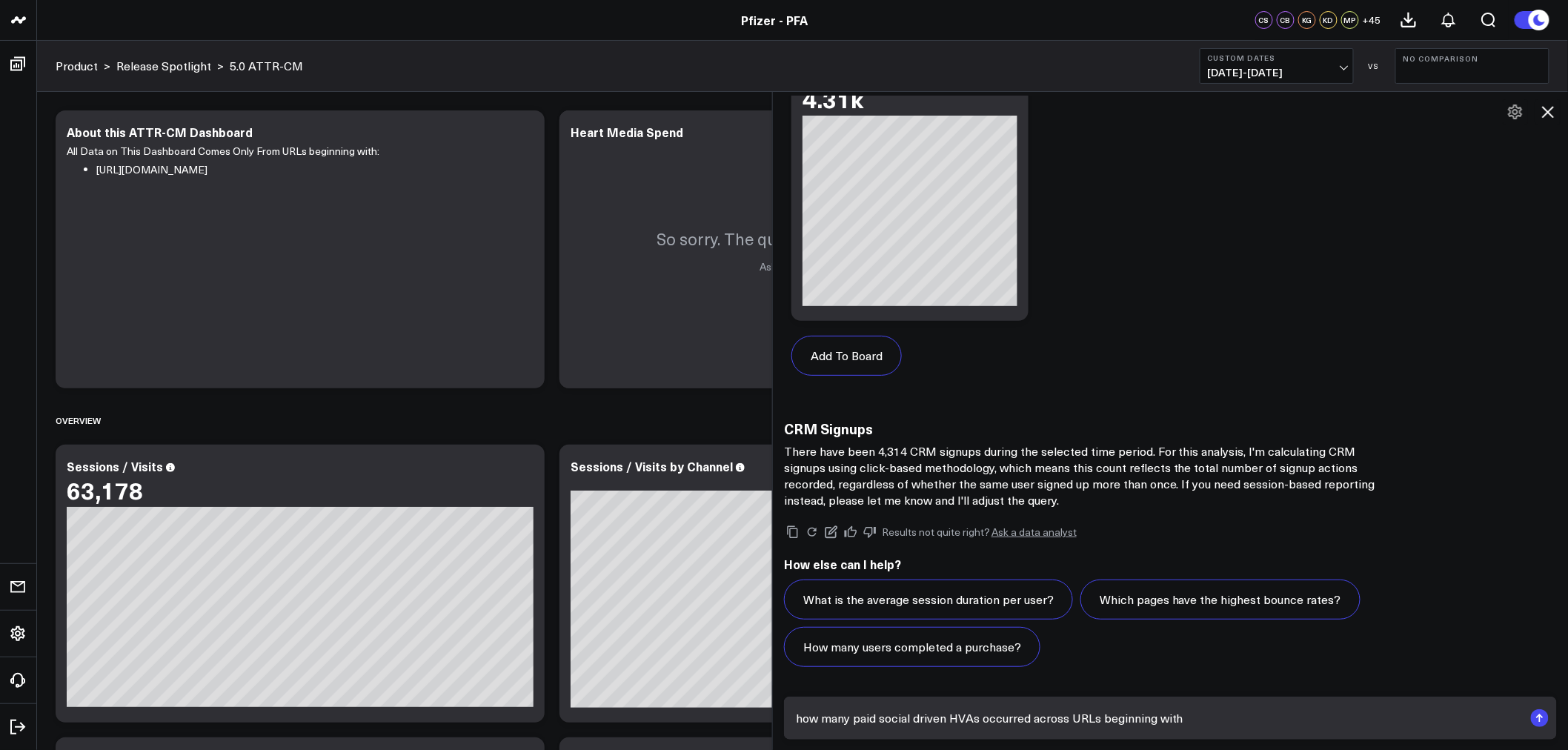
scroll to position [70, 0]
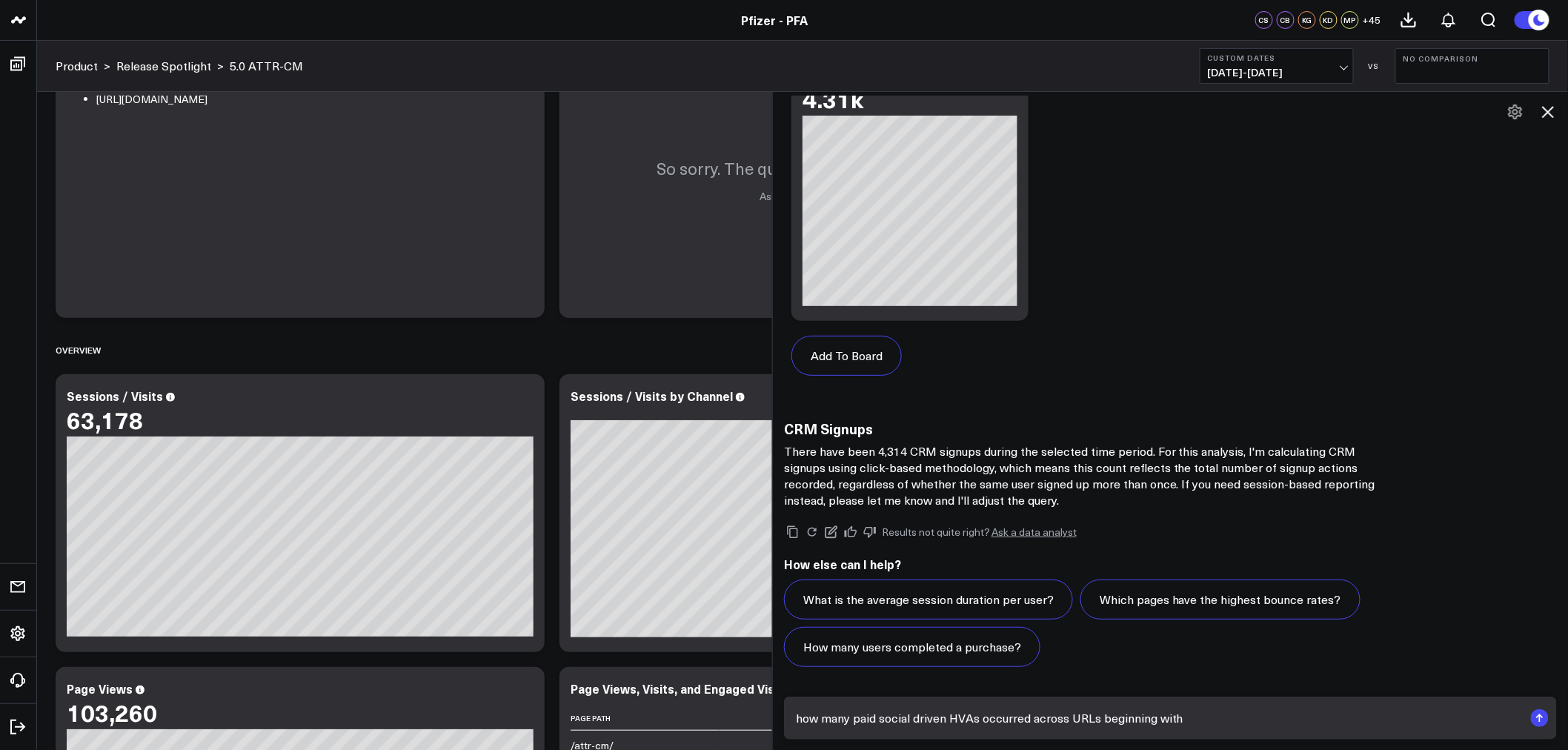
click at [1237, 724] on textarea "how many paid social driven HVAs occurred across URLs beginning with" at bounding box center [1158, 718] width 732 height 26
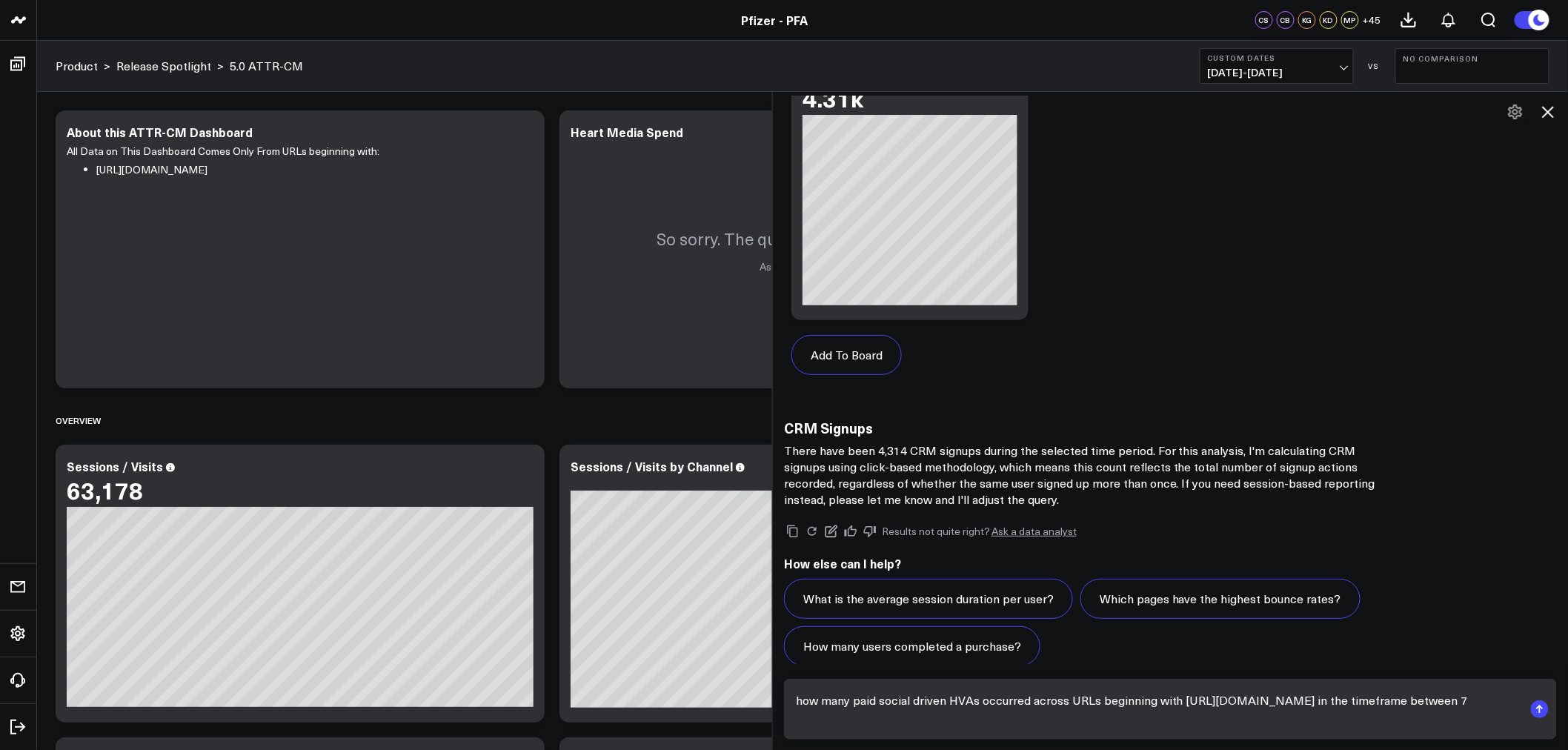
scroll to position [952, 0]
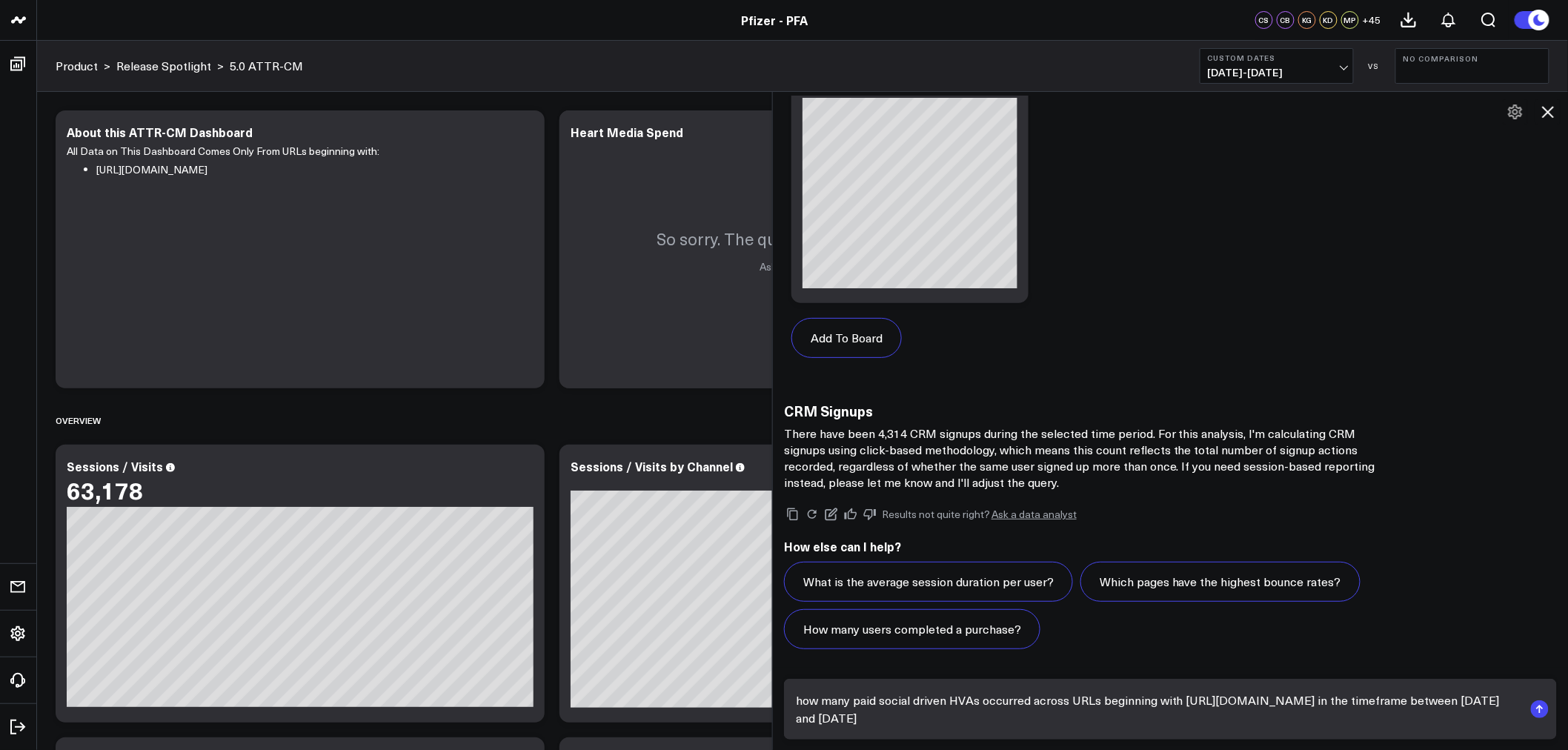
type textarea "how many paid social driven HVAs occurred across URLs beginning with [URL][DOMA…"
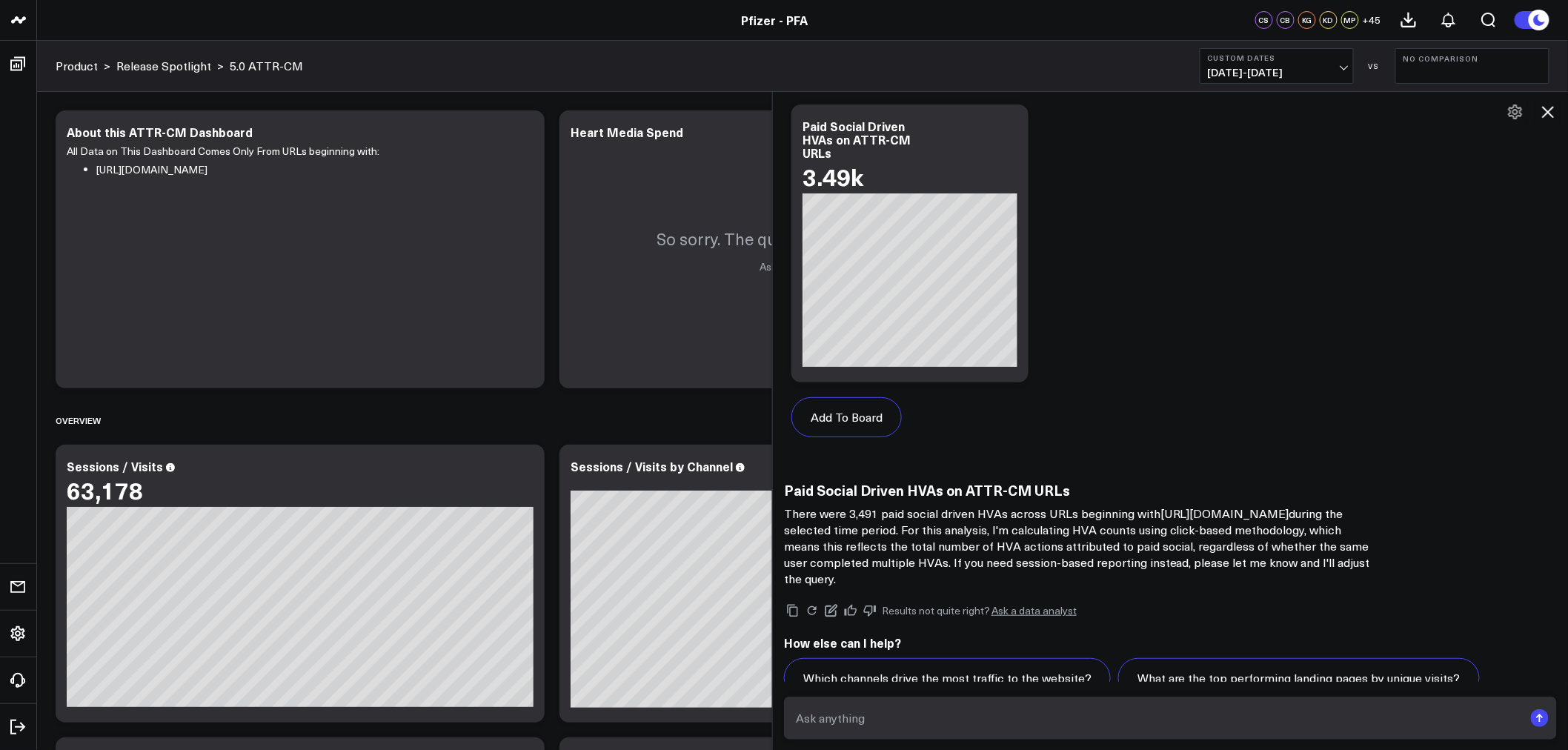
scroll to position [2332, 0]
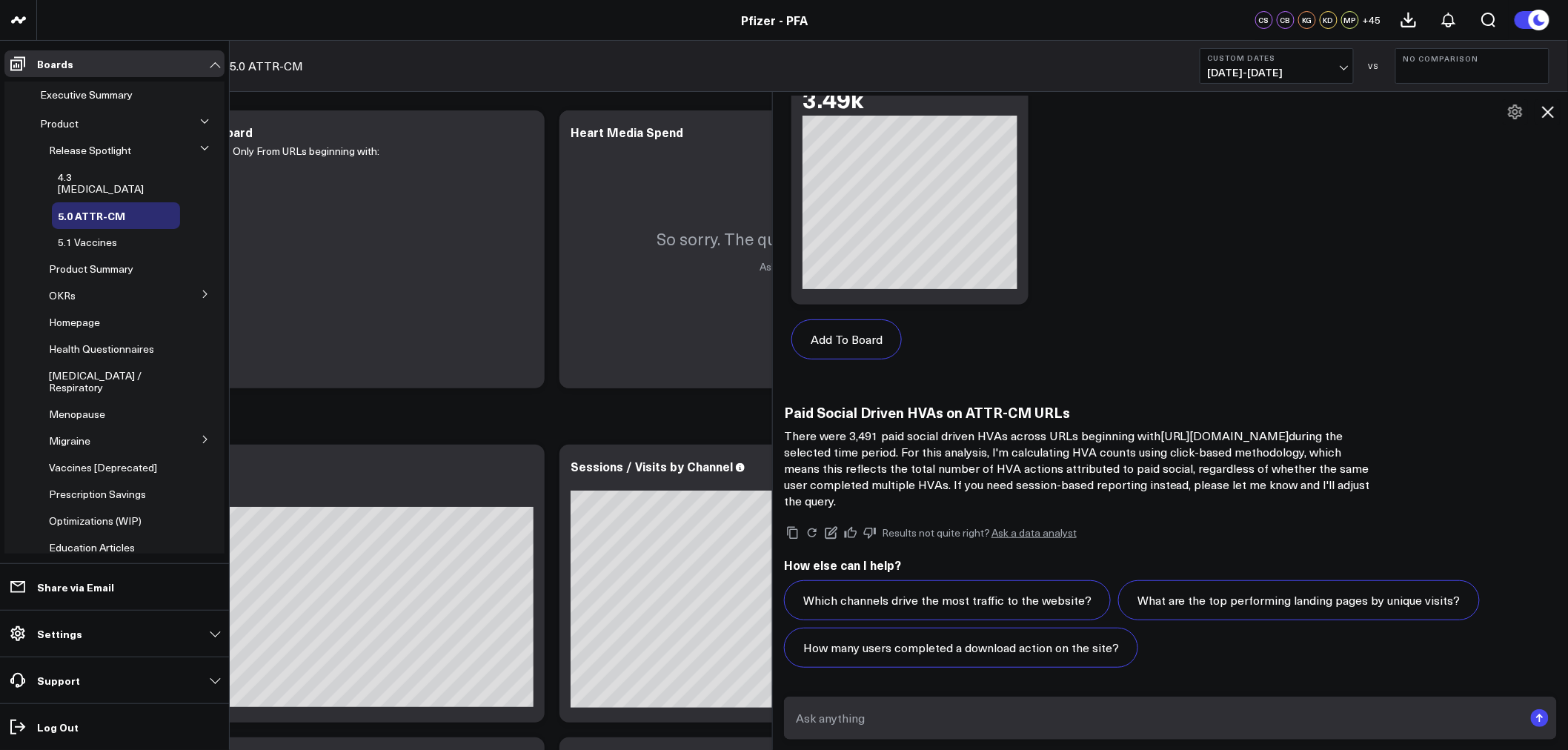
click at [2, 335] on li "Boards Executive Summary Product Release Spotlight 4.3 [MEDICAL_DATA] 5.0 ATTR-…" at bounding box center [114, 302] width 229 height 523
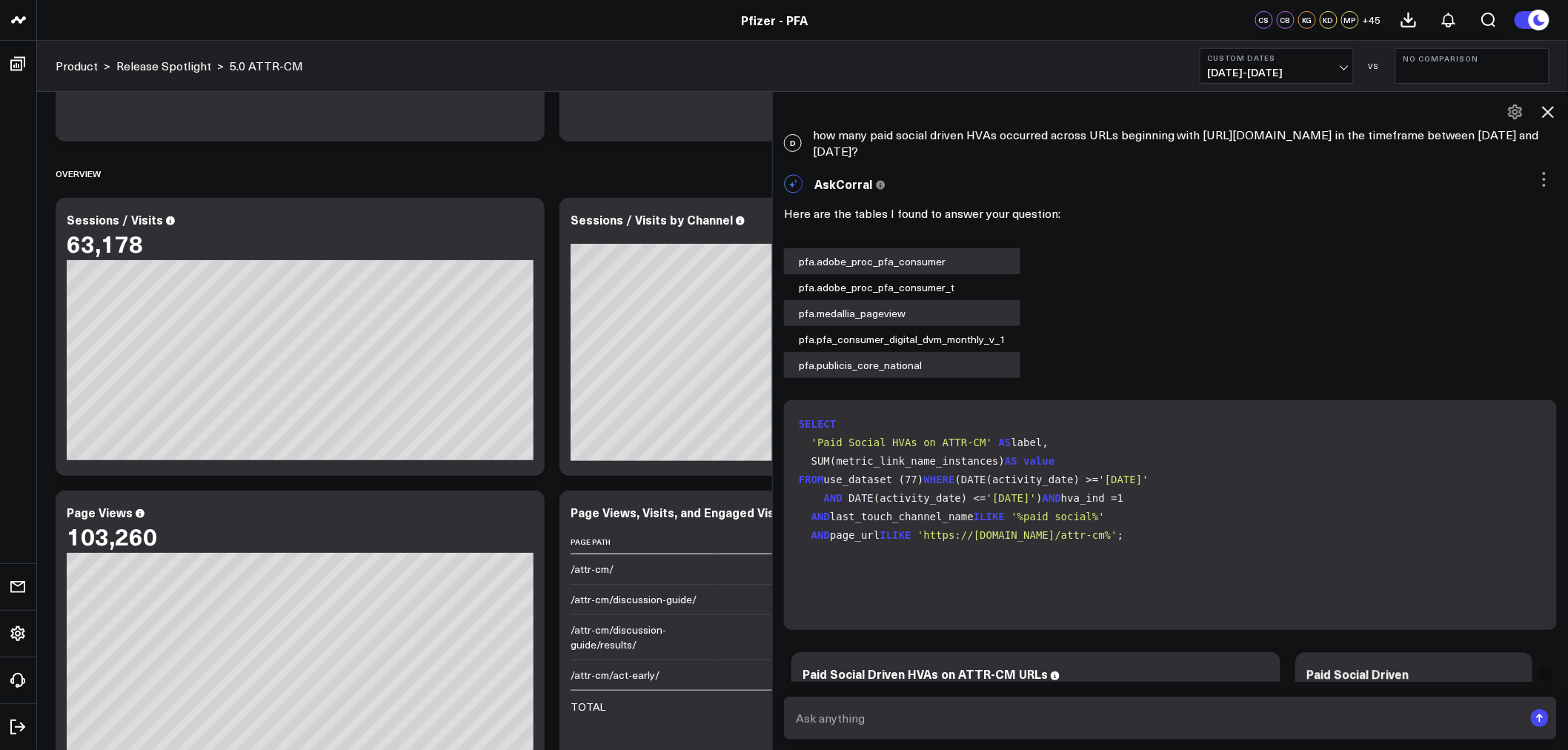
scroll to position [1180, 0]
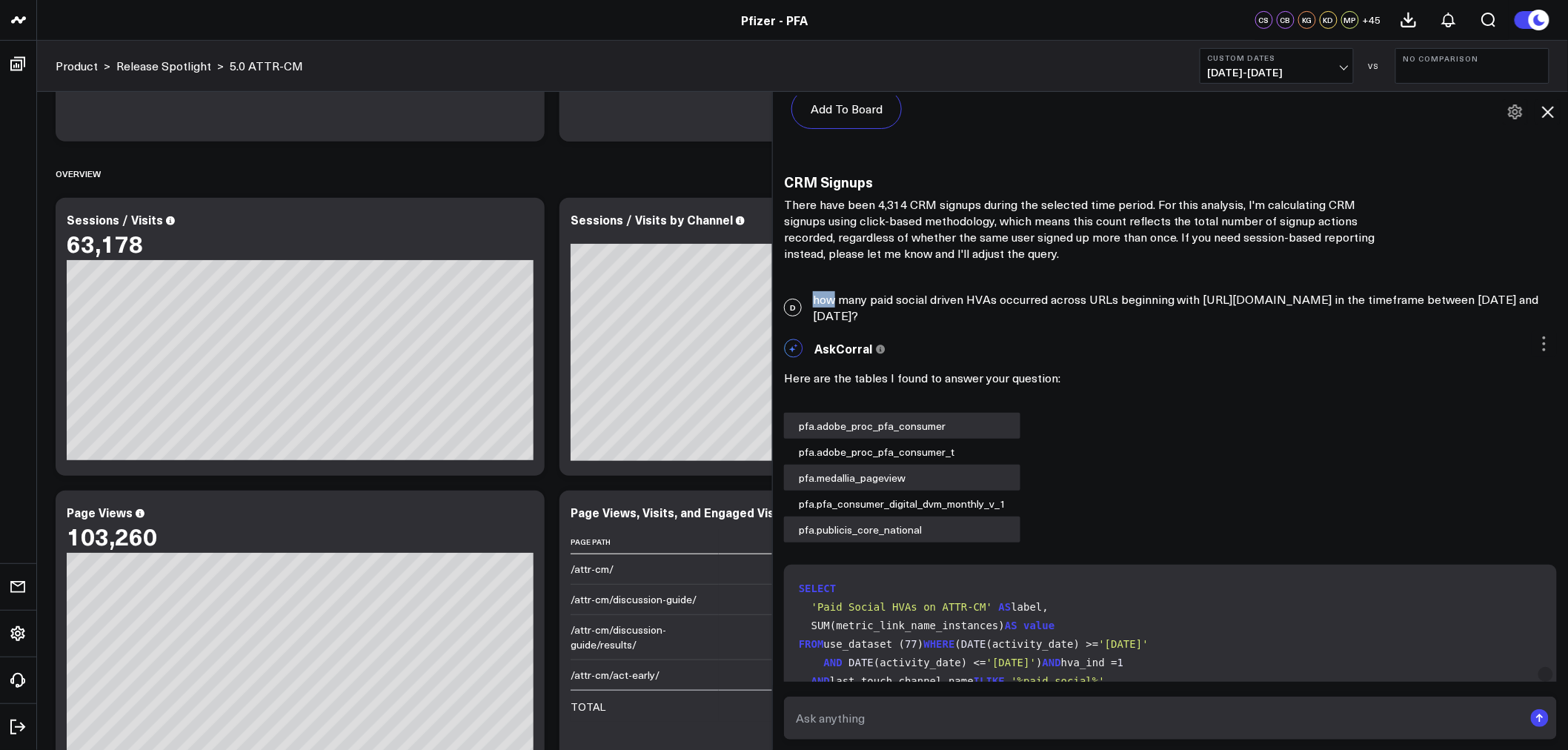
drag, startPoint x: 936, startPoint y: 311, endPoint x: 840, endPoint y: 295, distance: 97.3
click at [840, 295] on div "D how many paid social driven HVAs occurred across URLs beginning with [URL][DO…" at bounding box center [1171, 307] width 796 height 47
drag, startPoint x: 943, startPoint y: 319, endPoint x: 816, endPoint y: 302, distance: 128.1
click at [816, 302] on div "D how many paid social driven HVAs occurred across URLs beginning with [URL][DO…" at bounding box center [1171, 307] width 796 height 47
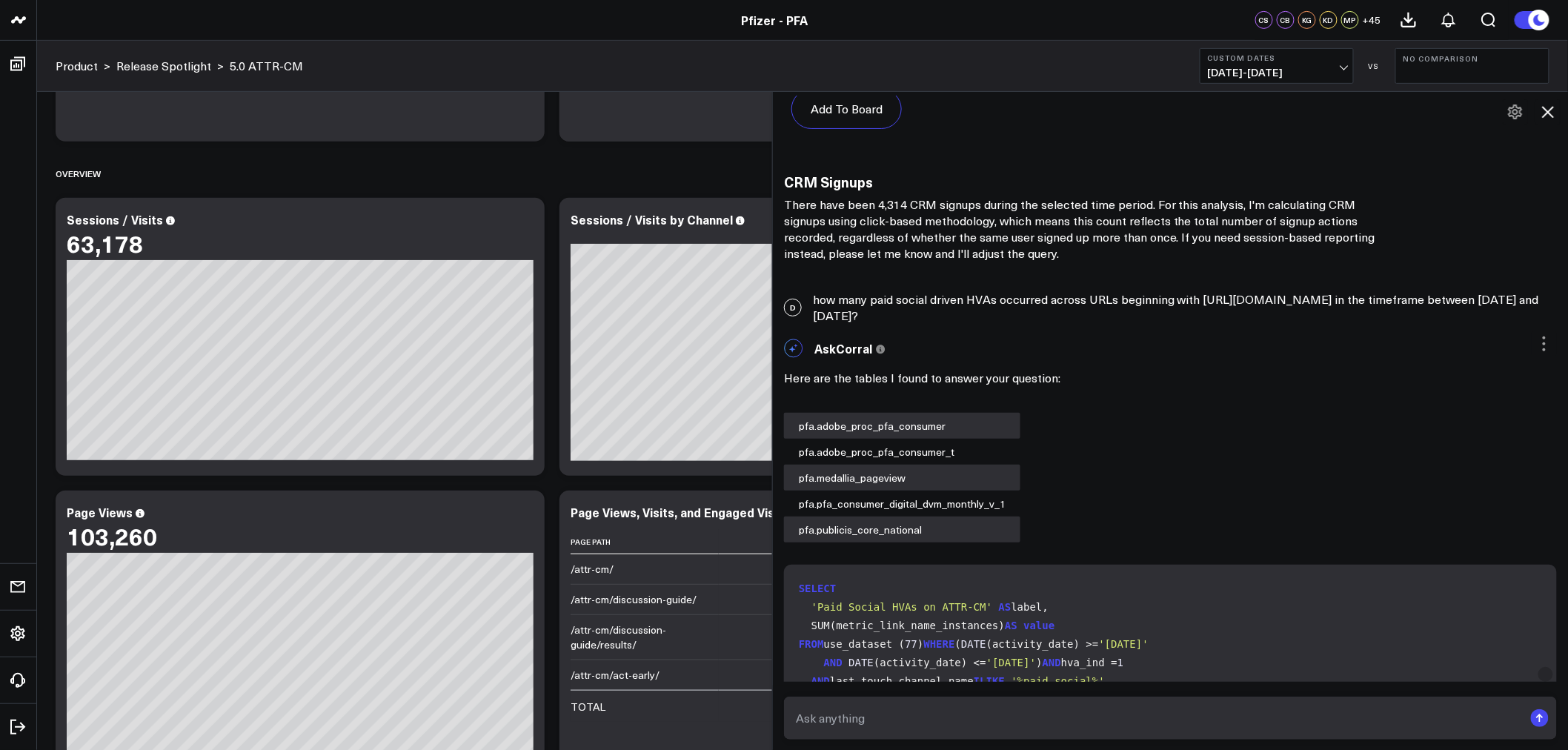
copy div "how many paid social driven HVAs occurred across URLs beginning with [URL][DOMA…"
click at [1069, 712] on textarea at bounding box center [1158, 718] width 732 height 26
paste textarea "how many paid social driven HVAs occurred across URLs beginning with [URL][DOMA…"
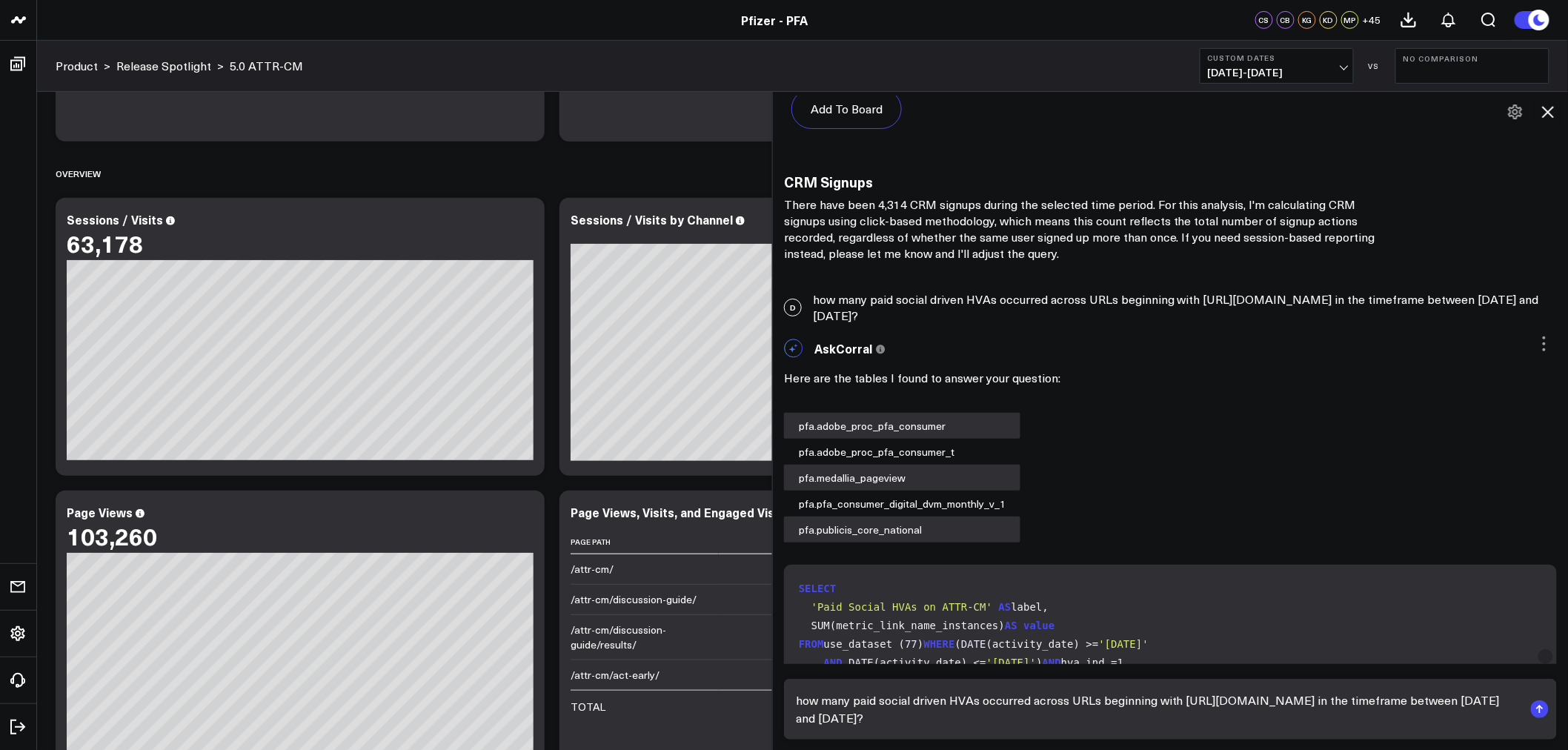
click at [912, 698] on textarea "how many paid social driven HVAs occurred across URLs beginning with [URL][DOMA…" at bounding box center [1158, 709] width 732 height 45
type textarea "how many paid search driven HVAs occurred across URLs beginning with [URL][DOMA…"
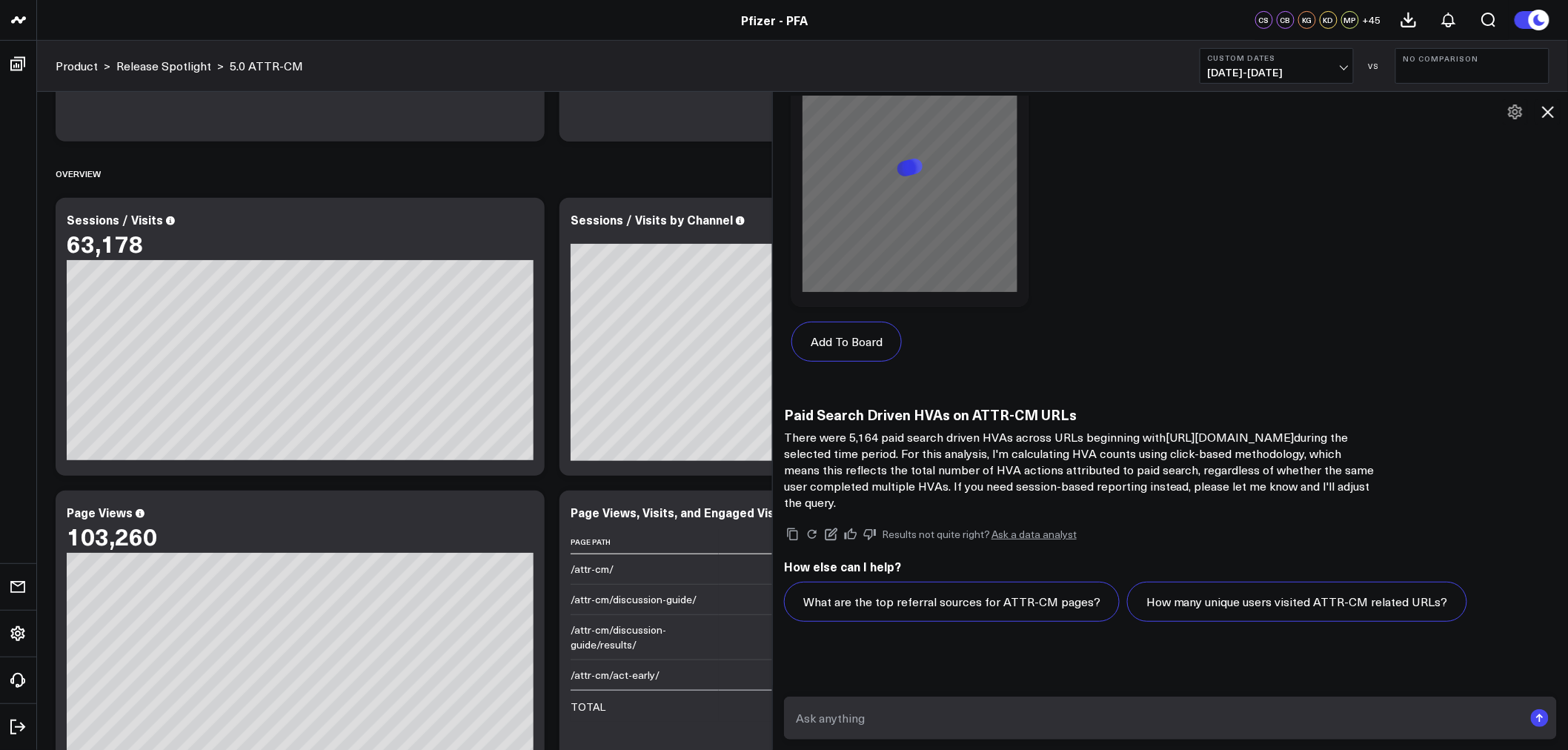
scroll to position [3732, 0]
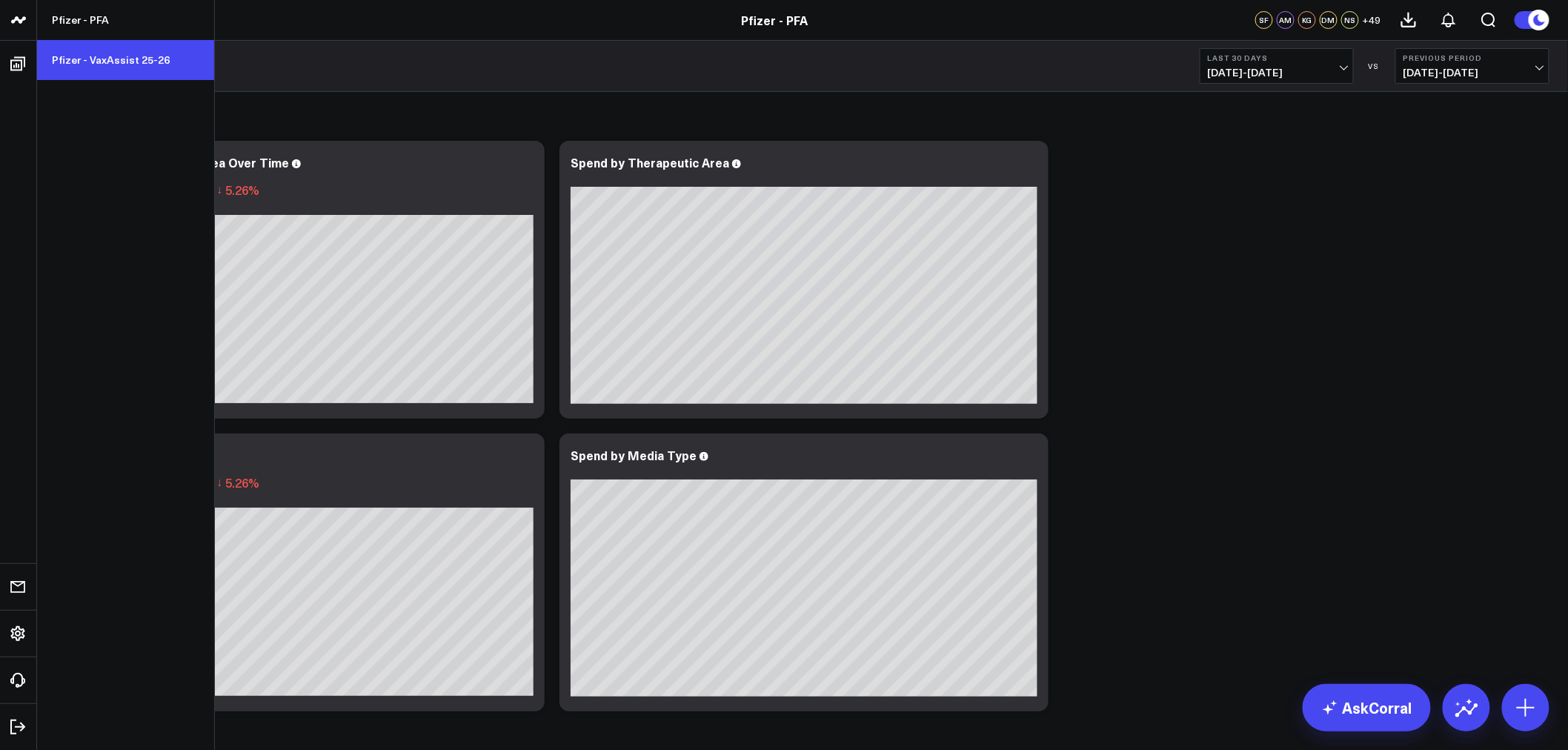
click at [98, 71] on link "Pfizer - VaxAssist 25-26" at bounding box center [125, 60] width 177 height 40
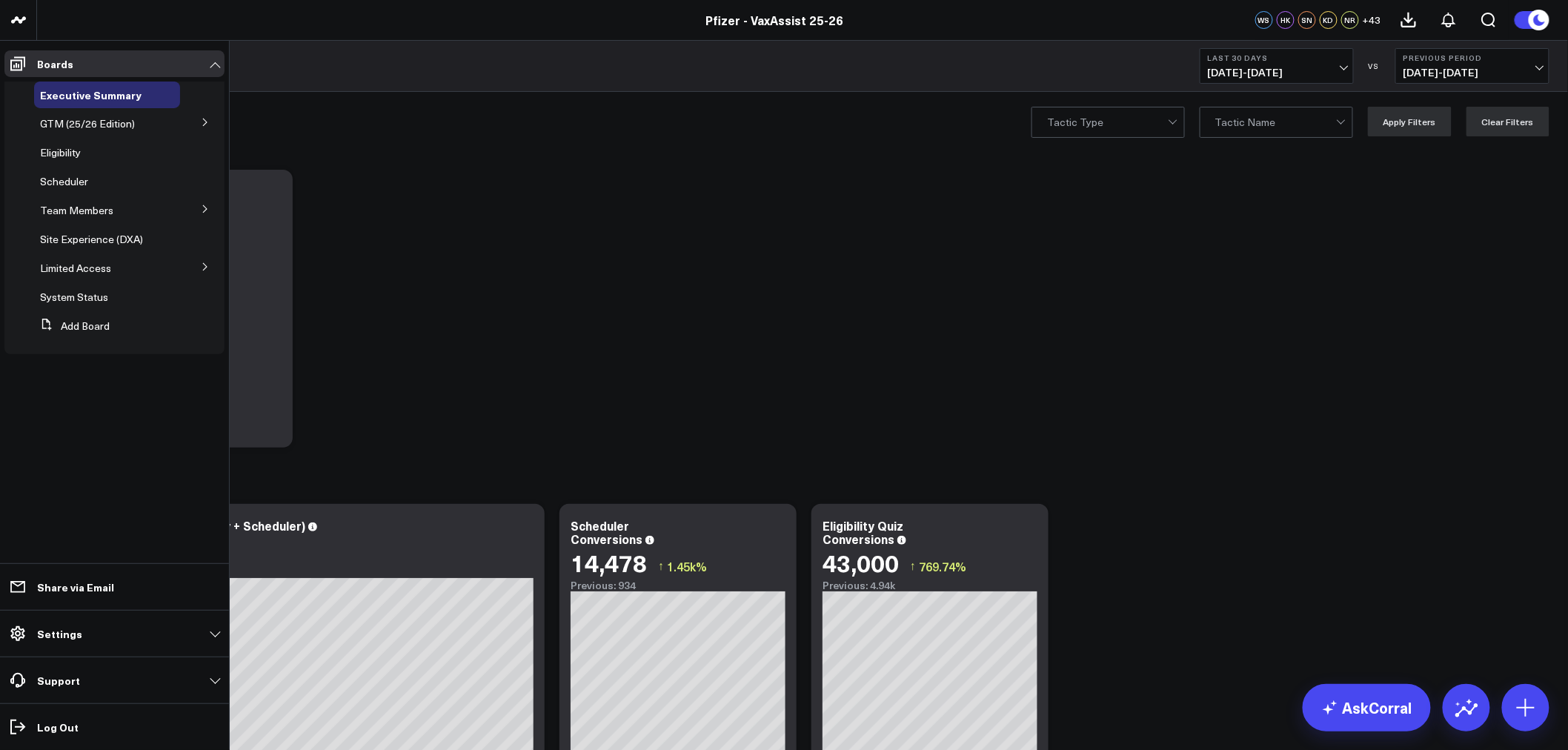
click at [199, 211] on button at bounding box center [205, 208] width 38 height 22
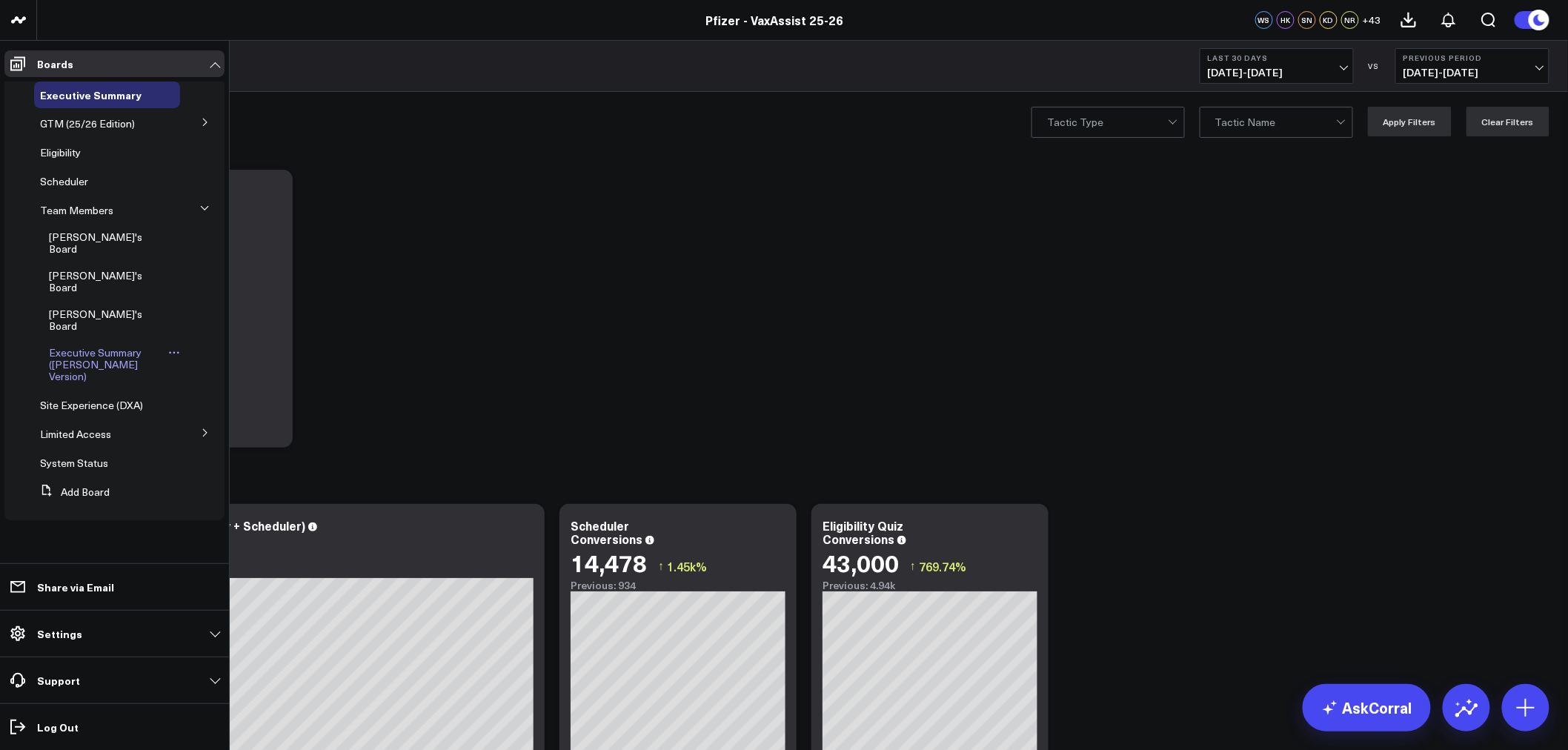
click at [95, 346] on span "Executive Summary (Surina's Version)" at bounding box center [95, 364] width 93 height 38
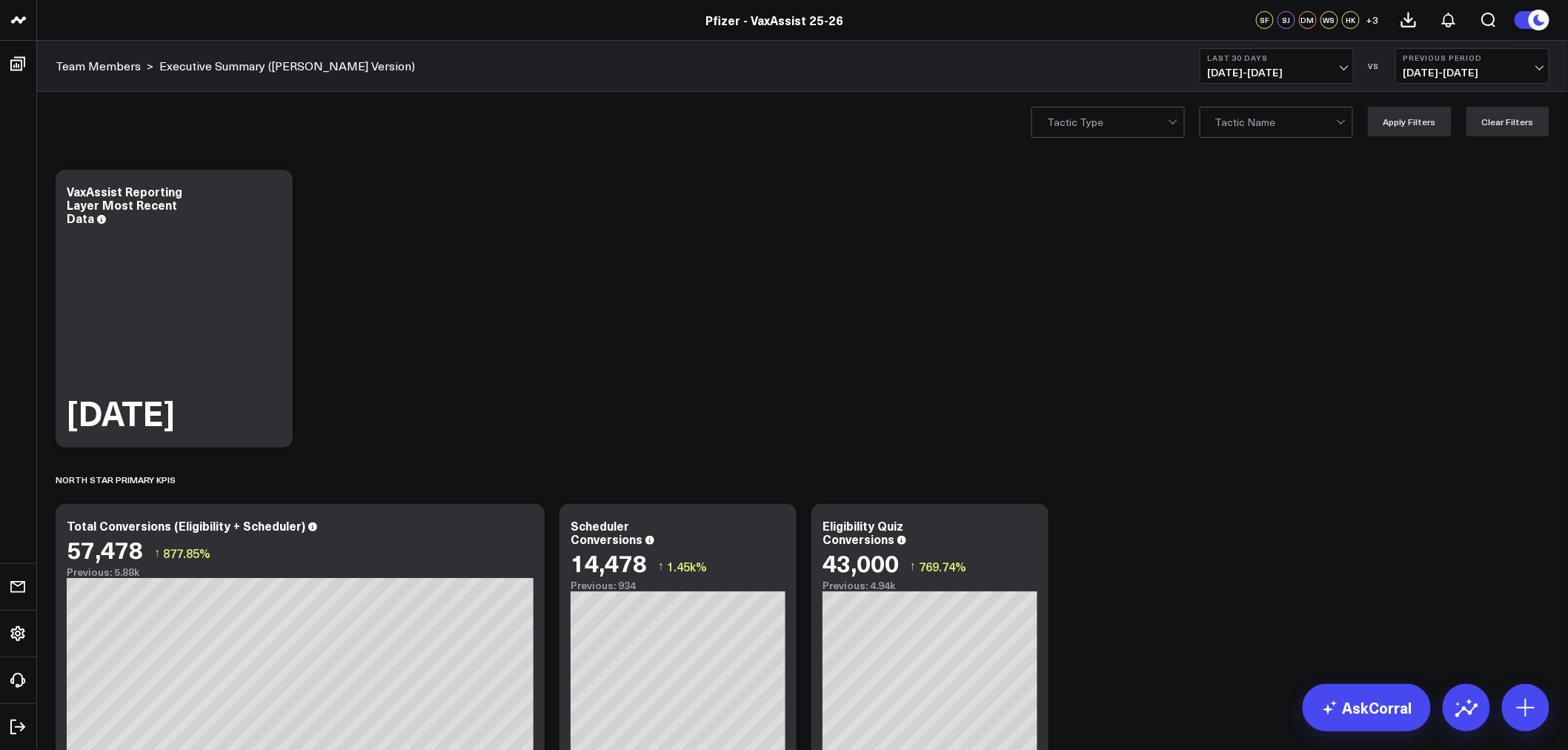
click at [1523, 78] on span "07/11/25 - 08/09/25" at bounding box center [1473, 72] width 138 height 12
click at [1434, 186] on link "No Comparison" at bounding box center [1473, 184] width 153 height 28
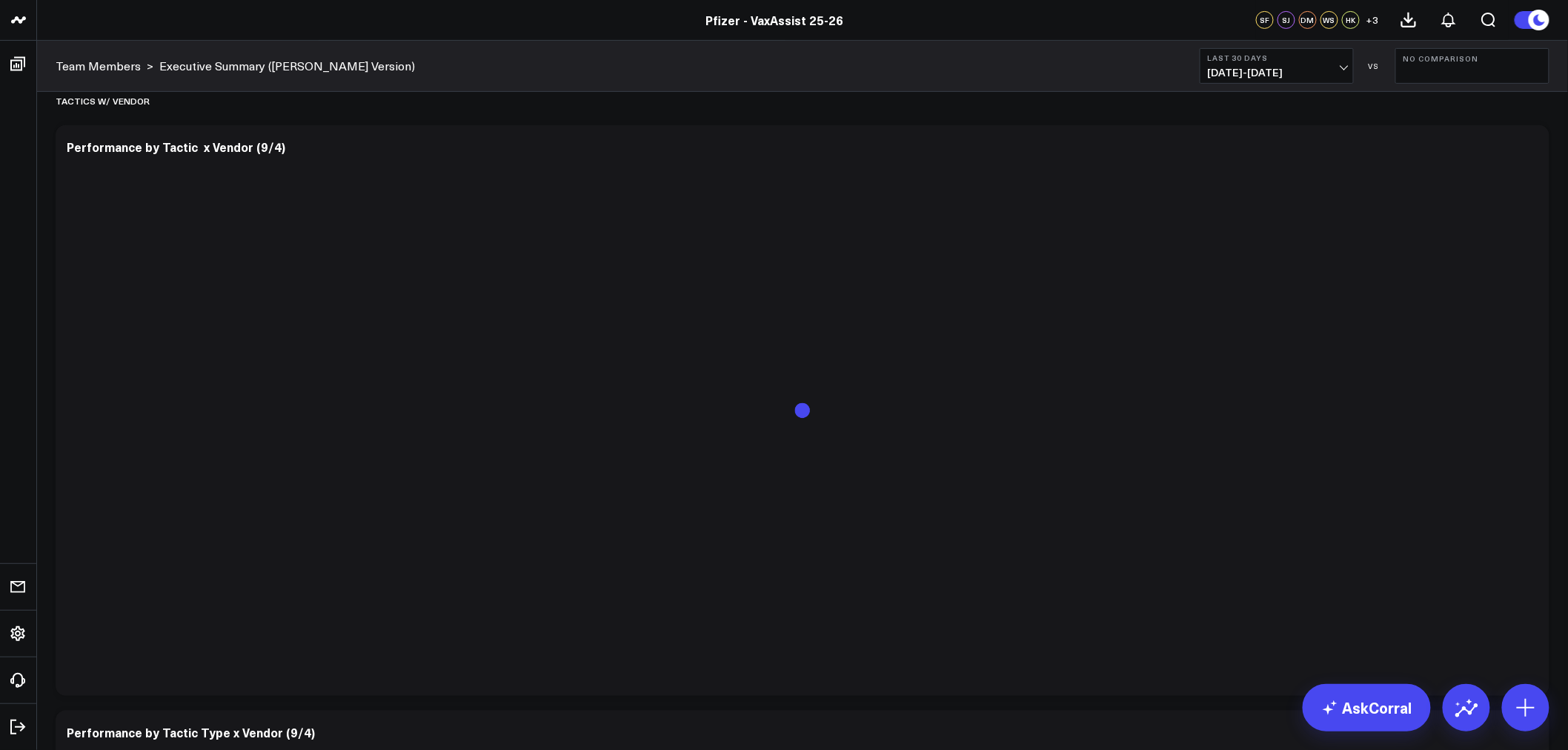
scroll to position [2580, 0]
